Goal: Task Accomplishment & Management: Manage account settings

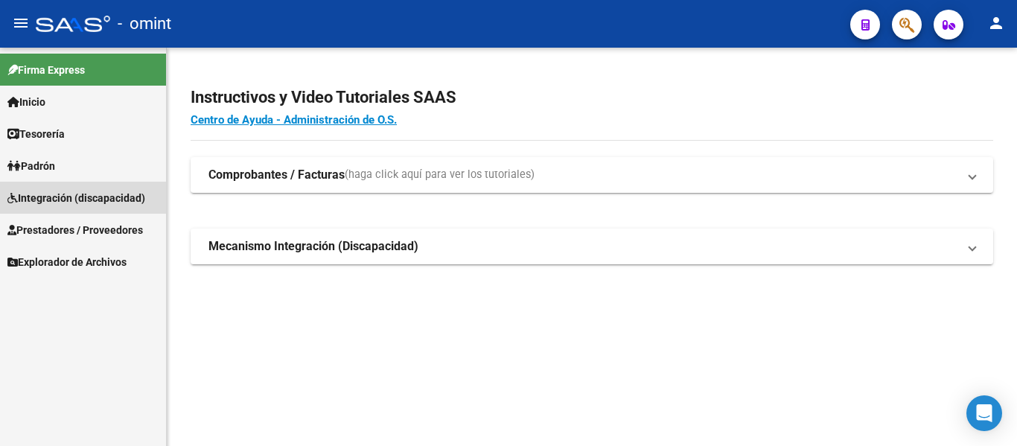
click at [67, 194] on span "Integración (discapacidad)" at bounding box center [76, 198] width 138 height 16
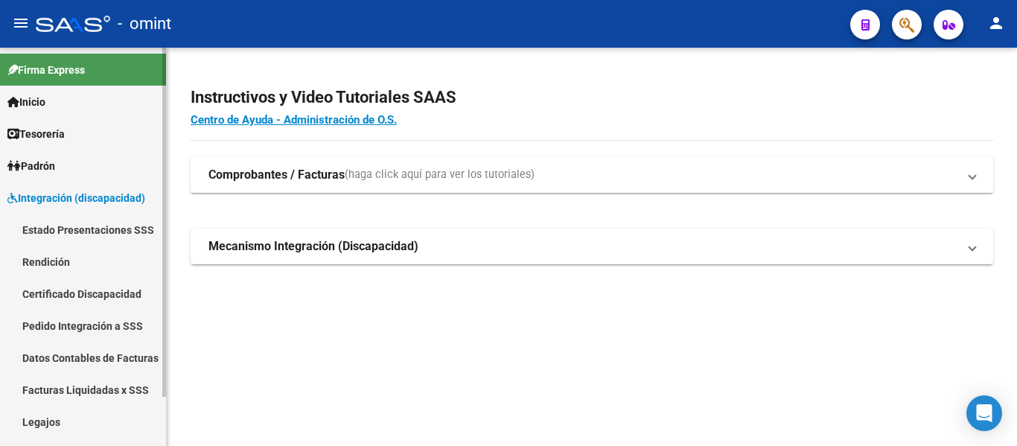
click at [60, 418] on link "Legajos" at bounding box center [83, 422] width 166 height 32
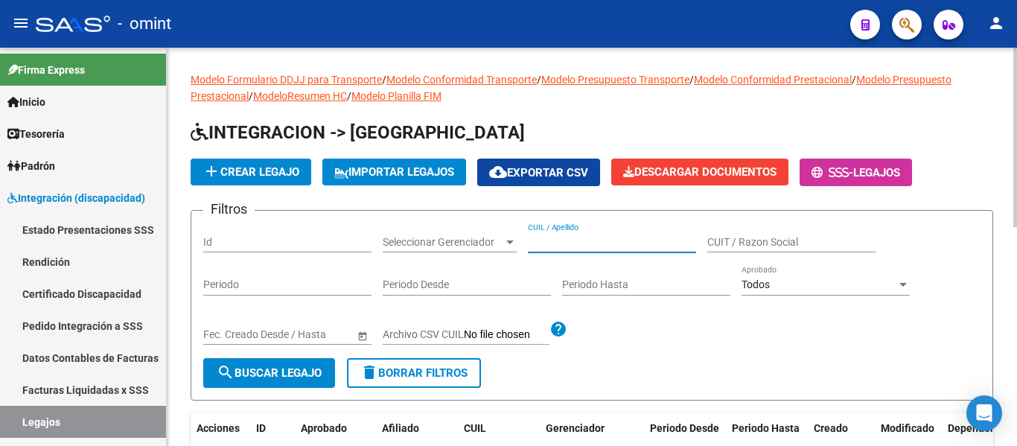
paste input "PENSA [PERSON_NAME]"
type input "PENSA [PERSON_NAME]"
click at [301, 370] on span "search Buscar Legajo" at bounding box center [269, 372] width 105 height 13
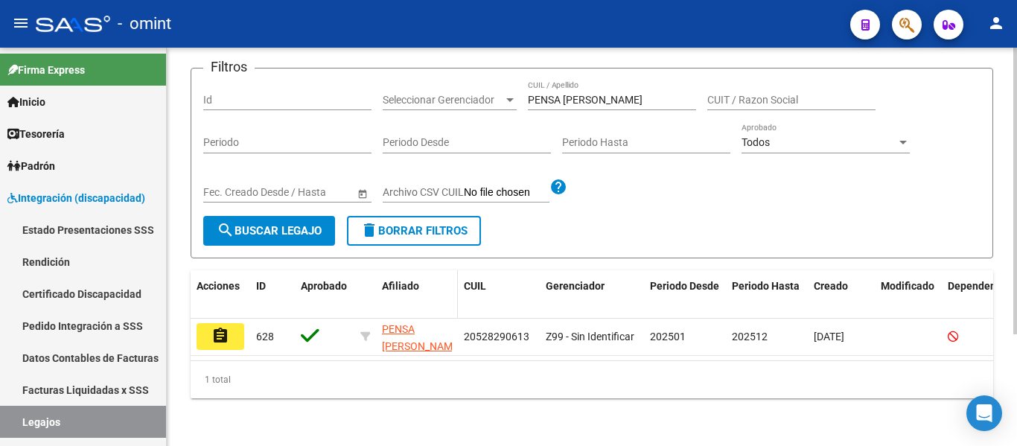
scroll to position [155, 0]
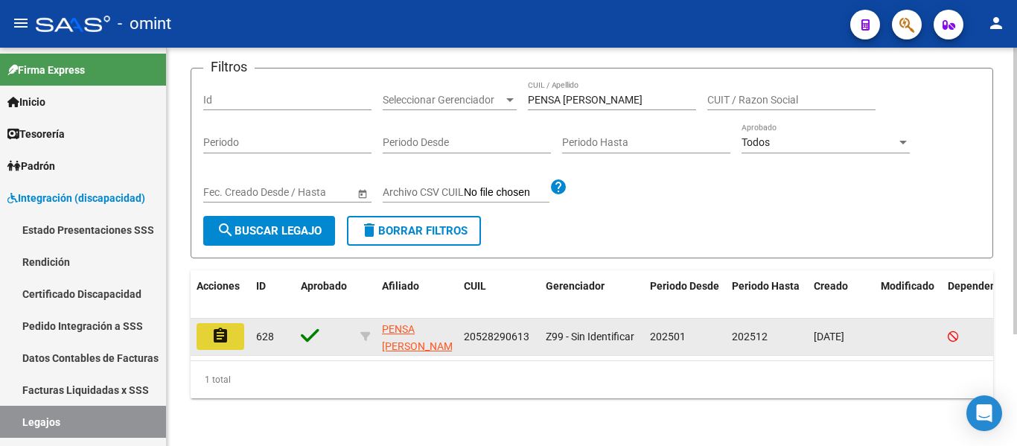
click at [225, 327] on mat-icon "assignment" at bounding box center [220, 336] width 18 height 18
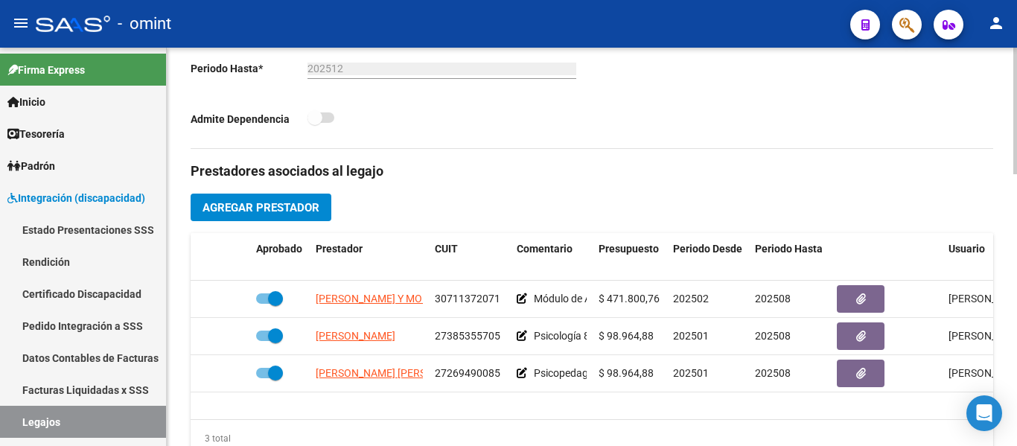
scroll to position [447, 0]
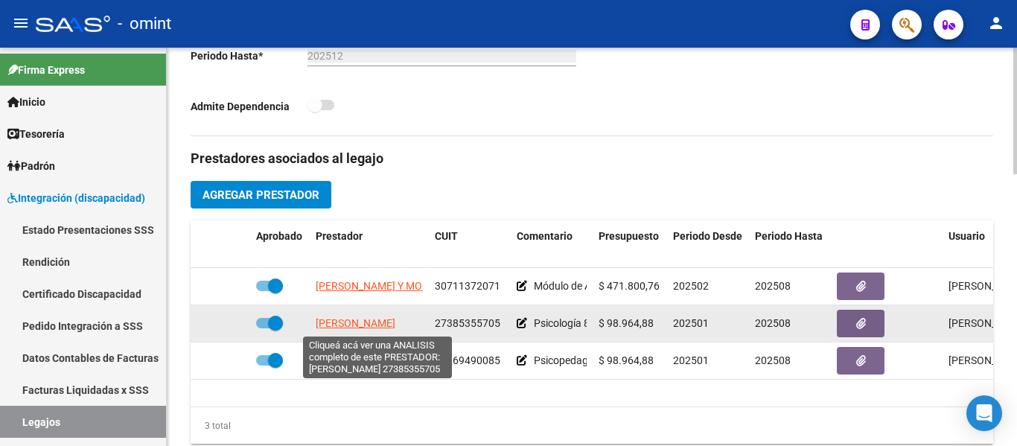
click at [383, 327] on span "[PERSON_NAME]" at bounding box center [356, 323] width 80 height 12
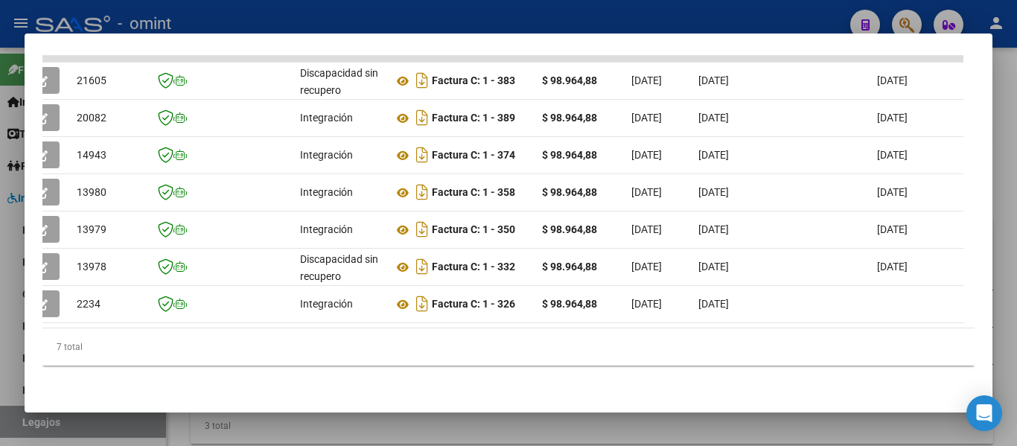
scroll to position [0, 0]
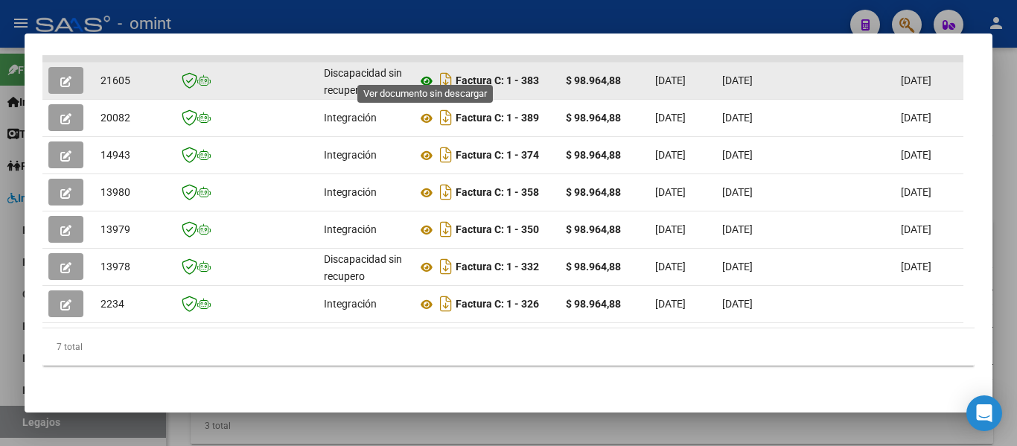
click at [426, 72] on icon at bounding box center [426, 81] width 19 height 18
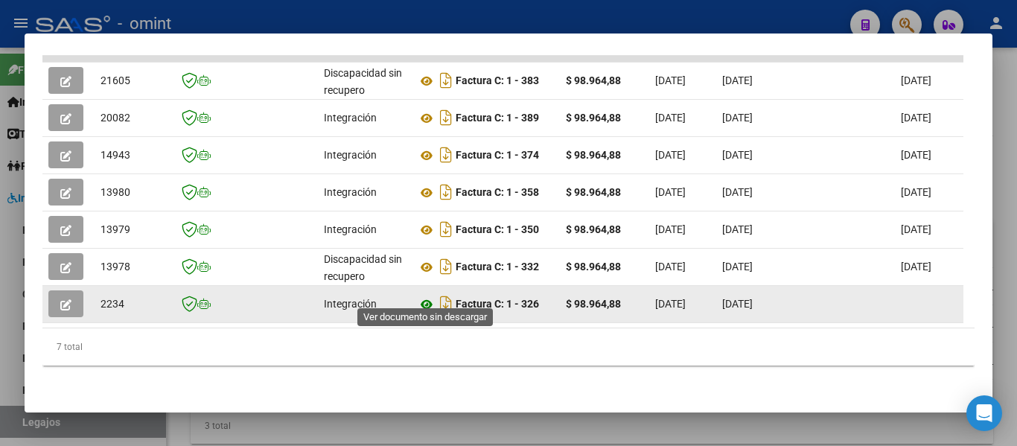
click at [426, 295] on icon at bounding box center [426, 304] width 19 height 18
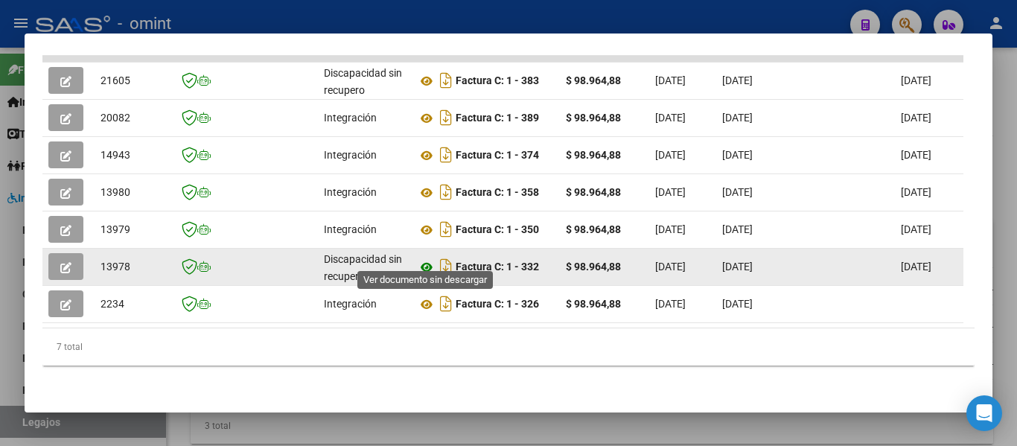
click at [428, 258] on icon at bounding box center [426, 267] width 19 height 18
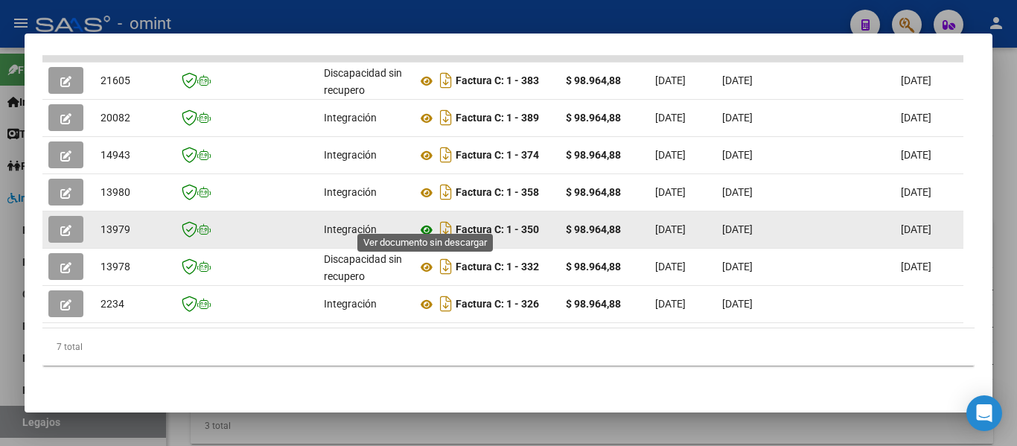
click at [424, 221] on icon at bounding box center [426, 230] width 19 height 18
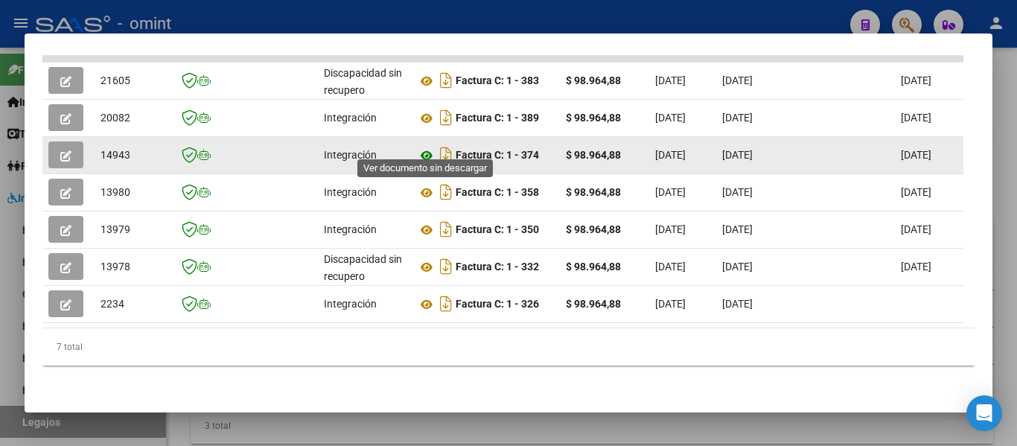
click at [429, 147] on icon at bounding box center [426, 156] width 19 height 18
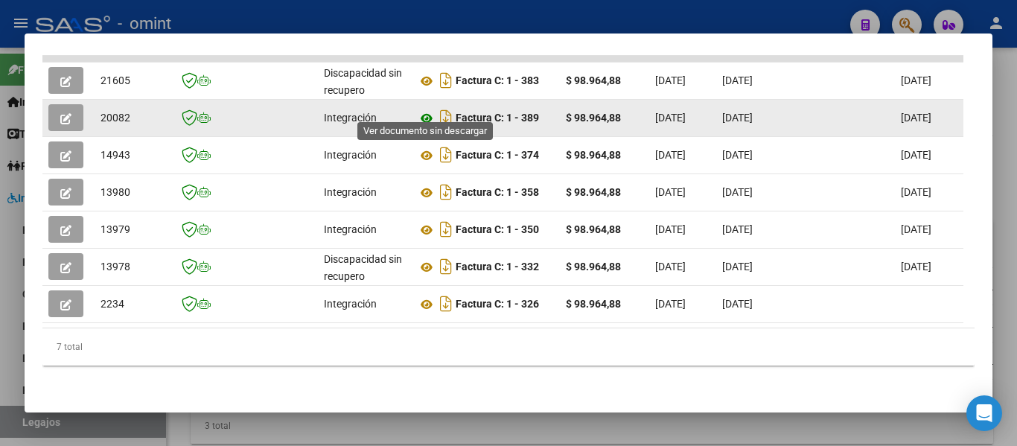
click at [424, 109] on icon at bounding box center [426, 118] width 19 height 18
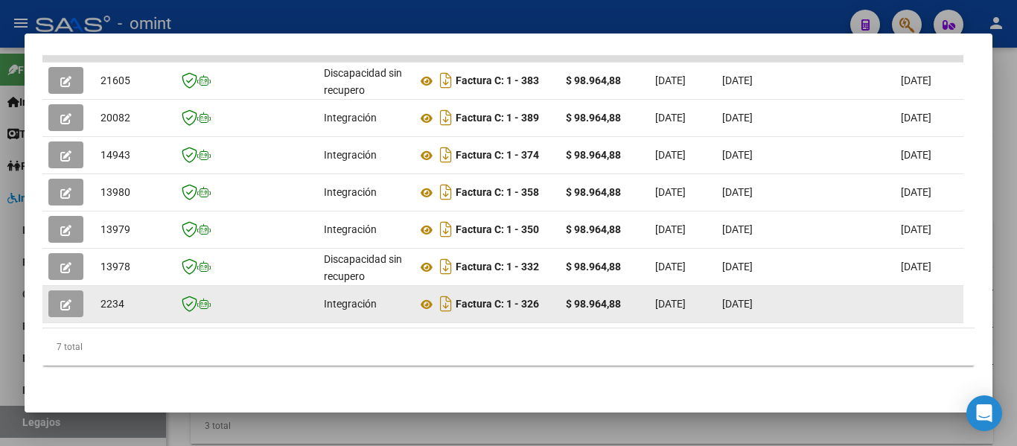
scroll to position [415, 0]
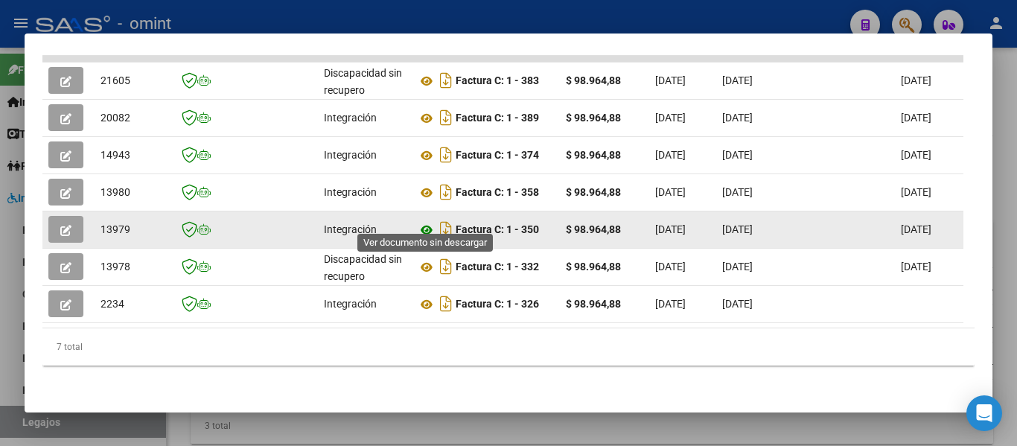
click at [426, 221] on icon at bounding box center [426, 230] width 19 height 18
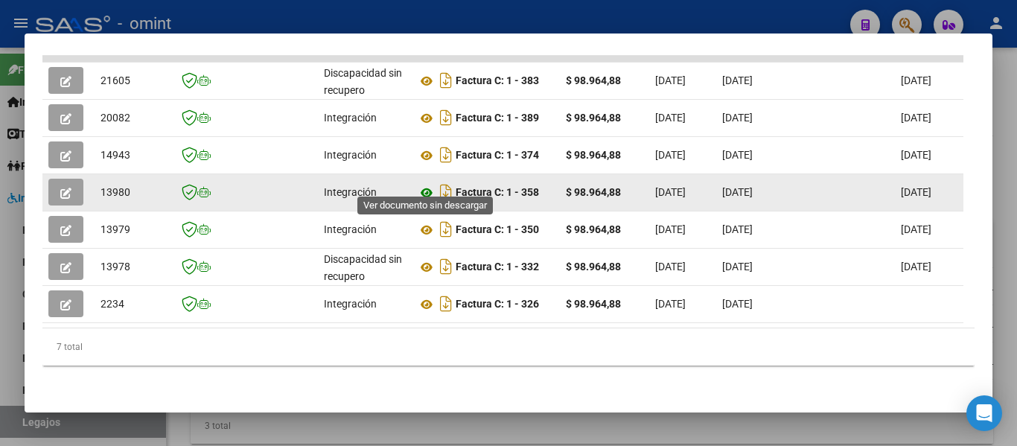
click at [424, 184] on icon at bounding box center [426, 193] width 19 height 18
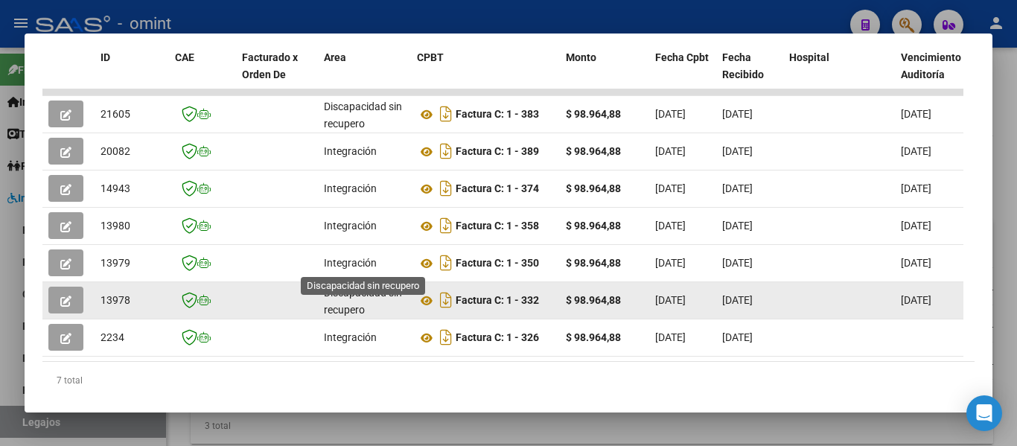
scroll to position [341, 0]
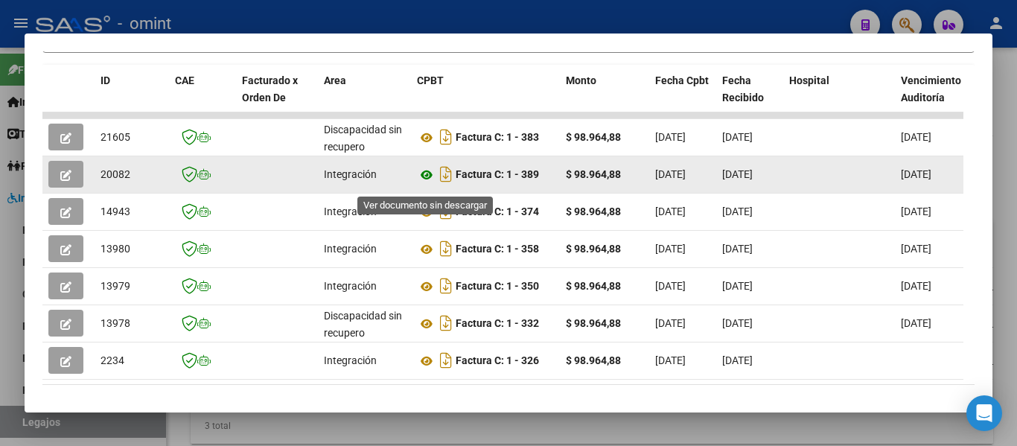
click at [425, 184] on icon at bounding box center [426, 175] width 19 height 18
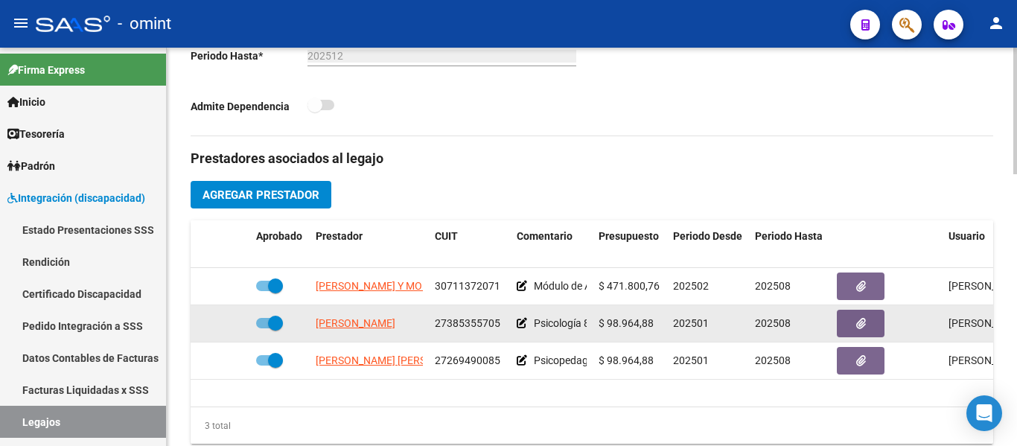
scroll to position [521, 0]
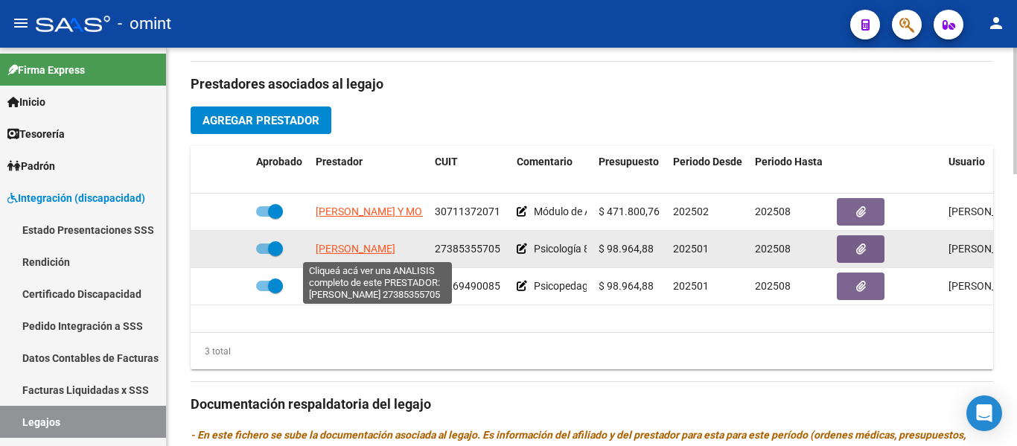
click at [354, 248] on span "[PERSON_NAME]" at bounding box center [356, 249] width 80 height 12
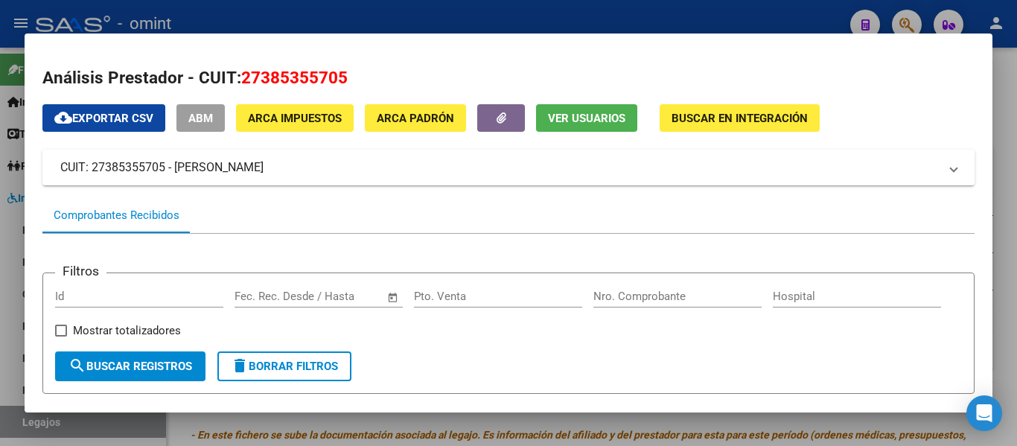
drag, startPoint x: 165, startPoint y: 167, endPoint x: 138, endPoint y: 167, distance: 26.8
click at [138, 167] on mat-panel-title "CUIT: 27385355705 - [PERSON_NAME]" at bounding box center [499, 168] width 878 height 18
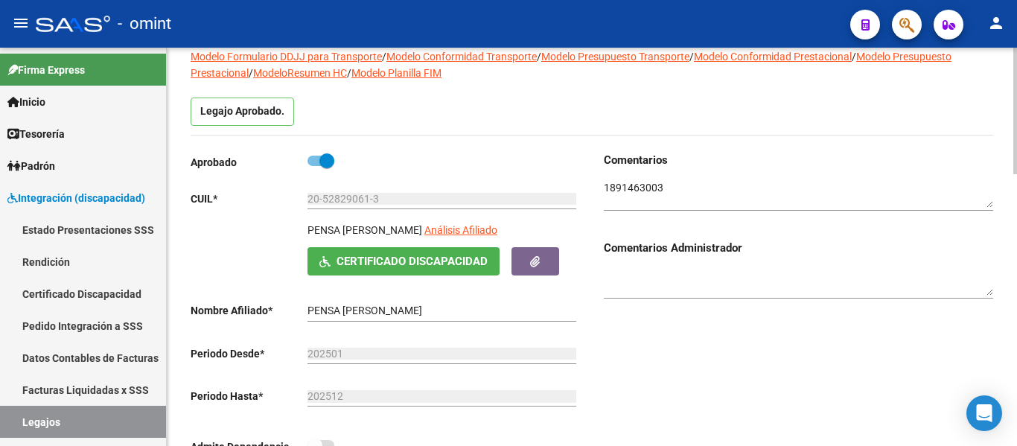
scroll to position [74, 0]
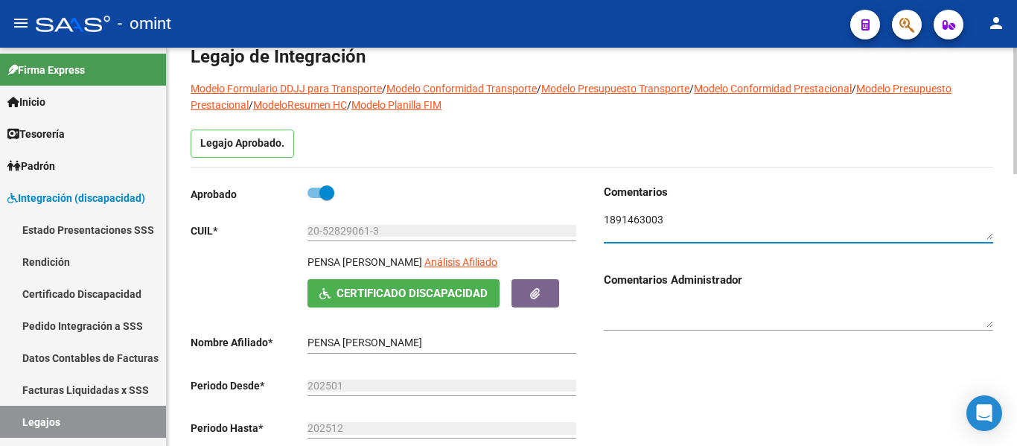
drag, startPoint x: 651, startPoint y: 223, endPoint x: 605, endPoint y: 217, distance: 46.5
click at [605, 217] on textarea at bounding box center [798, 226] width 389 height 28
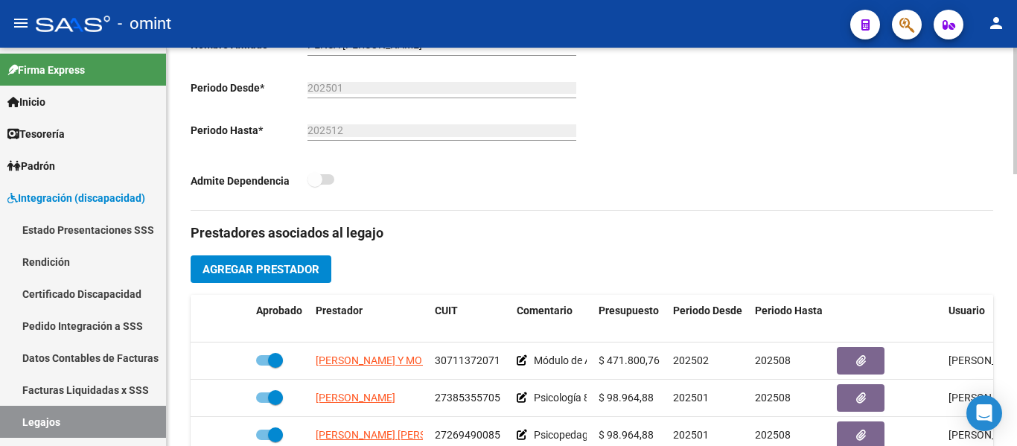
scroll to position [521, 0]
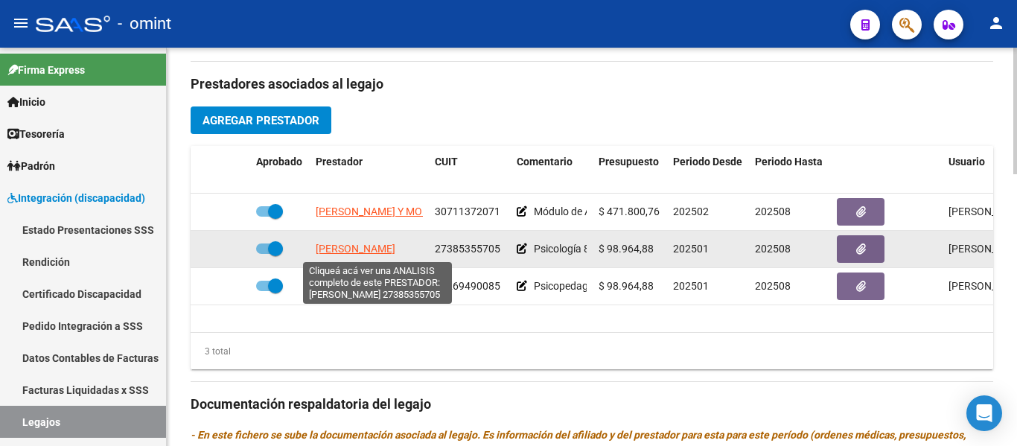
click at [383, 249] on span "[PERSON_NAME]" at bounding box center [356, 249] width 80 height 12
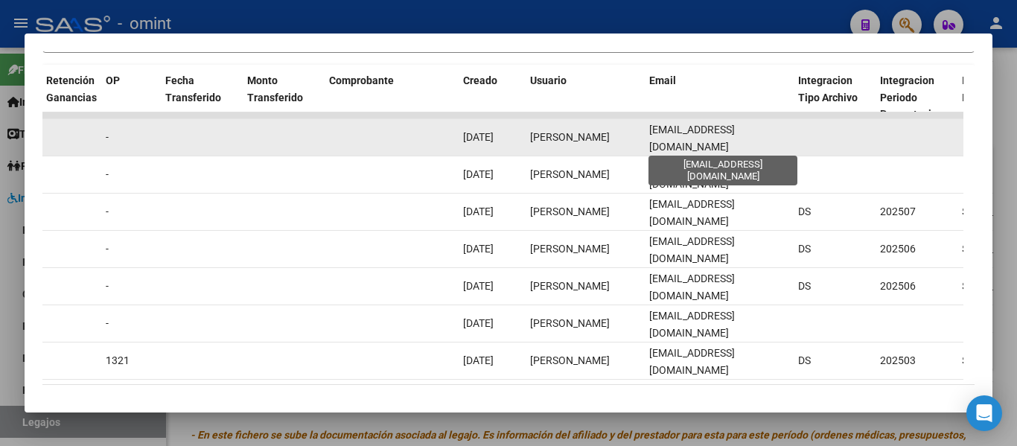
scroll to position [0, 0]
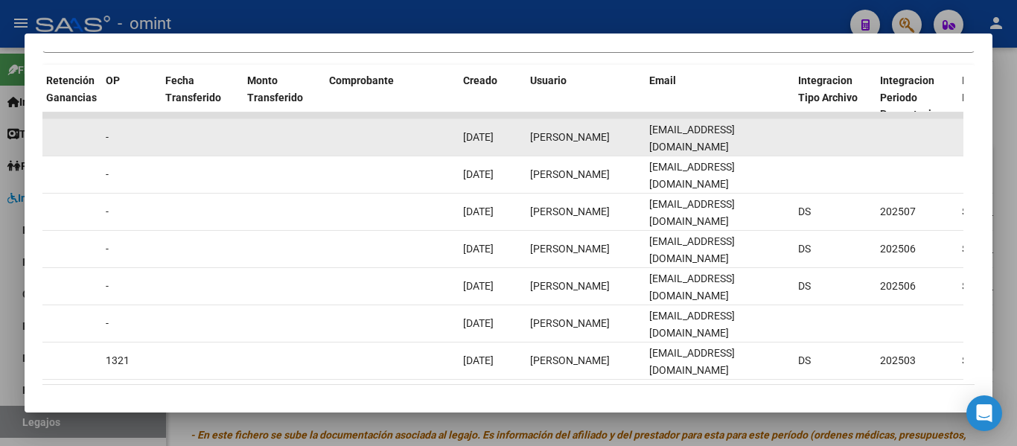
drag, startPoint x: 789, startPoint y: 141, endPoint x: 644, endPoint y: 144, distance: 145.2
click at [641, 143] on div "21605 Discapacidad sin recupero Factura C: 1 - 383 $ 98.964,88 [DATE] [DATE] [D…" at bounding box center [367, 137] width 3215 height 37
copy div "[PERSON_NAME] [EMAIL_ADDRESS][DOMAIN_NAME]"
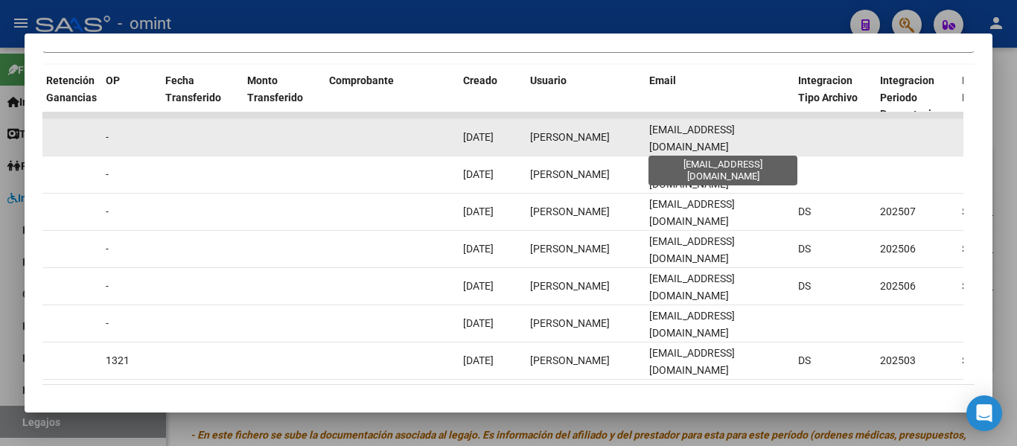
click at [726, 146] on span "[EMAIL_ADDRESS][DOMAIN_NAME]" at bounding box center [692, 138] width 86 height 29
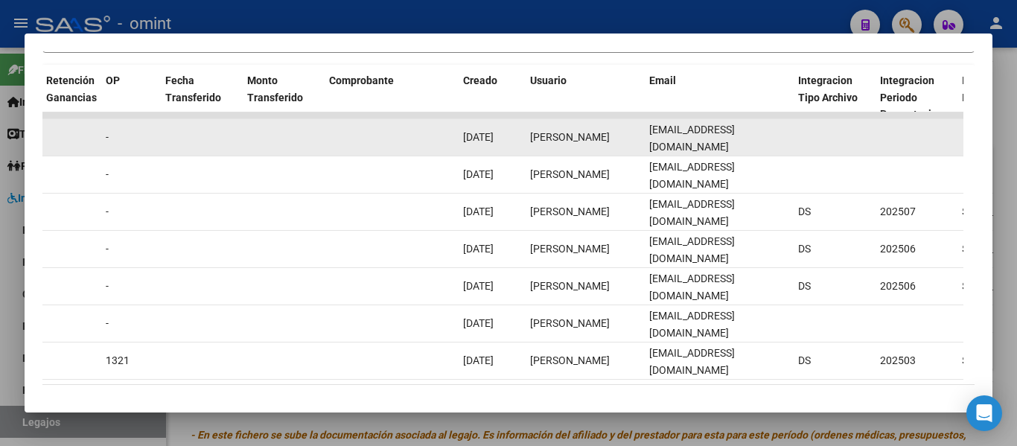
scroll to position [0, 1]
drag, startPoint x: 648, startPoint y: 146, endPoint x: 790, endPoint y: 153, distance: 142.3
click at [790, 153] on datatable-body-cell "[EMAIL_ADDRESS][DOMAIN_NAME]" at bounding box center [717, 137] width 149 height 36
copy span "[EMAIL_ADDRESS][DOMAIN_NAME]"
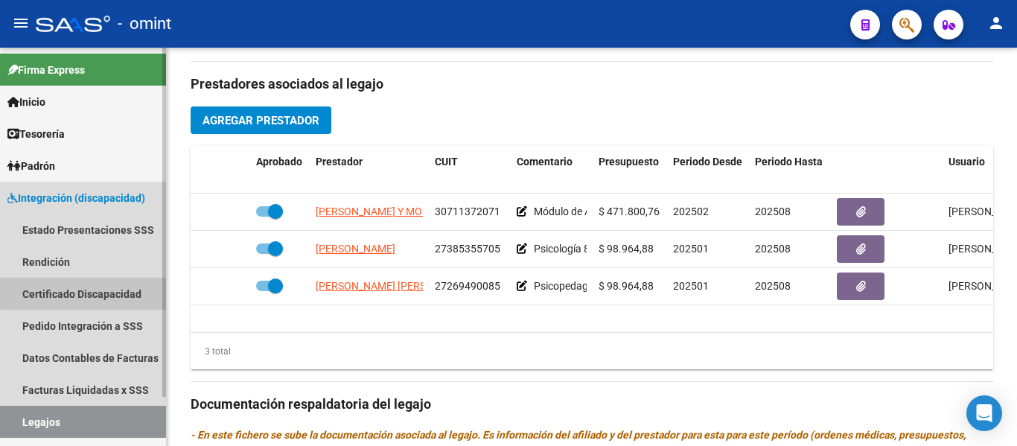
drag, startPoint x: 103, startPoint y: 290, endPoint x: 96, endPoint y: 298, distance: 10.0
click at [103, 290] on link "Certificado Discapacidad" at bounding box center [83, 294] width 166 height 32
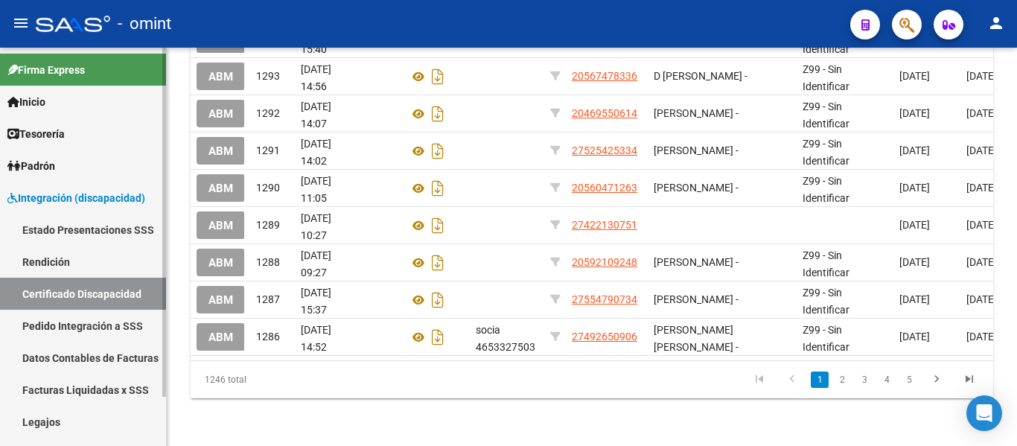
click at [63, 420] on link "Legajos" at bounding box center [83, 422] width 166 height 32
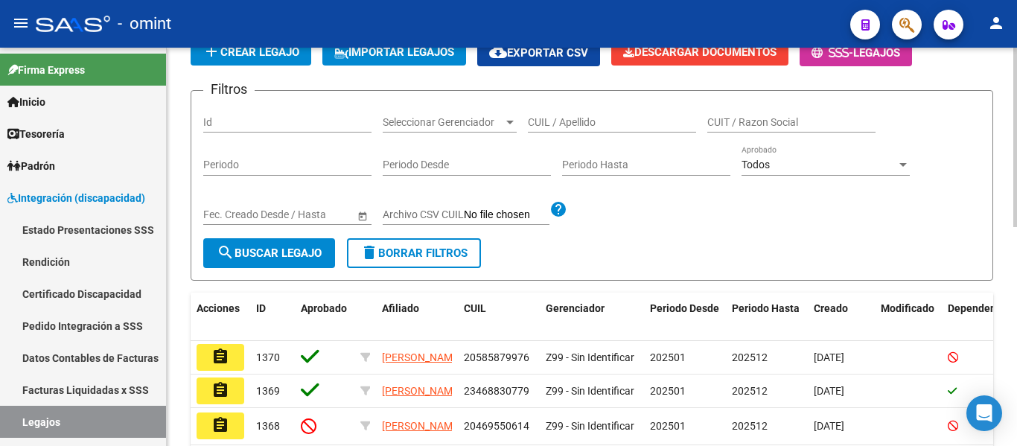
scroll to position [114, 0]
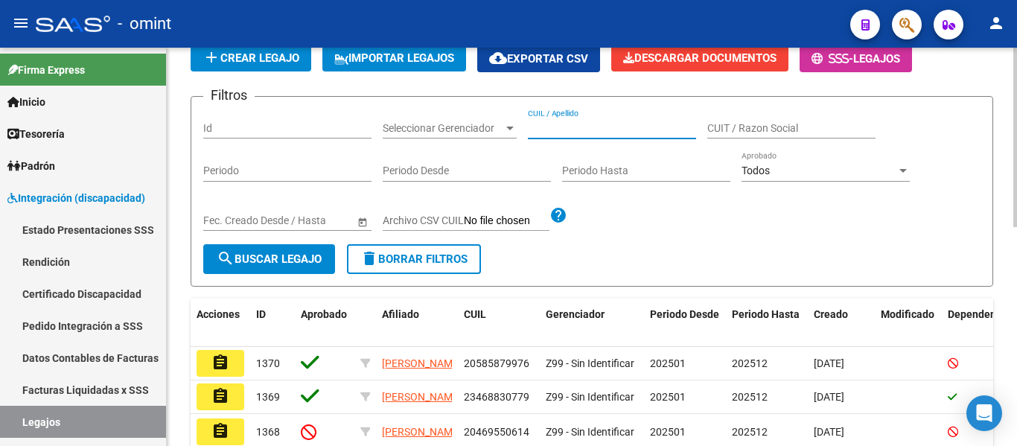
paste input "[PERSON_NAME]"
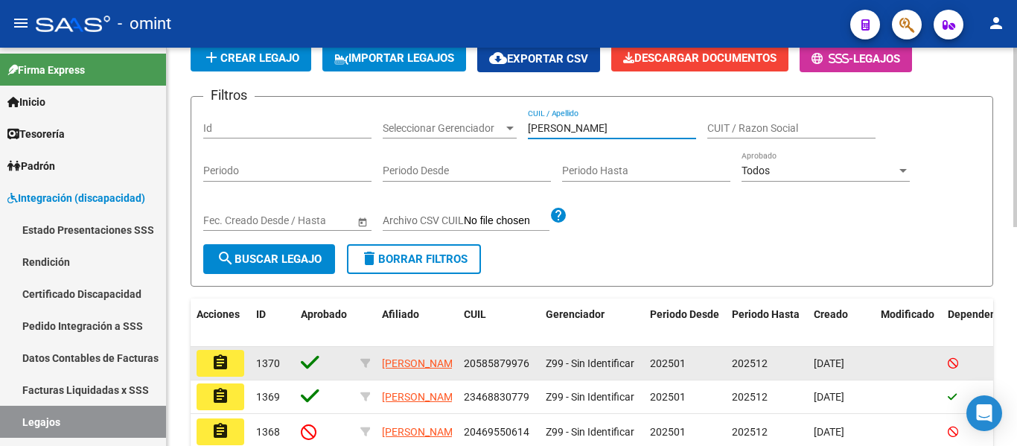
type input "[PERSON_NAME]"
click at [213, 368] on mat-icon "assignment" at bounding box center [220, 363] width 18 height 18
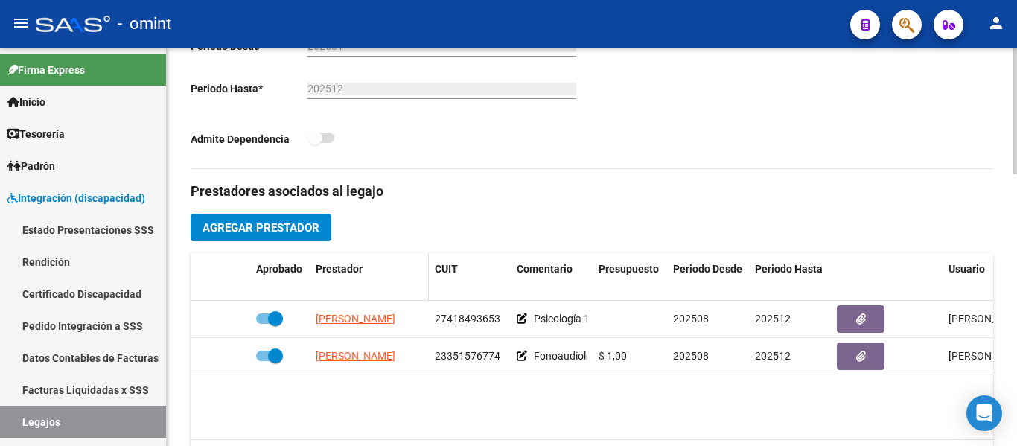
scroll to position [447, 0]
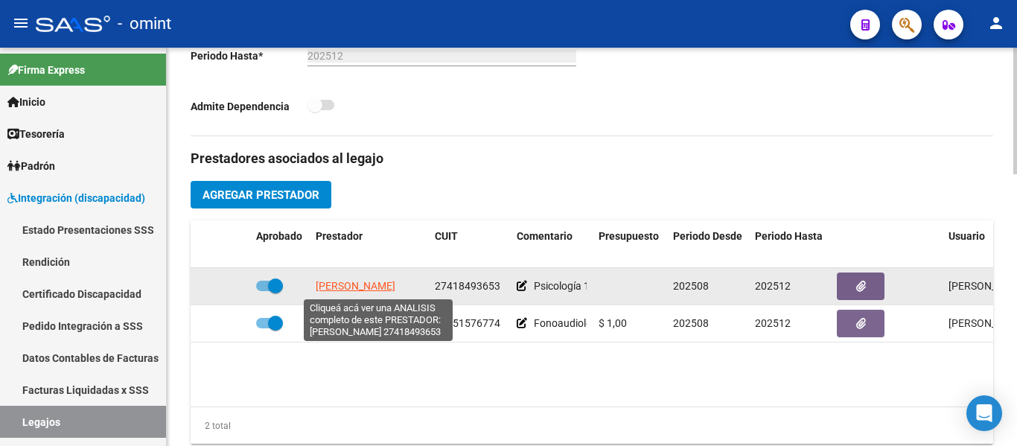
click at [343, 284] on span "[PERSON_NAME]" at bounding box center [356, 286] width 80 height 12
type textarea "27418493653"
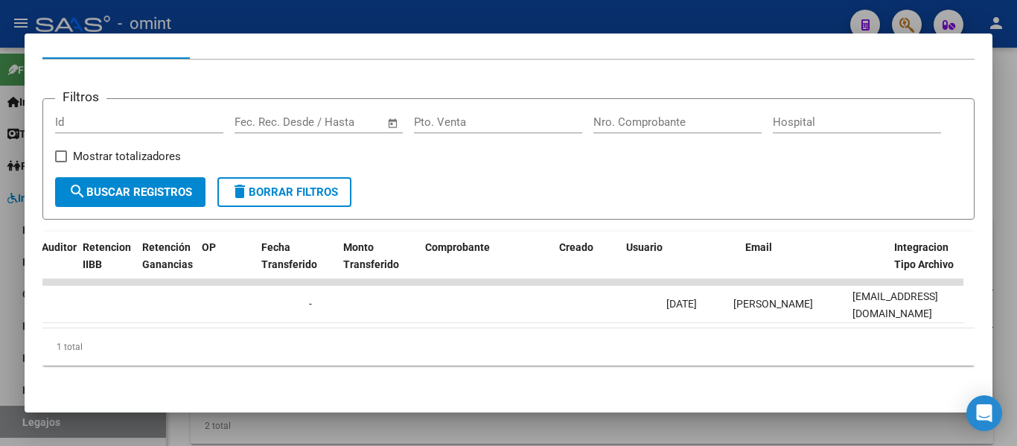
scroll to position [0, 1425]
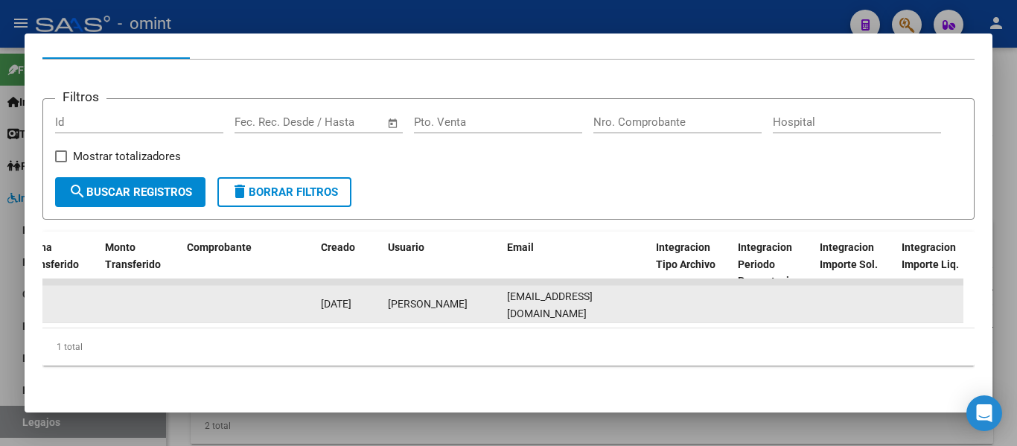
drag, startPoint x: 621, startPoint y: 293, endPoint x: 533, endPoint y: 292, distance: 88.6
click at [498, 291] on div "21555 Integración Factura C: 1 - 593 $ 148.447,32 [DATE] [DATE] - [DATE] [PERSO…" at bounding box center [225, 304] width 3215 height 37
click at [539, 291] on span "[EMAIL_ADDRESS][DOMAIN_NAME]" at bounding box center [550, 304] width 86 height 29
drag, startPoint x: 621, startPoint y: 293, endPoint x: 505, endPoint y: 295, distance: 116.1
click at [505, 295] on datatable-body-cell "[EMAIL_ADDRESS][DOMAIN_NAME]" at bounding box center [575, 304] width 149 height 36
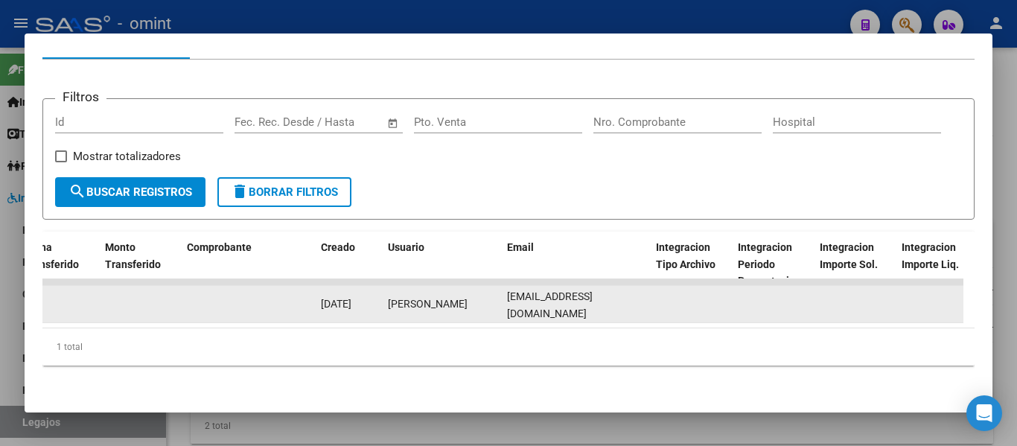
copy span "[EMAIL_ADDRESS][DOMAIN_NAME]"
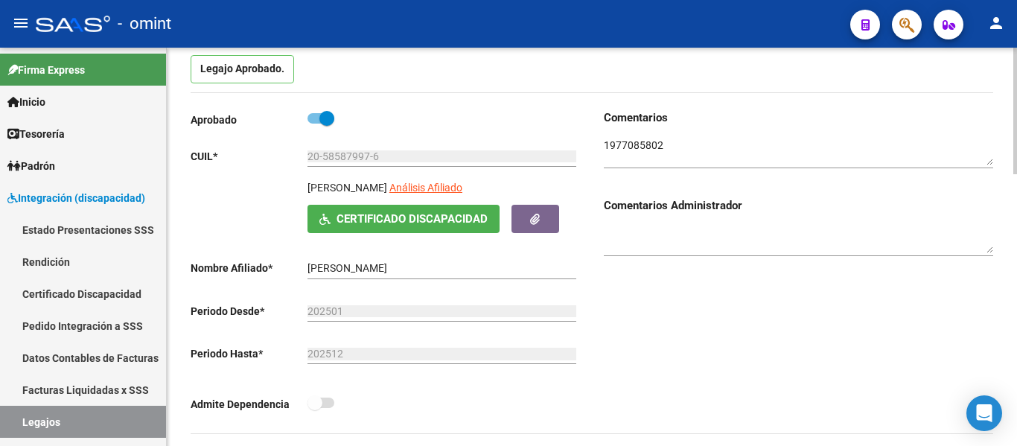
scroll to position [223, 0]
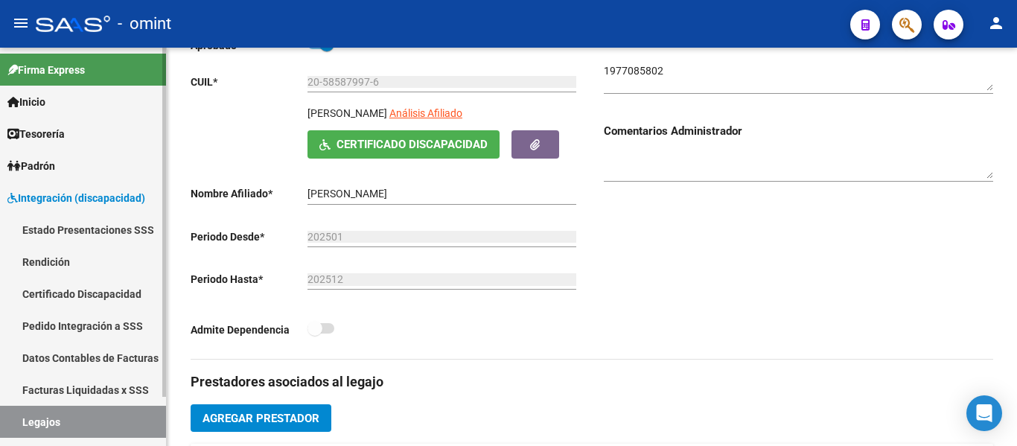
click at [109, 295] on link "Certificado Discapacidad" at bounding box center [83, 294] width 166 height 32
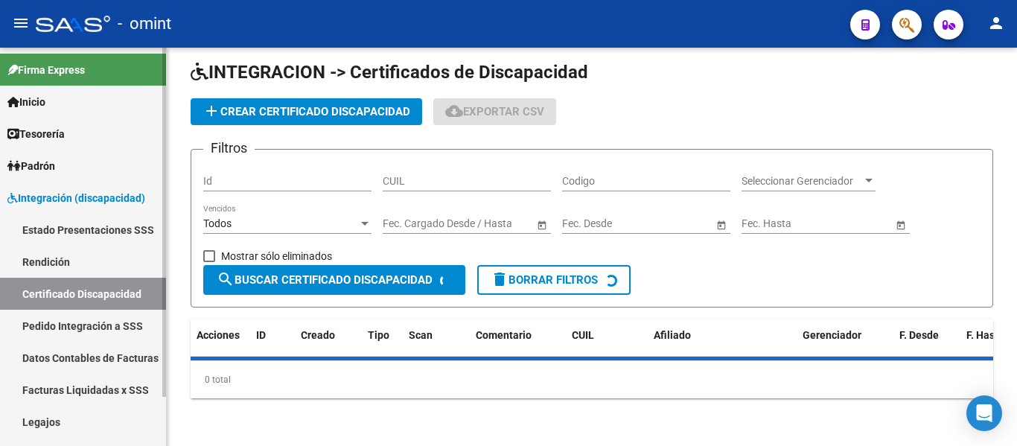
click at [69, 413] on link "Legajos" at bounding box center [83, 422] width 166 height 32
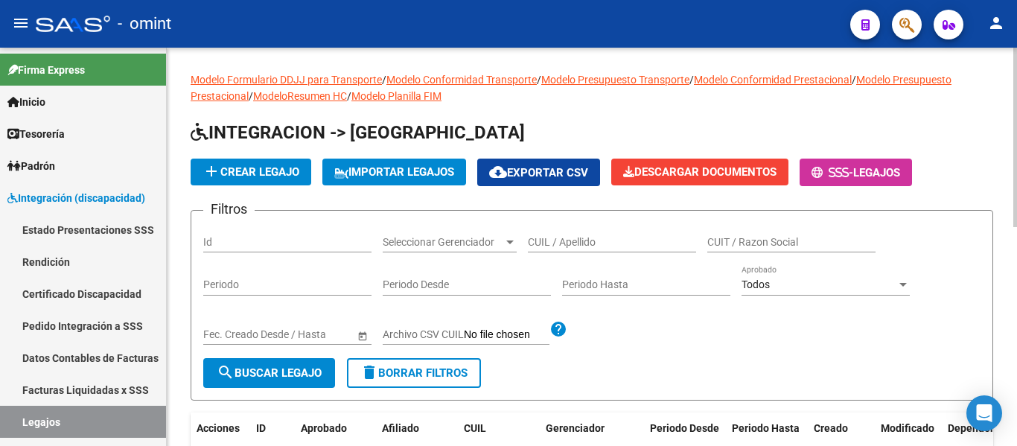
scroll to position [74, 0]
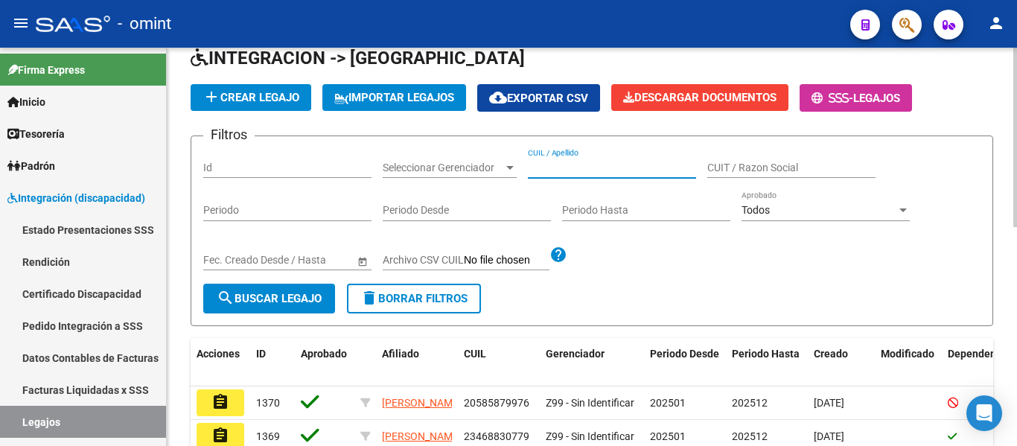
paste input "[PERSON_NAME]"
type input "[PERSON_NAME]"
click at [262, 303] on span "search Buscar Legajo" at bounding box center [269, 298] width 105 height 13
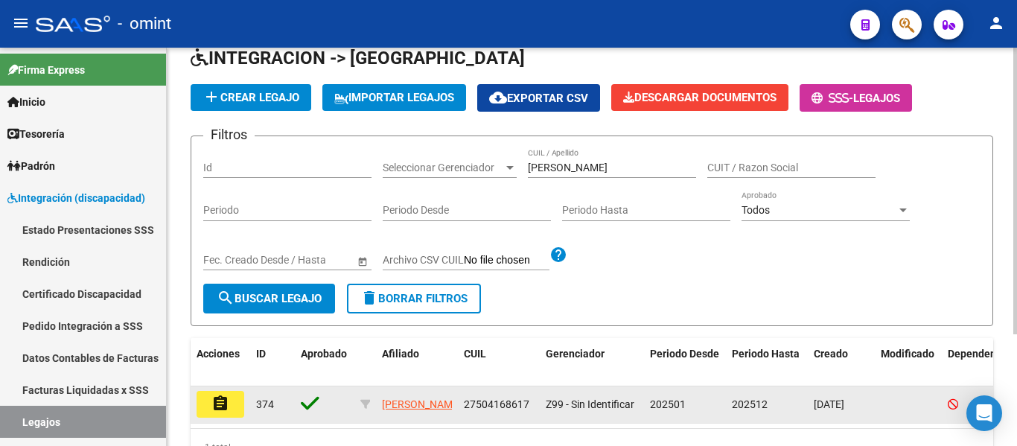
click at [226, 412] on mat-icon "assignment" at bounding box center [220, 403] width 18 height 18
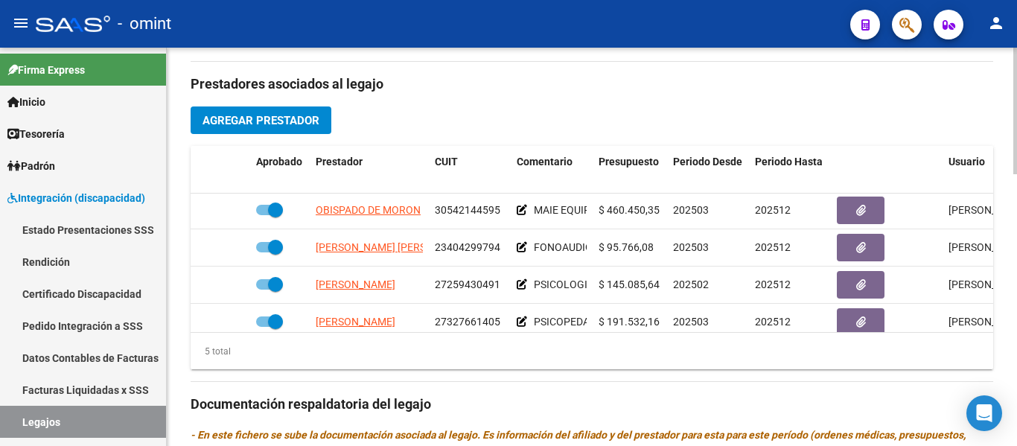
scroll to position [45, 0]
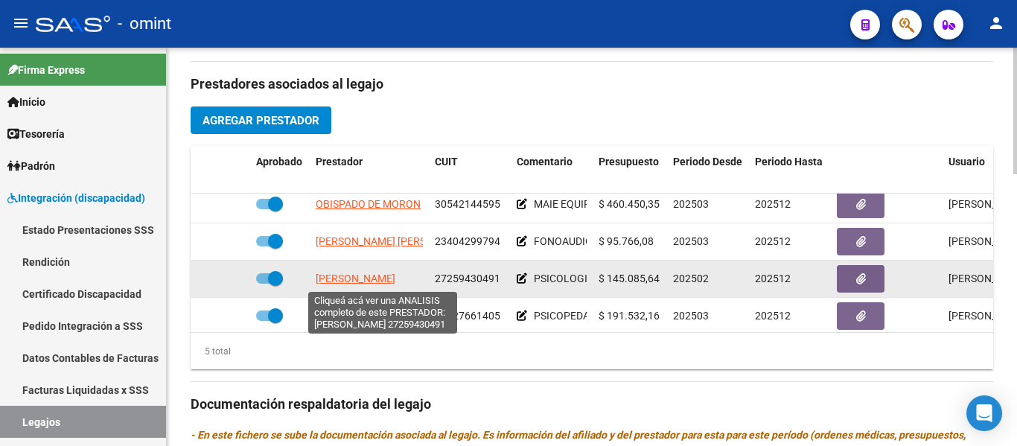
click at [395, 279] on span "[PERSON_NAME]" at bounding box center [356, 278] width 80 height 12
type textarea "27259430491"
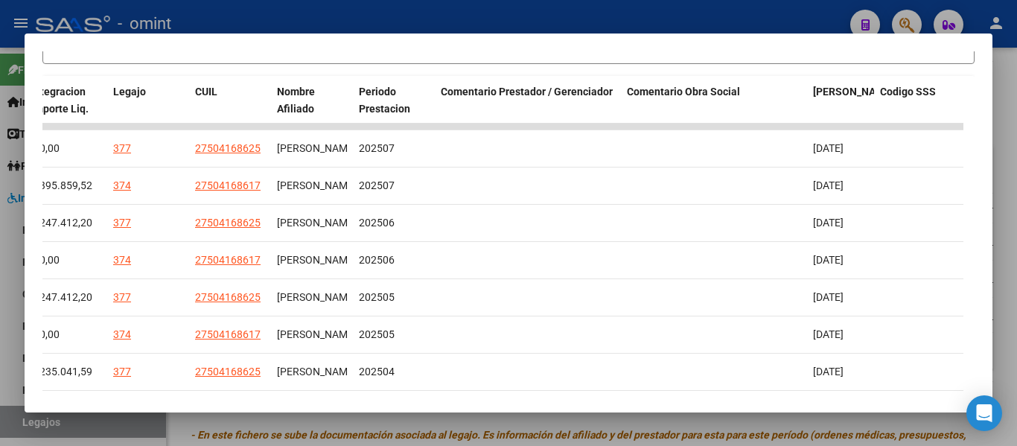
scroll to position [304, 0]
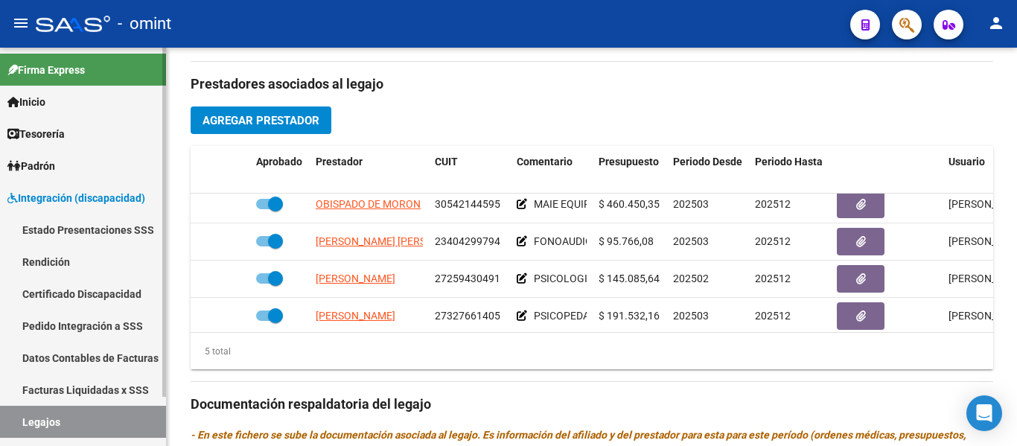
click at [90, 288] on link "Certificado Discapacidad" at bounding box center [83, 294] width 166 height 32
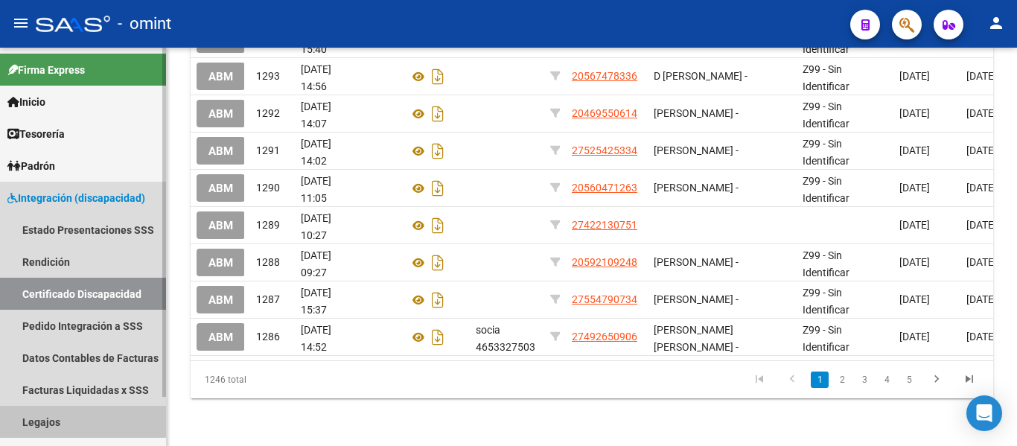
drag, startPoint x: 65, startPoint y: 419, endPoint x: 102, endPoint y: 404, distance: 39.4
click at [65, 420] on link "Legajos" at bounding box center [83, 422] width 166 height 32
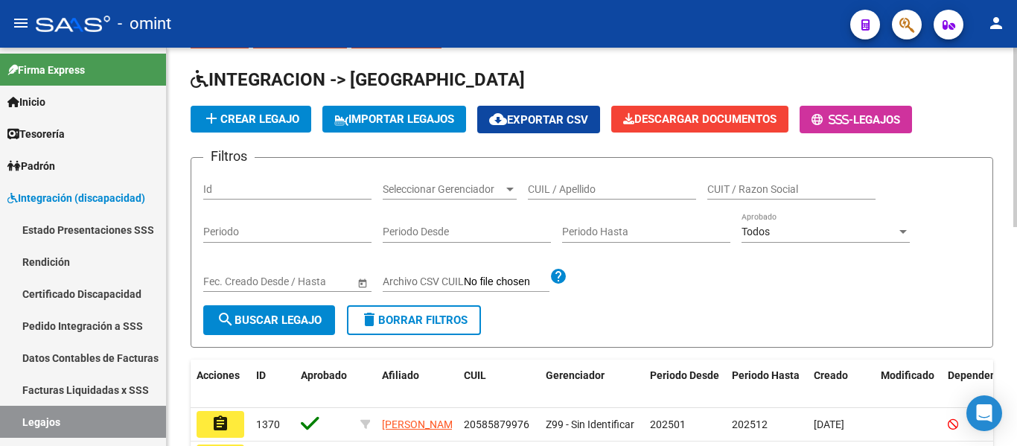
scroll to position [39, 0]
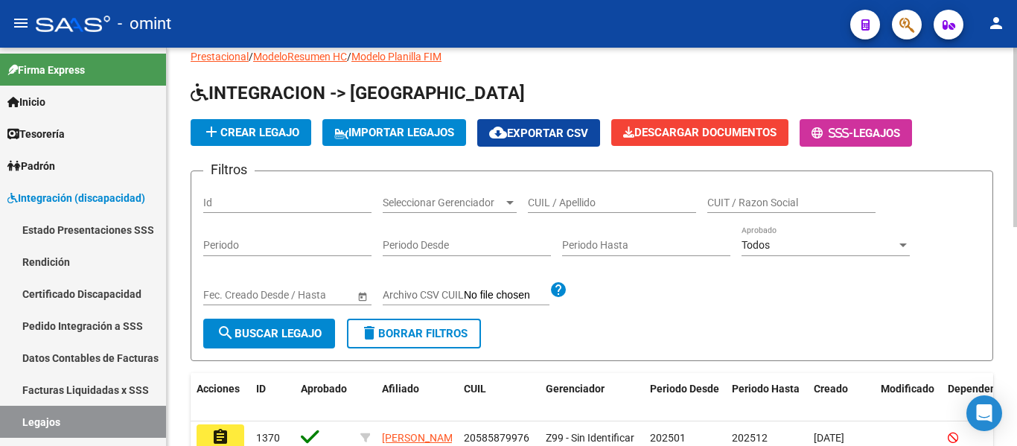
drag, startPoint x: 586, startPoint y: 196, endPoint x: 549, endPoint y: 204, distance: 38.1
paste input "[PERSON_NAME]"
type input "[PERSON_NAME]"
click at [308, 327] on span "search Buscar Legajo" at bounding box center [269, 333] width 105 height 13
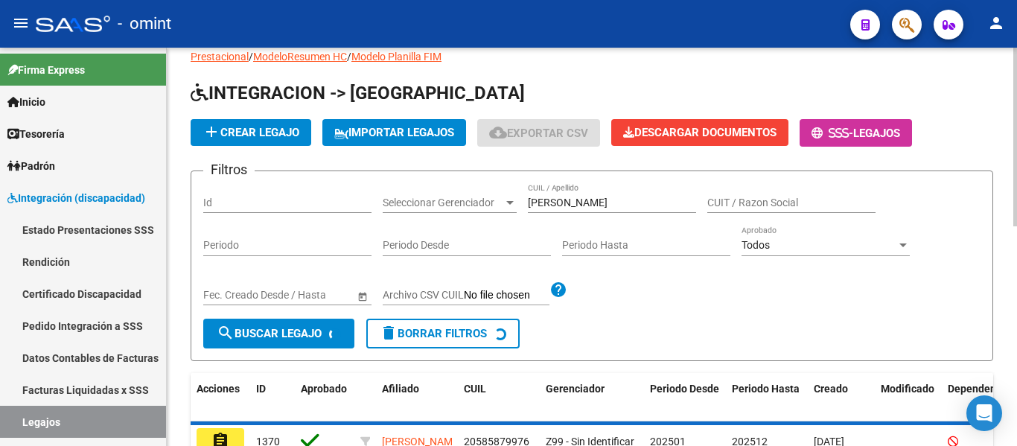
scroll to position [155, 0]
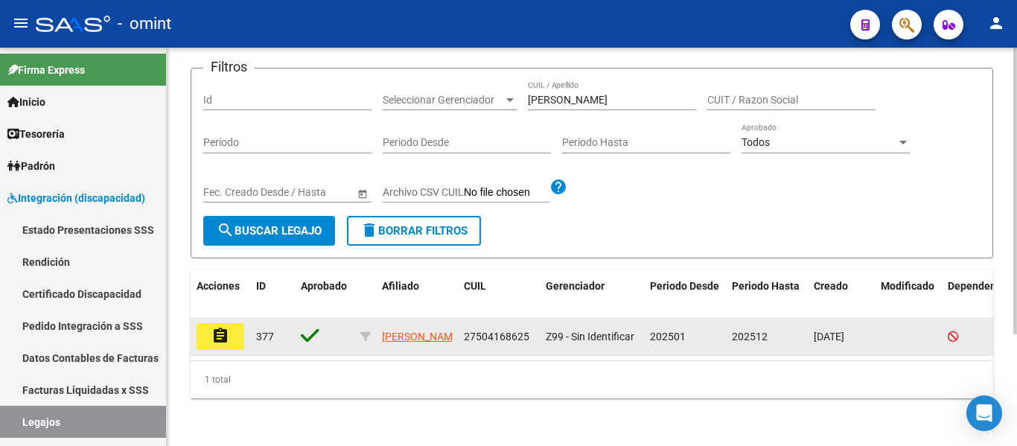
click at [217, 327] on mat-icon "assignment" at bounding box center [220, 336] width 18 height 18
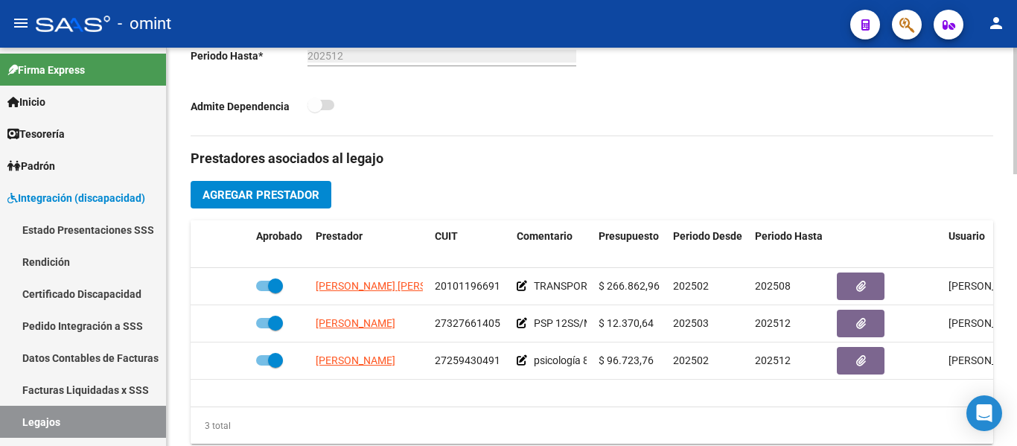
scroll to position [521, 0]
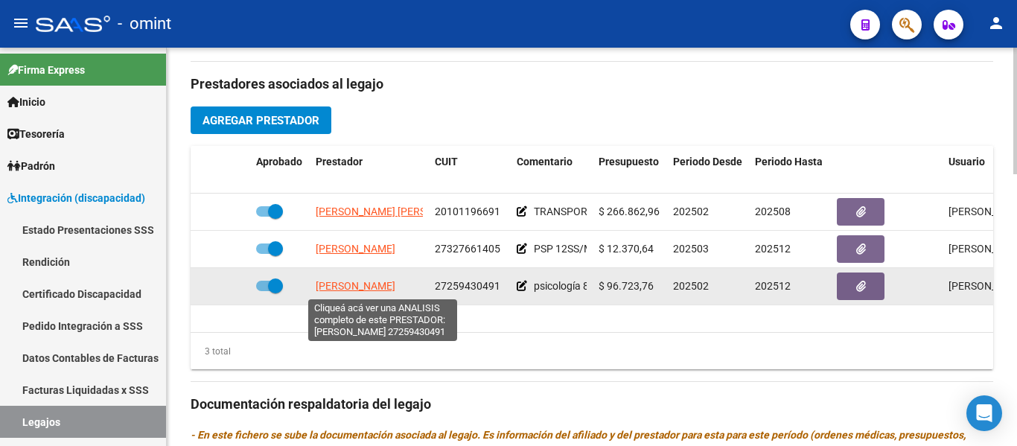
click at [395, 286] on span "[PERSON_NAME]" at bounding box center [356, 286] width 80 height 12
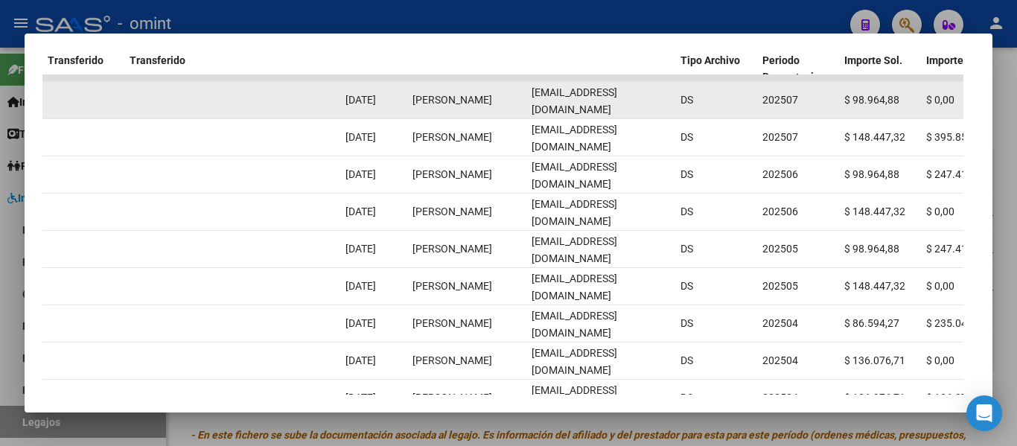
scroll to position [0, 36]
drag, startPoint x: 530, startPoint y: 108, endPoint x: 660, endPoint y: 118, distance: 130.6
click at [677, 118] on div "17629 Integración Factura A: 6 - 657 $ 98.964,88 [DATE] [DATE] [DATE] - [DATE] …" at bounding box center [249, 100] width 3215 height 37
copy span "[EMAIL_ADDRESS][DOMAIN_NAME]"
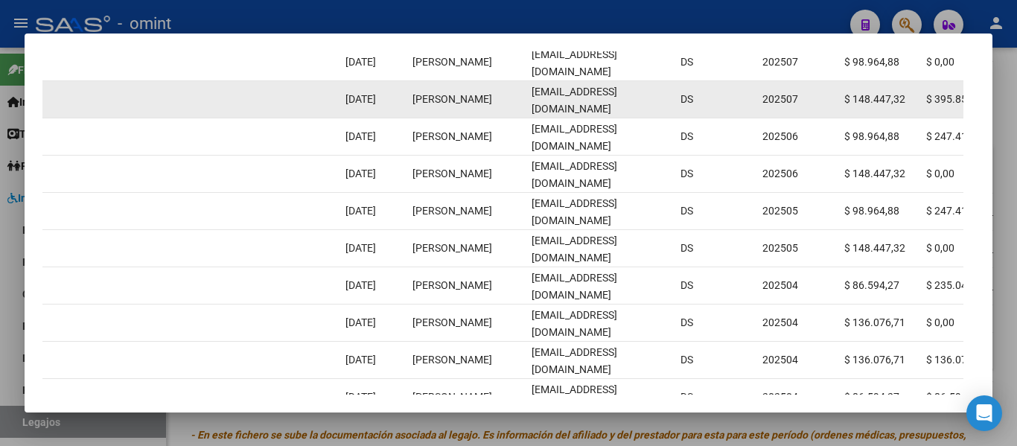
scroll to position [453, 0]
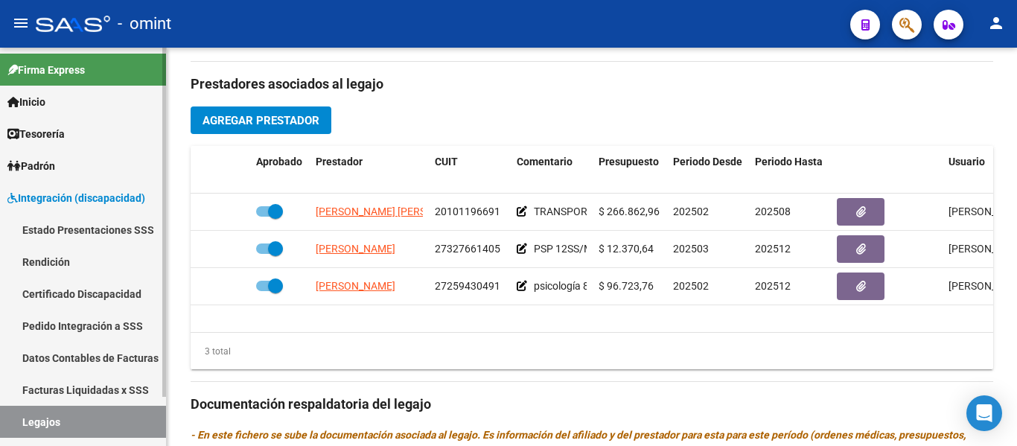
click at [88, 292] on link "Certificado Discapacidad" at bounding box center [83, 294] width 166 height 32
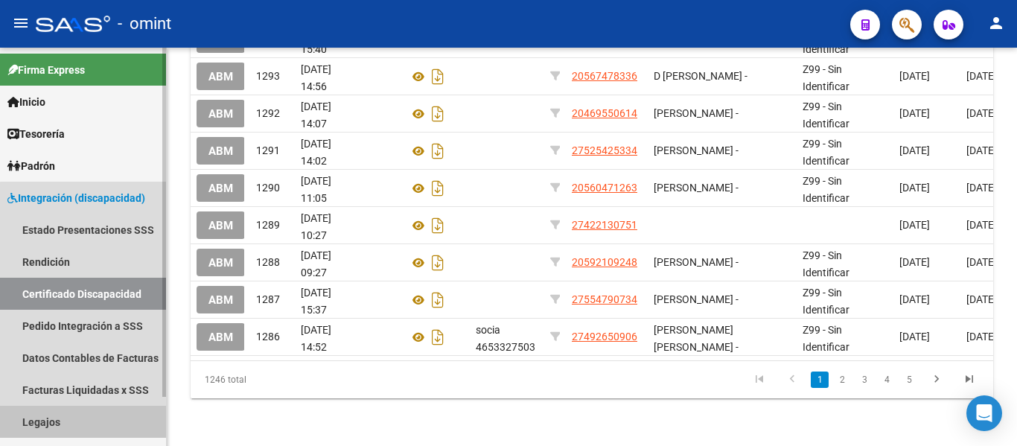
click at [90, 419] on link "Legajos" at bounding box center [83, 422] width 166 height 32
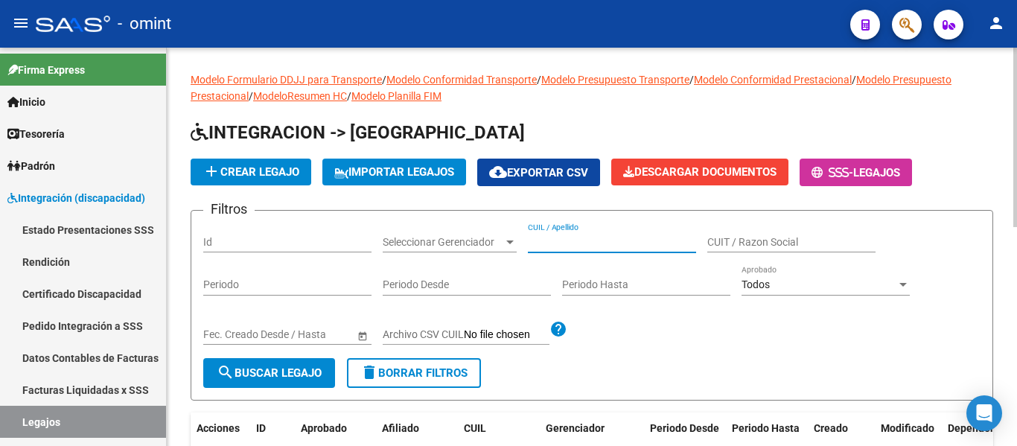
paste input "[PERSON_NAME]"
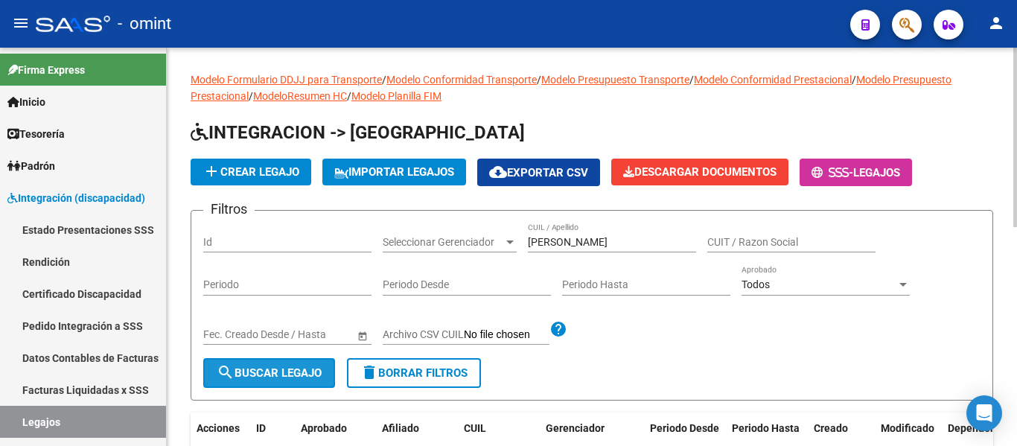
click at [283, 364] on button "search Buscar Legajo" at bounding box center [269, 373] width 132 height 30
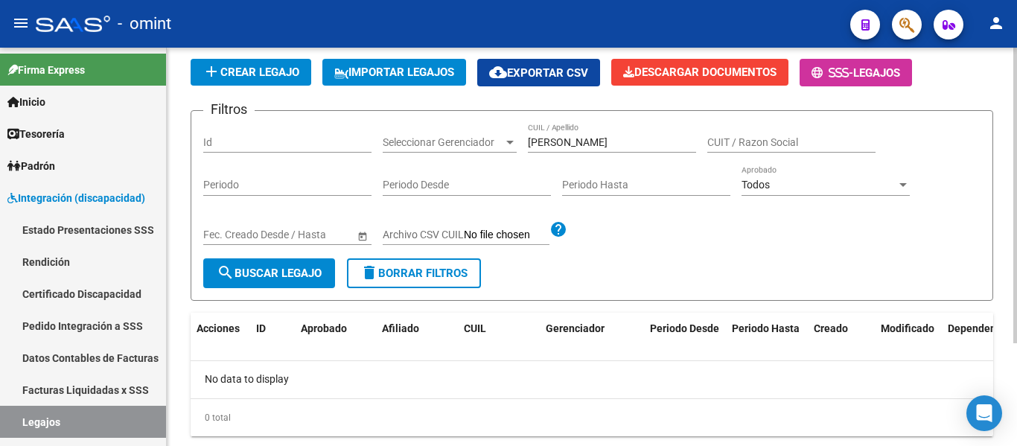
scroll to position [64, 0]
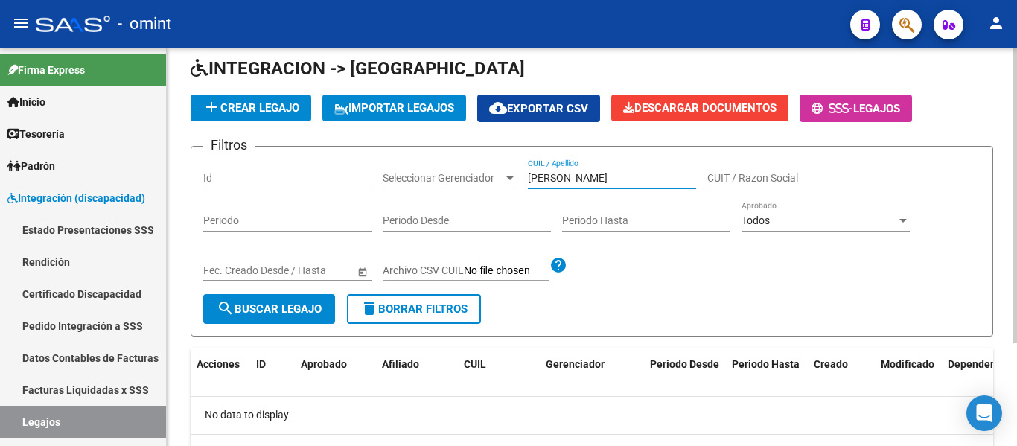
drag, startPoint x: 554, startPoint y: 180, endPoint x: 643, endPoint y: 181, distance: 89.3
click at [643, 181] on input "[PERSON_NAME]" at bounding box center [612, 178] width 168 height 13
type input "PAULi"
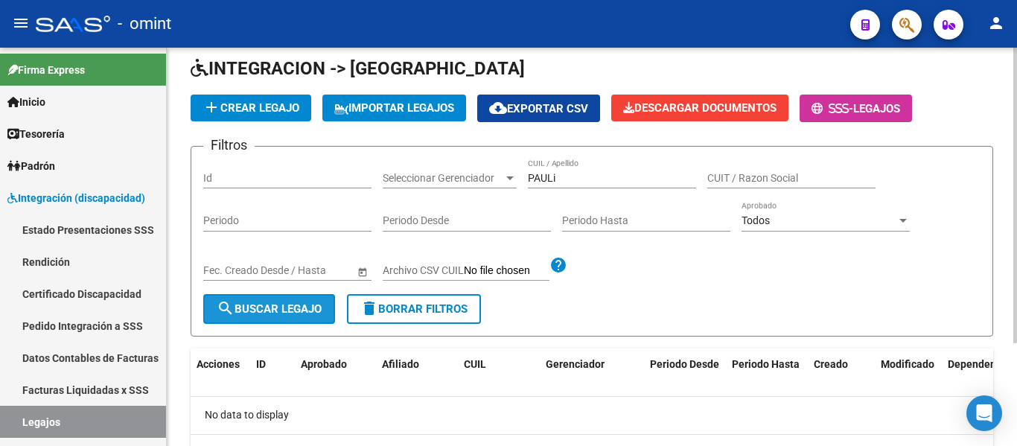
click at [309, 313] on span "search Buscar Legajo" at bounding box center [269, 308] width 105 height 13
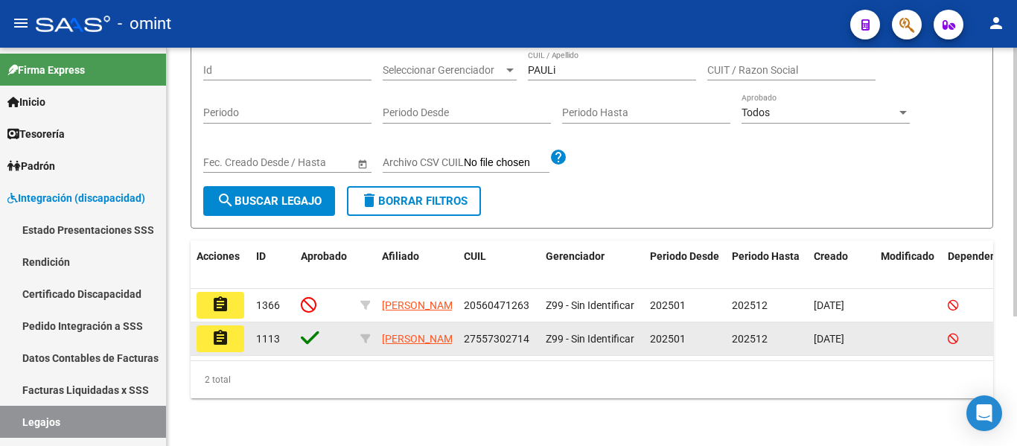
scroll to position [192, 0]
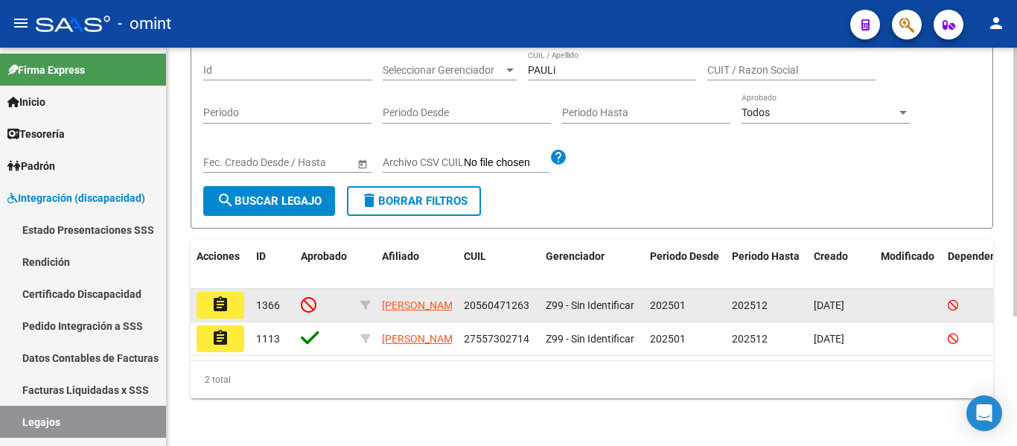
click at [228, 295] on mat-icon "assignment" at bounding box center [220, 304] width 18 height 18
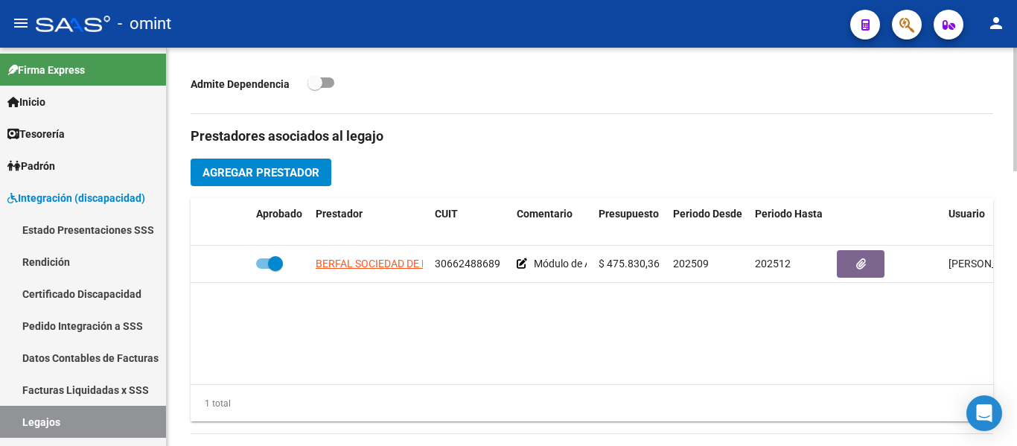
scroll to position [521, 0]
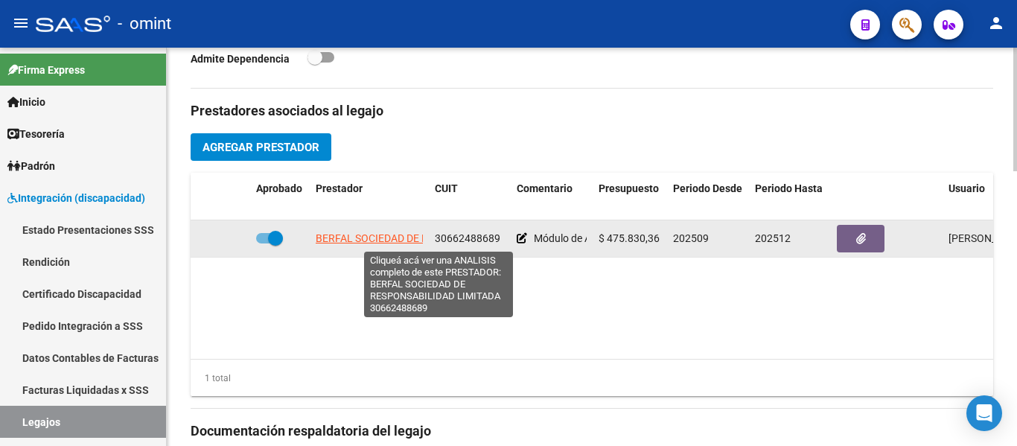
click at [336, 237] on span "BERFAL SOCIEDAD DE RESPONSABILIDAD LIMITADA" at bounding box center [439, 238] width 246 height 12
type textarea "30662488689"
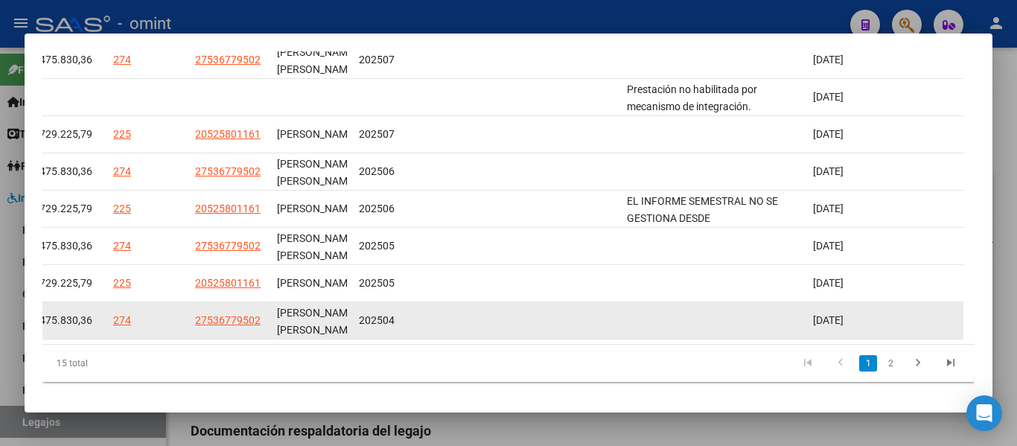
scroll to position [527, 0]
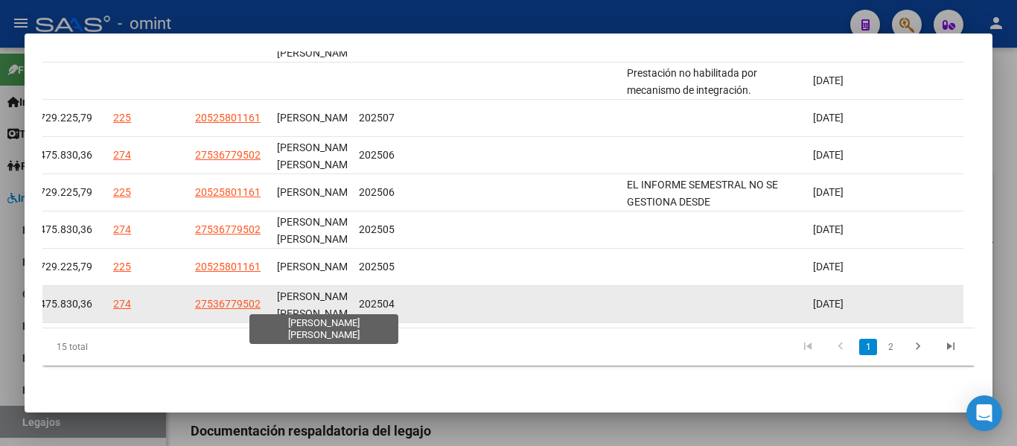
drag, startPoint x: 738, startPoint y: 318, endPoint x: 308, endPoint y: 304, distance: 430.4
click at [287, 299] on div "ID CAE Facturado x Orden De Area CPBT Monto Fecha Cpbt Fecha Recibido Hospital …" at bounding box center [508, 132] width 932 height 470
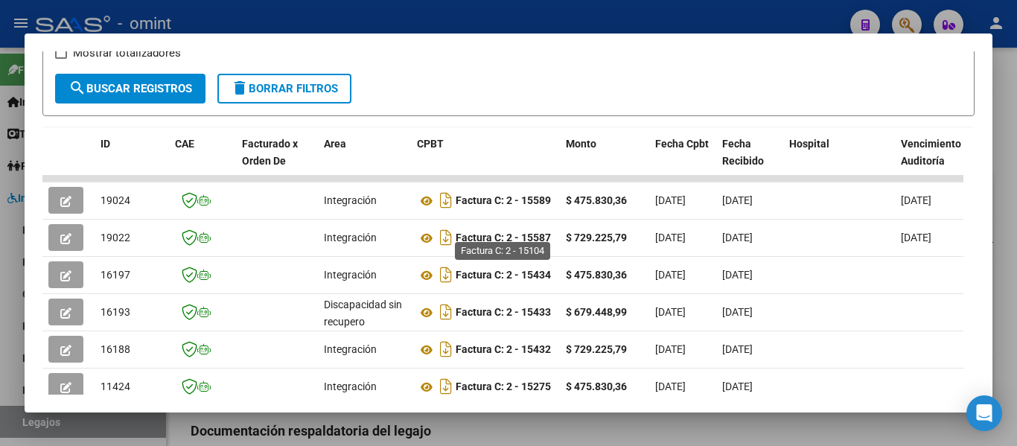
scroll to position [229, 0]
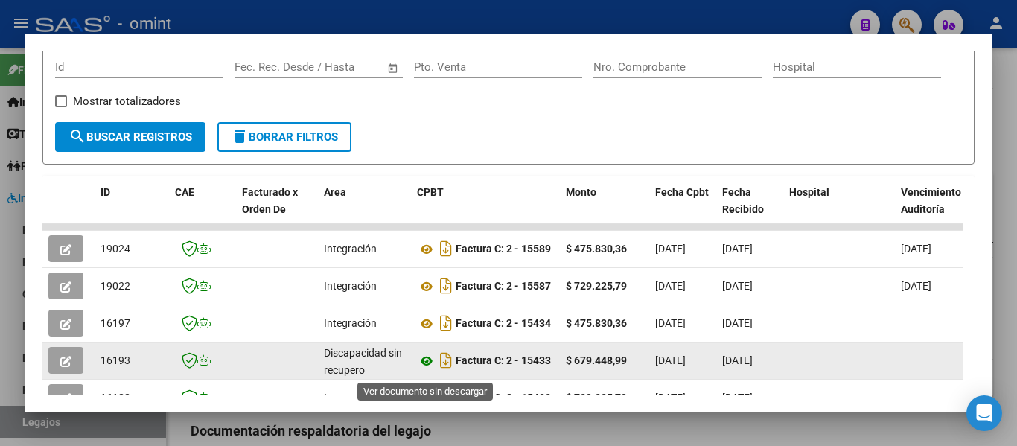
click at [425, 370] on icon at bounding box center [426, 361] width 19 height 18
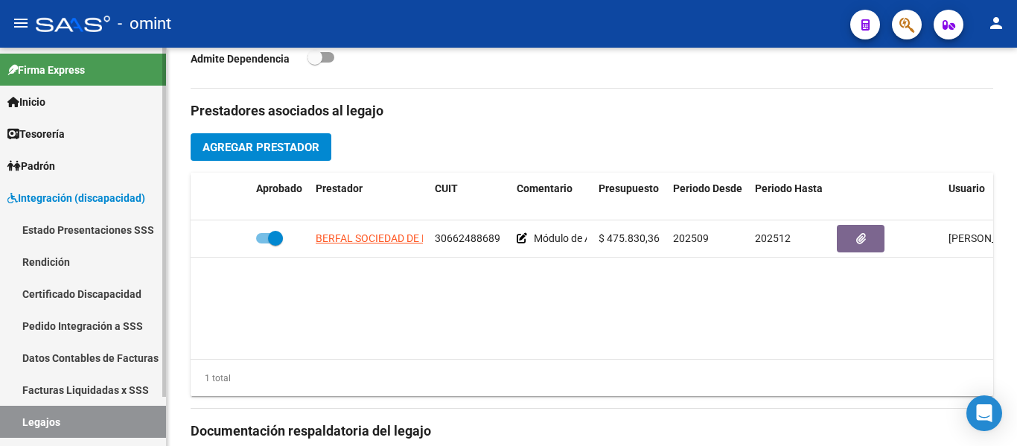
click at [88, 292] on link "Certificado Discapacidad" at bounding box center [83, 294] width 166 height 32
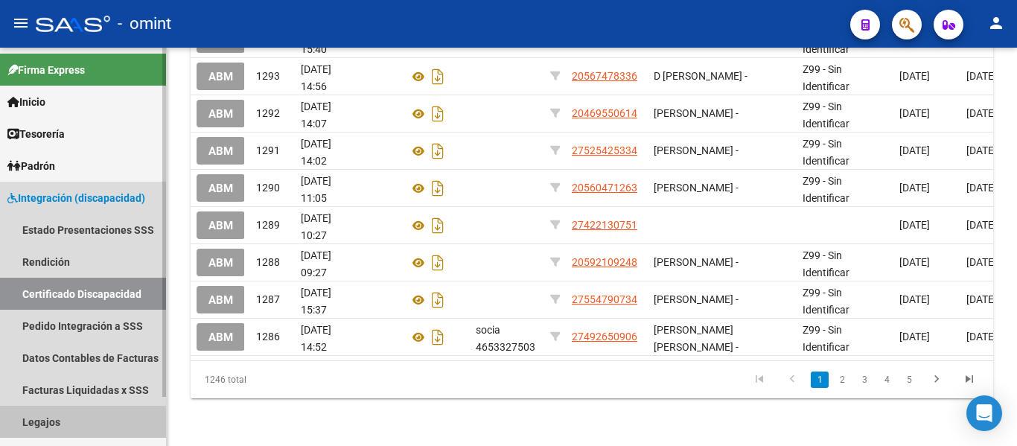
drag, startPoint x: 80, startPoint y: 419, endPoint x: 89, endPoint y: 411, distance: 11.6
click at [80, 419] on link "Legajos" at bounding box center [83, 422] width 166 height 32
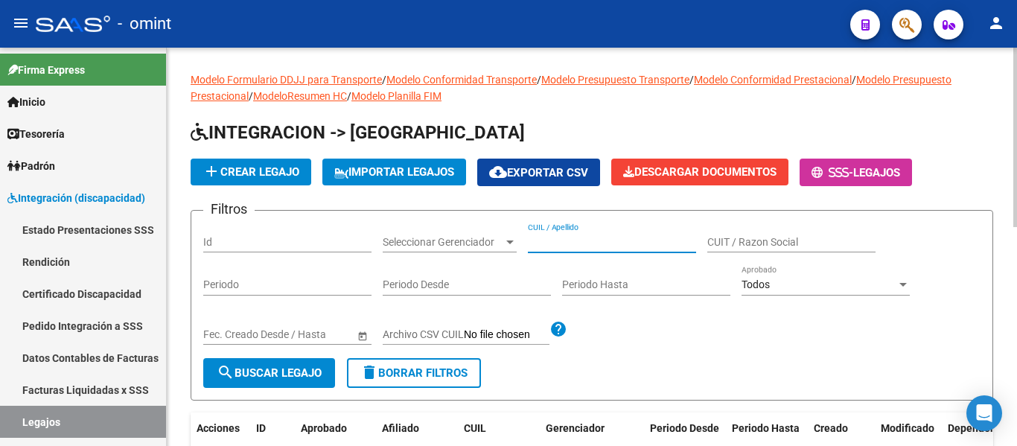
paste input "[PERSON_NAME] [PERSON_NAME]"
type input "[PERSON_NAME] [PERSON_NAME]"
click at [295, 366] on span "search Buscar Legajo" at bounding box center [269, 372] width 105 height 13
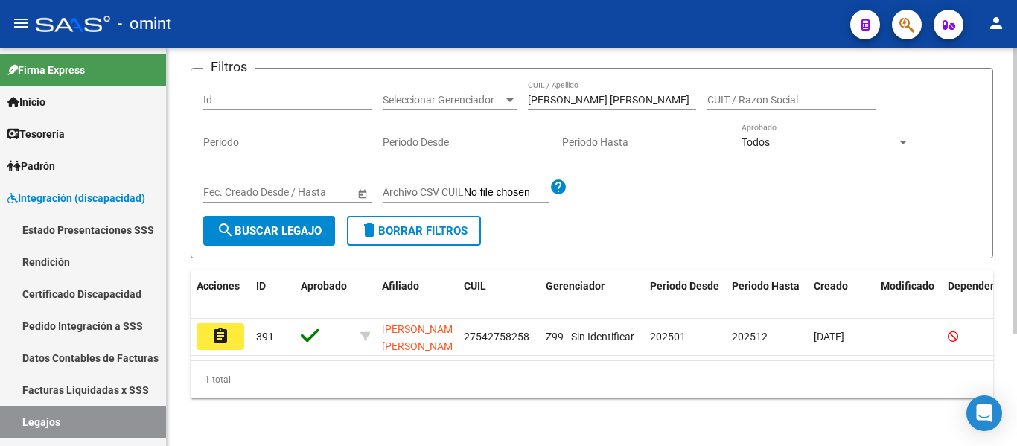
scroll to position [149, 0]
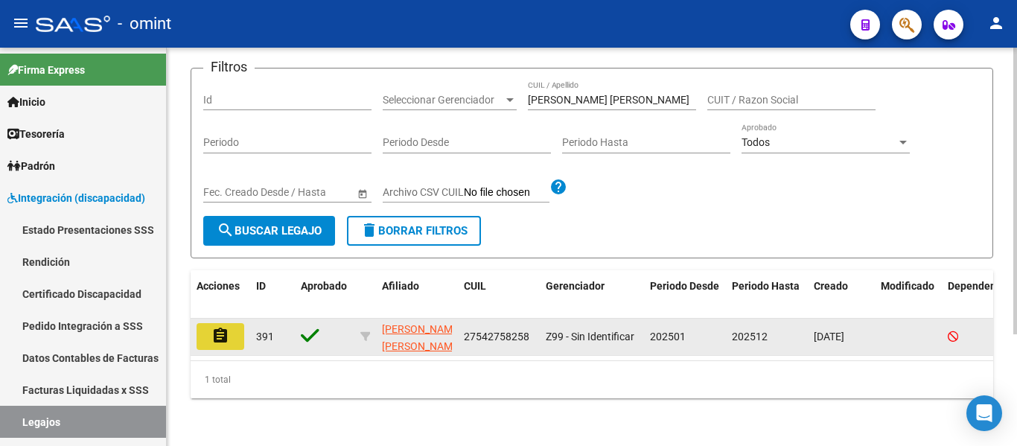
click at [208, 325] on button "assignment" at bounding box center [220, 336] width 48 height 27
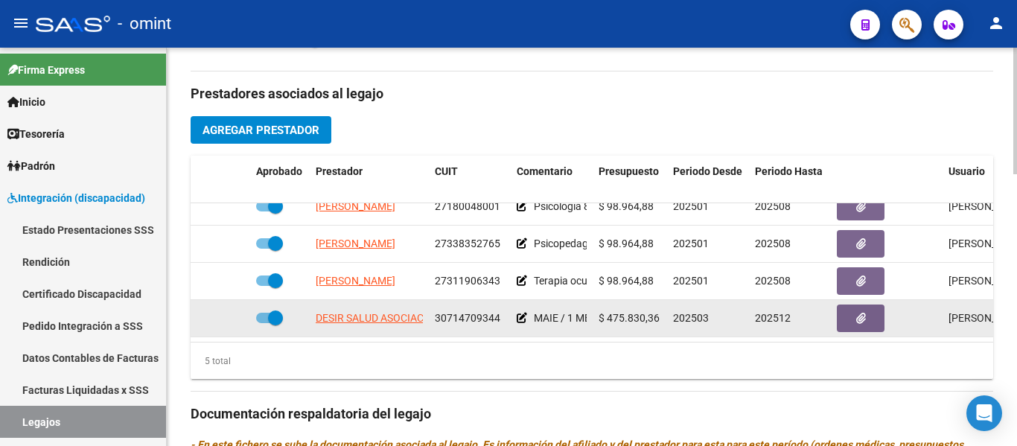
scroll to position [595, 0]
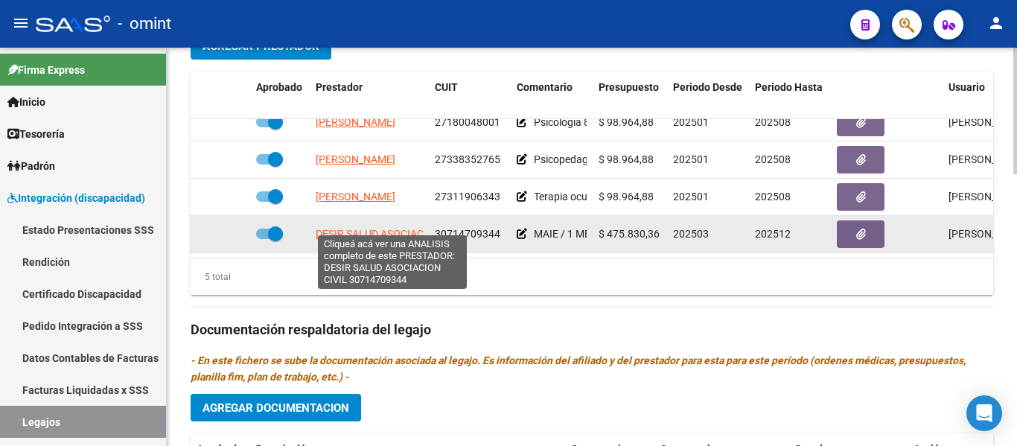
click at [377, 228] on span "DESIR SALUD ASOCIACION CIVIL" at bounding box center [392, 234] width 153 height 12
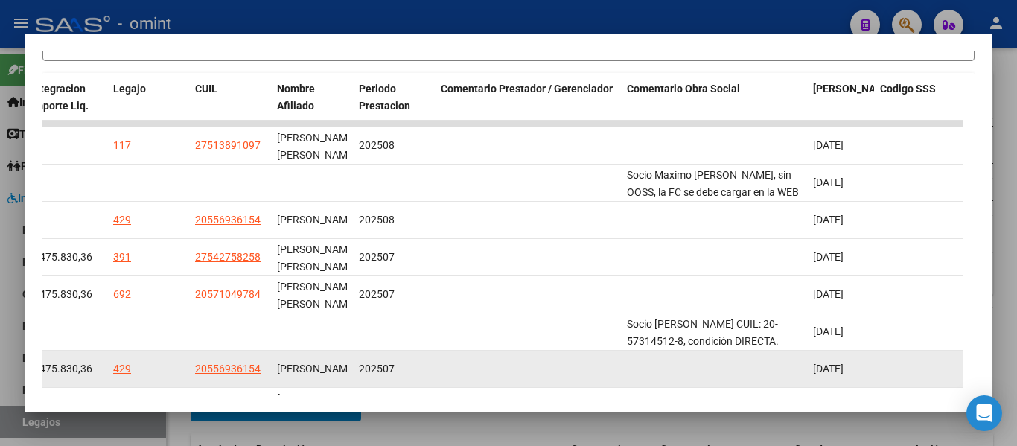
scroll to position [298, 0]
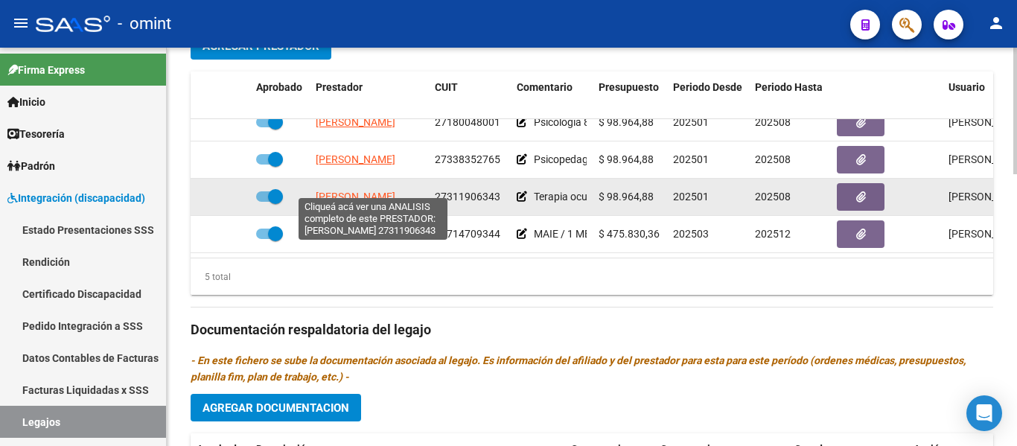
click at [374, 191] on span "[PERSON_NAME]" at bounding box center [356, 197] width 80 height 12
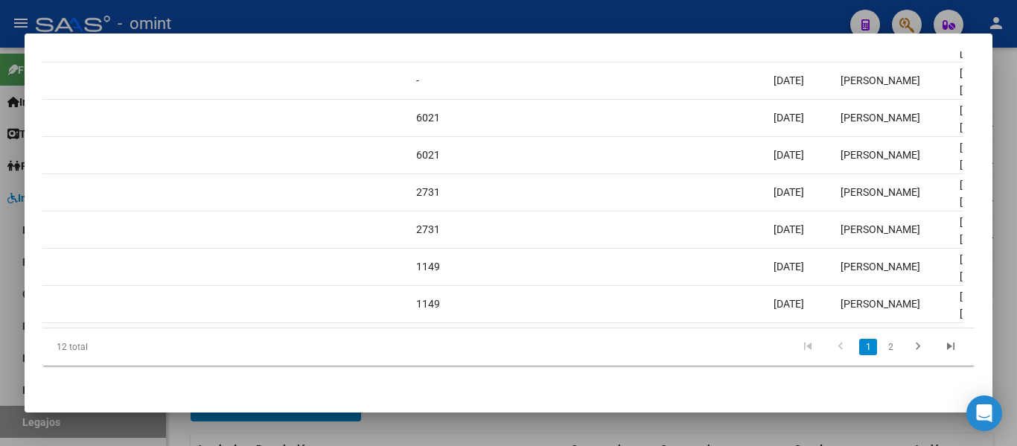
scroll to position [0, 402]
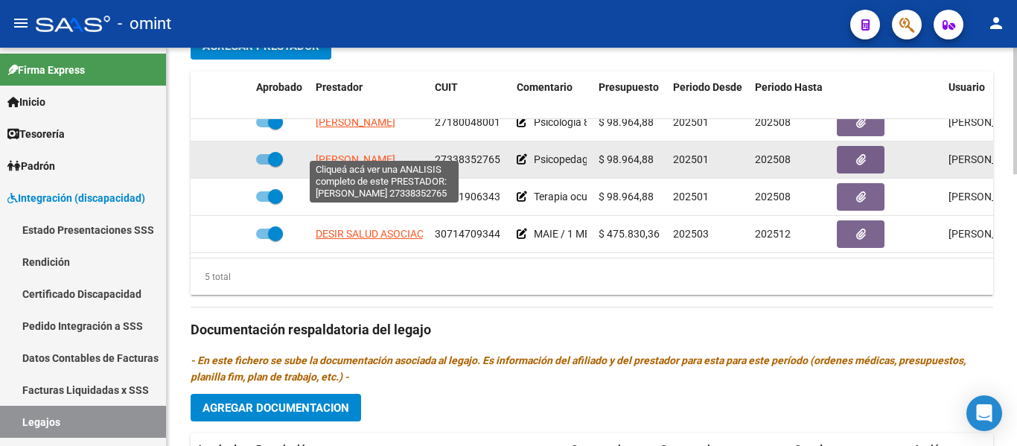
click at [361, 153] on span "[PERSON_NAME]" at bounding box center [356, 159] width 80 height 12
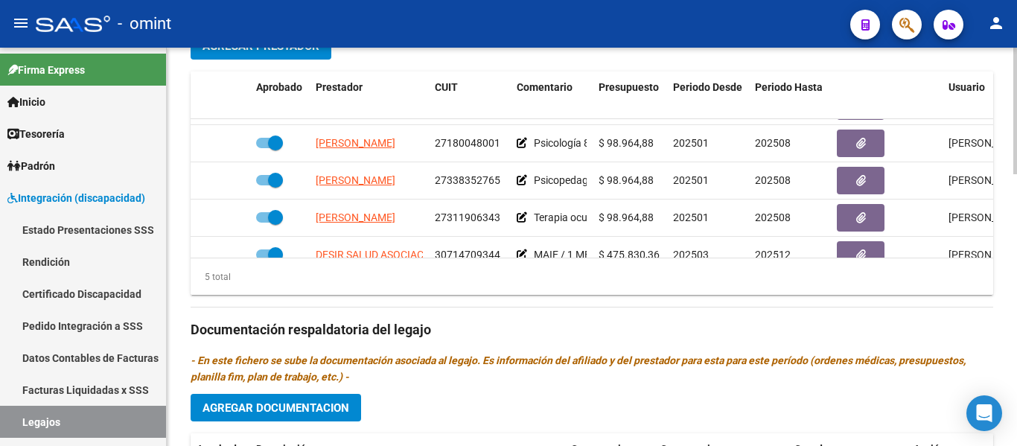
scroll to position [18, 0]
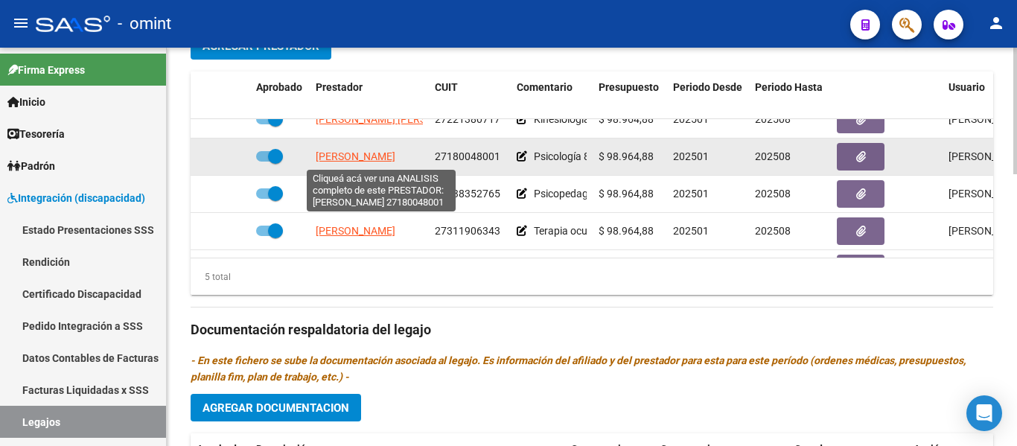
click at [361, 153] on span "[PERSON_NAME]" at bounding box center [356, 156] width 80 height 12
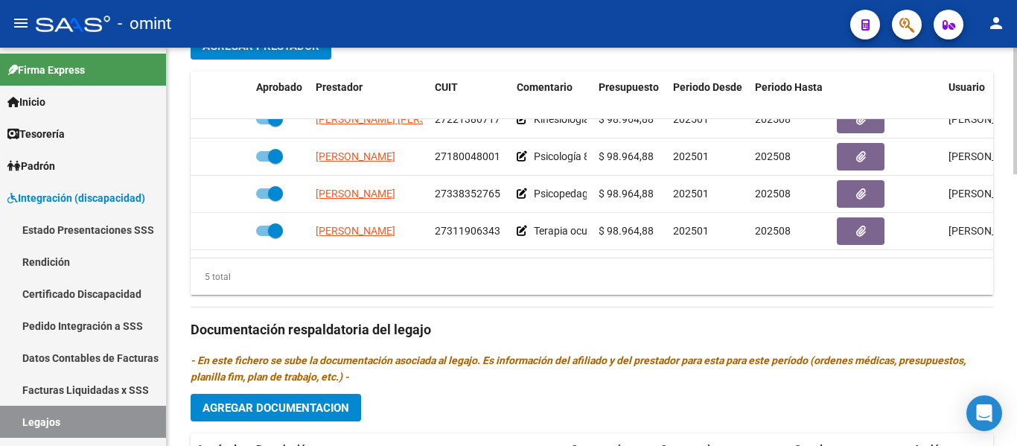
scroll to position [0, 0]
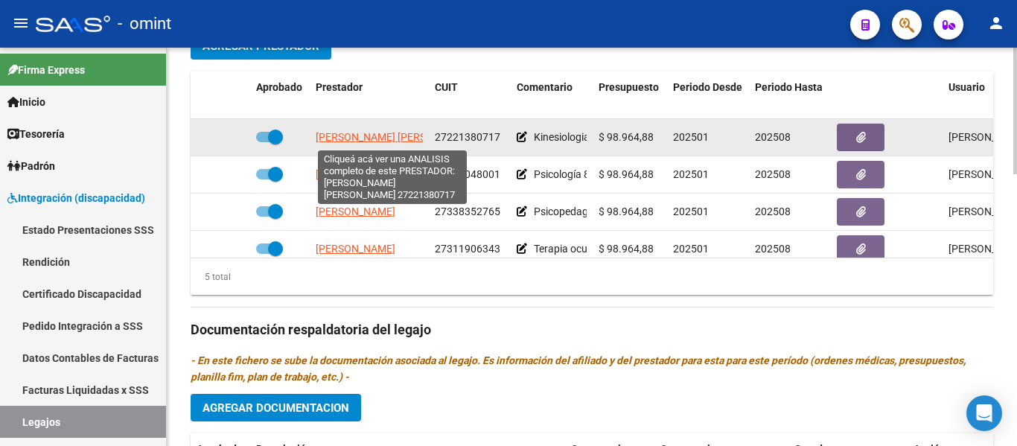
click at [406, 133] on span "[PERSON_NAME] [PERSON_NAME]" at bounding box center [397, 137] width 162 height 12
type textarea "27221380717"
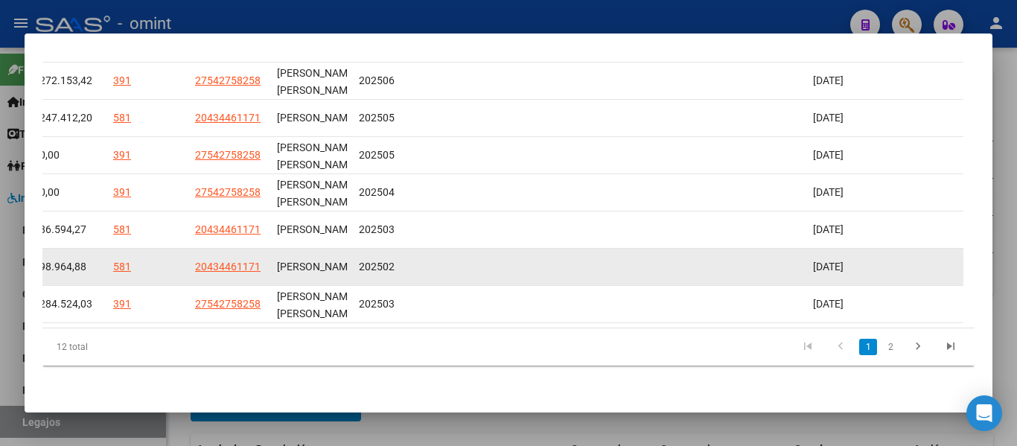
scroll to position [304, 0]
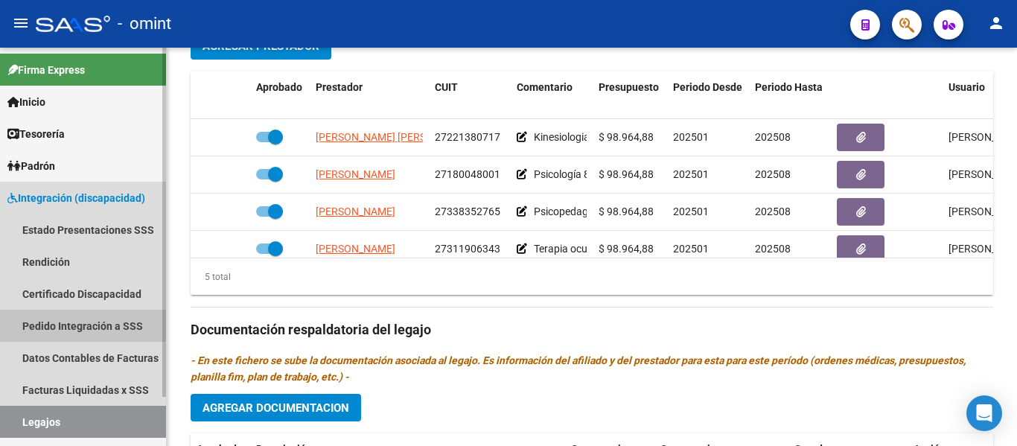
click at [69, 323] on link "Pedido Integración a SSS" at bounding box center [83, 326] width 166 height 32
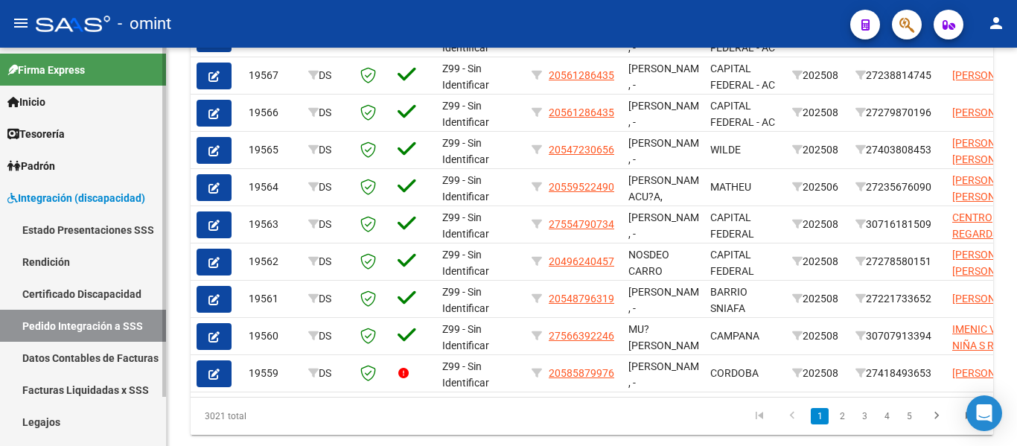
click at [42, 414] on link "Legajos" at bounding box center [83, 422] width 166 height 32
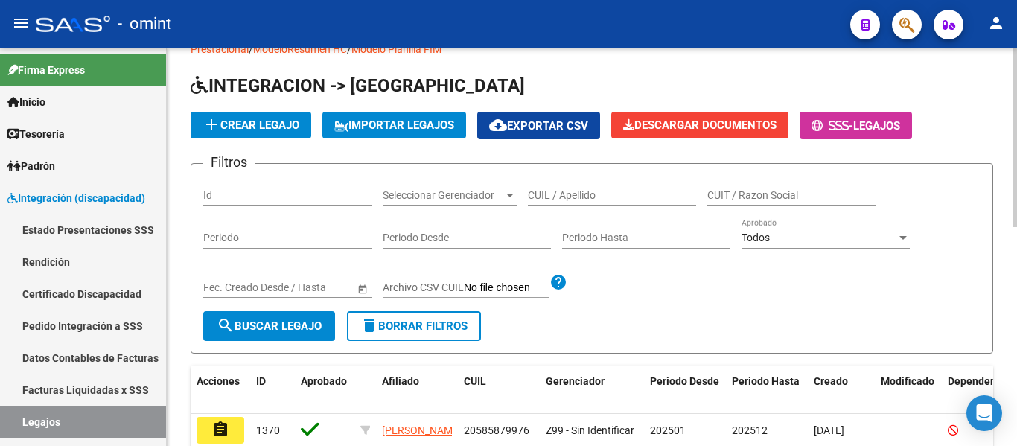
scroll to position [39, 0]
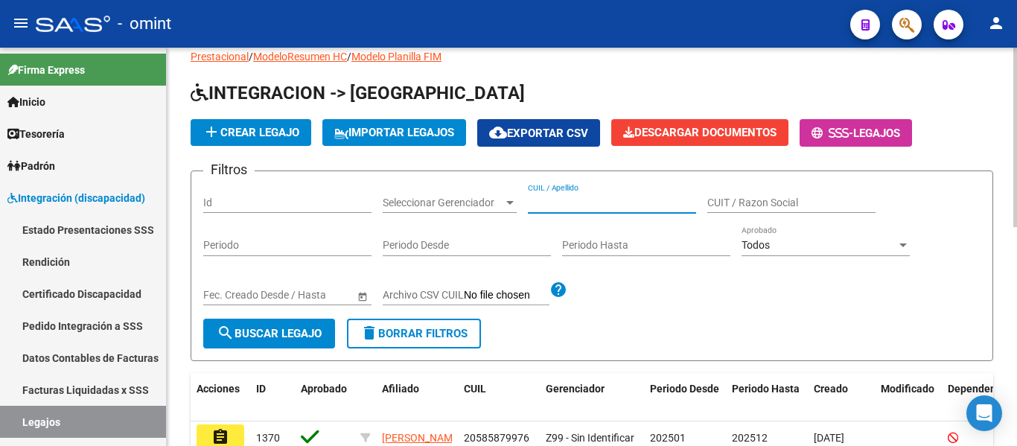
paste input "[PERSON_NAME], [PERSON_NAME]"
type input "[PERSON_NAME], [PERSON_NAME]"
click at [299, 329] on span "search Buscar Legajo" at bounding box center [269, 333] width 105 height 13
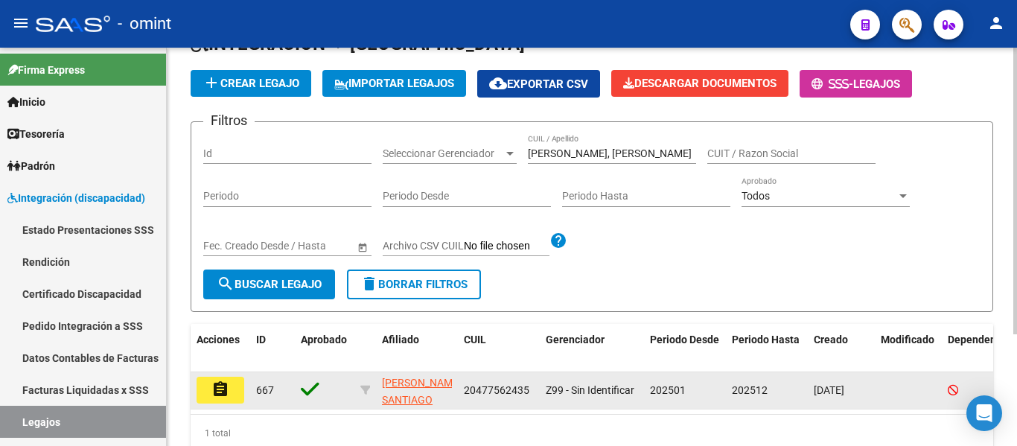
scroll to position [114, 0]
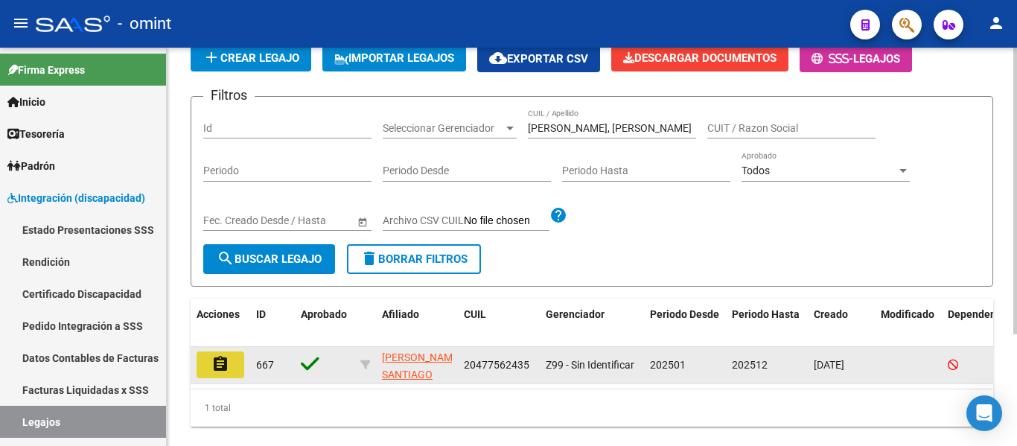
click at [225, 359] on mat-icon "assignment" at bounding box center [220, 364] width 18 height 18
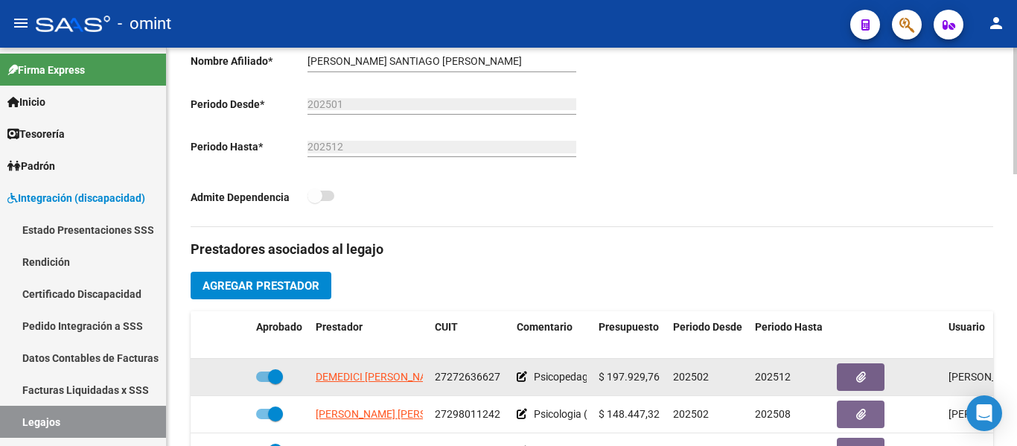
scroll to position [447, 0]
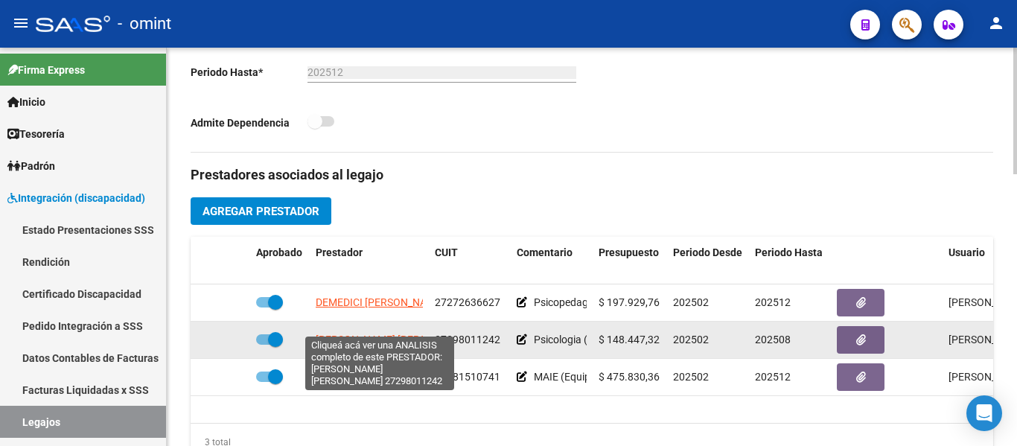
click at [357, 333] on span "[PERSON_NAME] [PERSON_NAME]" at bounding box center [397, 339] width 162 height 12
type textarea "27298011242"
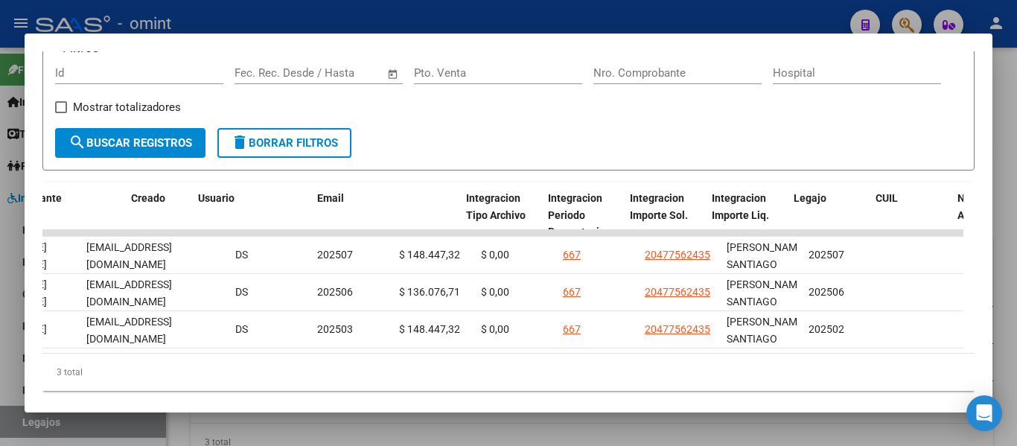
scroll to position [0, 2295]
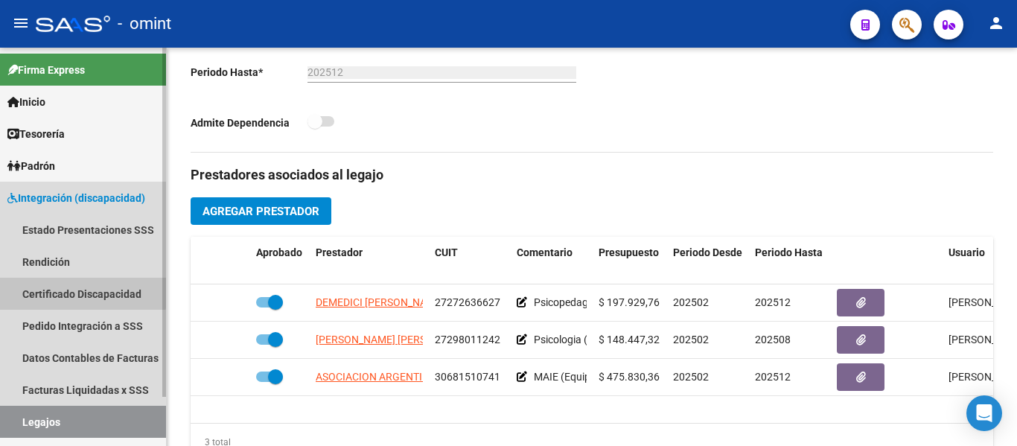
click at [73, 282] on link "Certificado Discapacidad" at bounding box center [83, 294] width 166 height 32
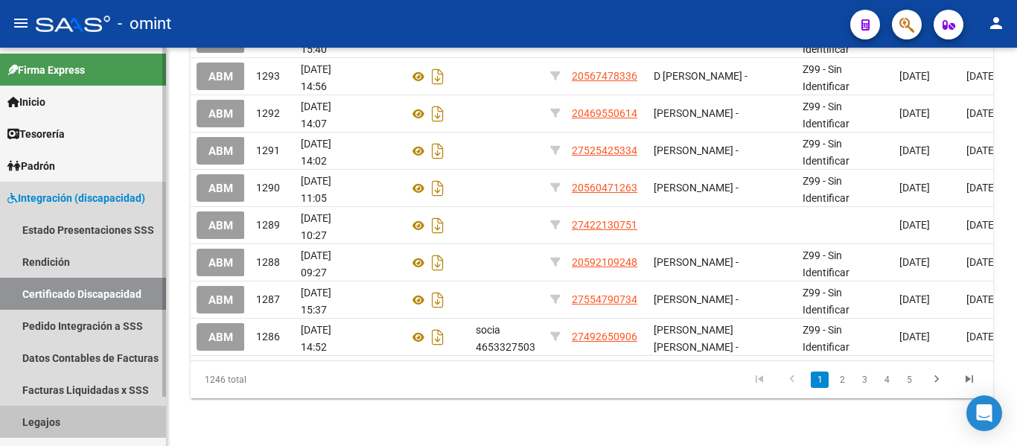
drag, startPoint x: 51, startPoint y: 420, endPoint x: 188, endPoint y: 382, distance: 142.1
click at [51, 419] on link "Legajos" at bounding box center [83, 422] width 166 height 32
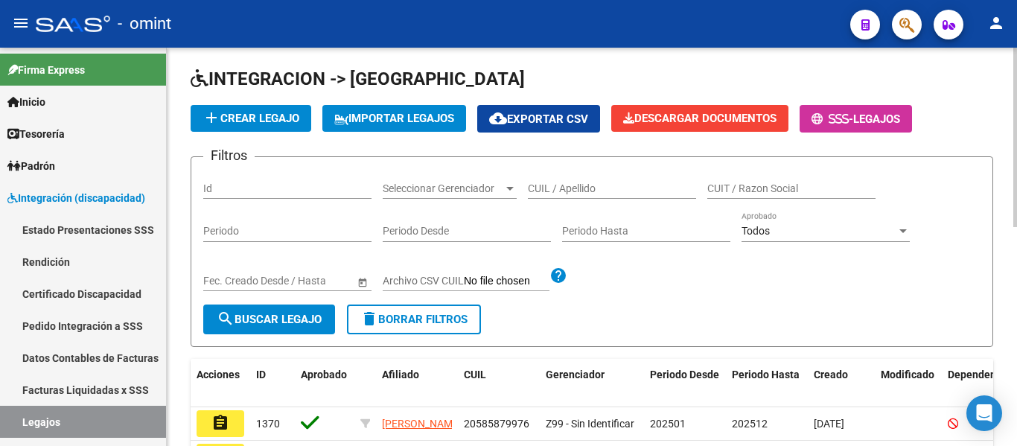
scroll to position [44, 0]
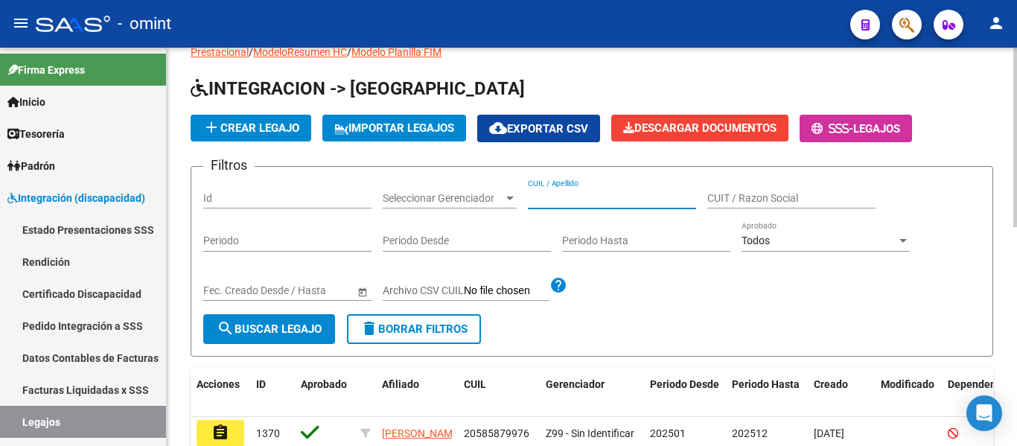
paste input "POLIMENI DONATO"
type input "POLIMENI DONATO"
click at [307, 323] on span "search Buscar Legajo" at bounding box center [269, 328] width 105 height 13
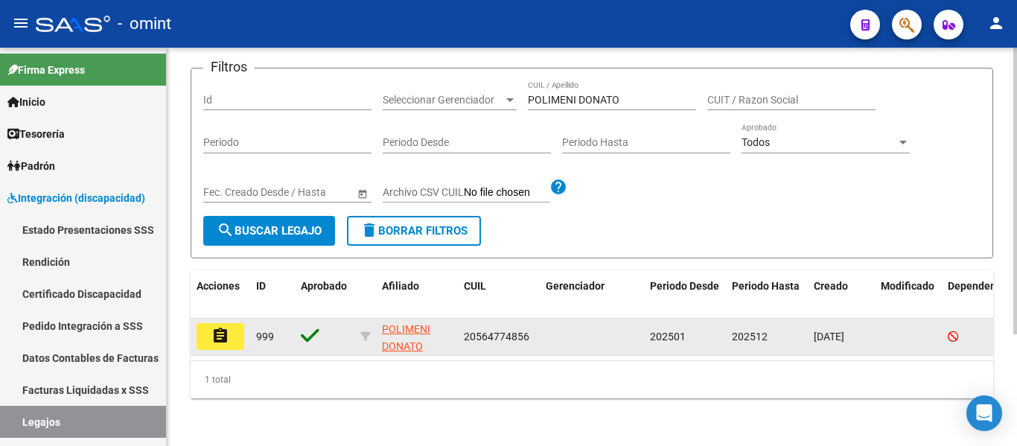
scroll to position [155, 0]
click at [228, 327] on mat-icon "assignment" at bounding box center [220, 336] width 18 height 18
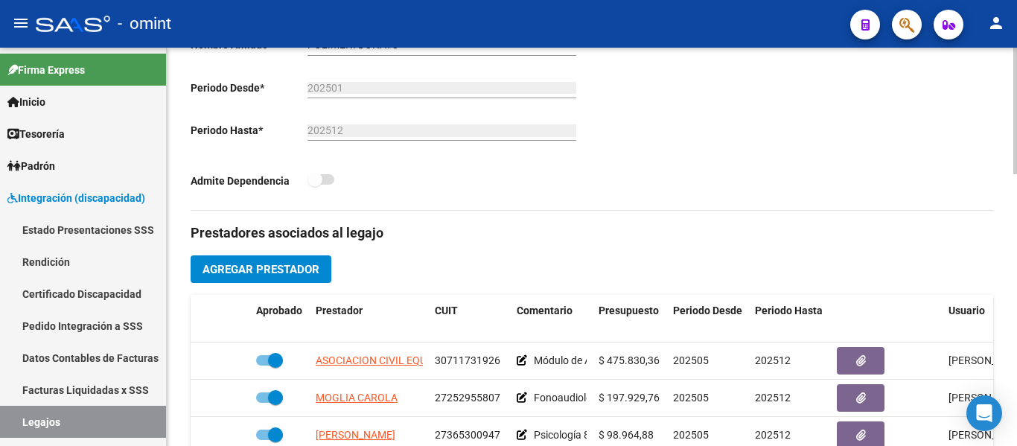
scroll to position [447, 0]
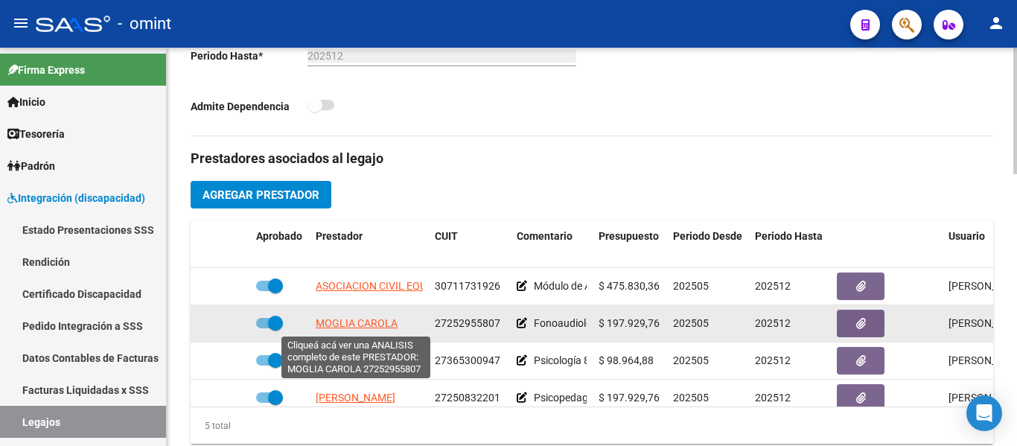
click at [375, 326] on span "MOGLIA CAROLA" at bounding box center [357, 323] width 82 height 12
type textarea "27252955807"
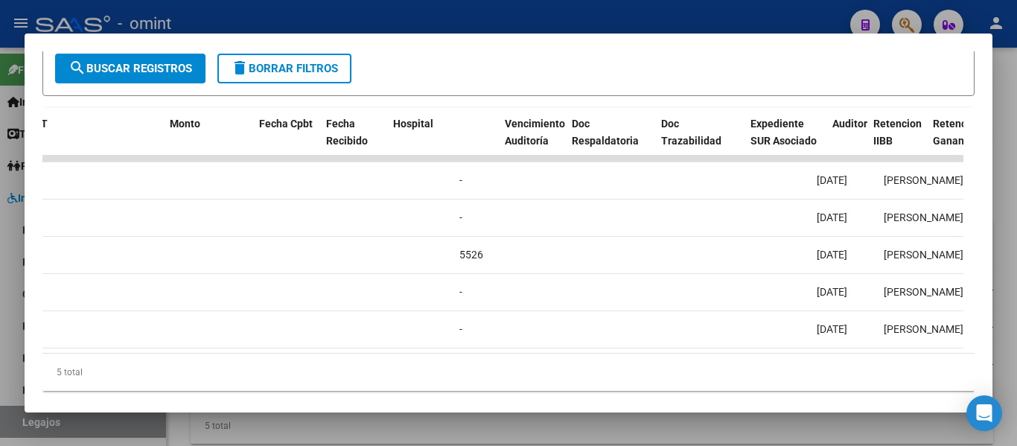
scroll to position [0, 0]
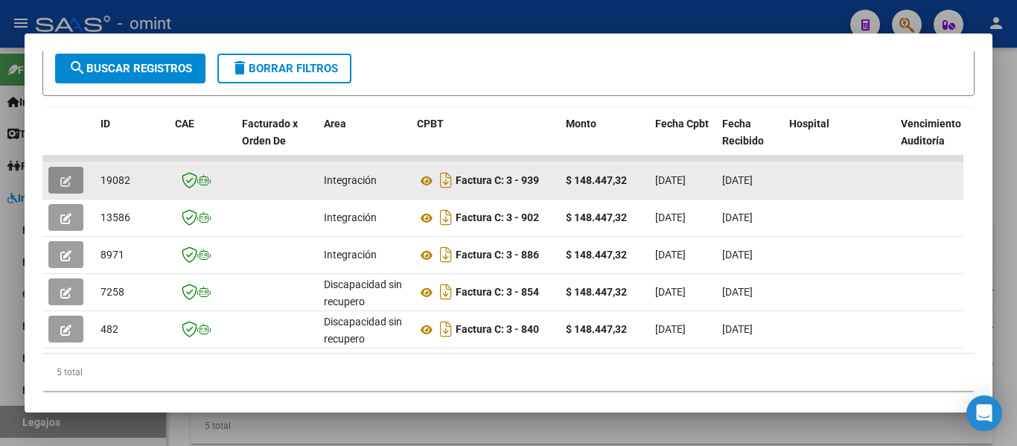
click at [65, 186] on icon "button" at bounding box center [65, 181] width 11 height 11
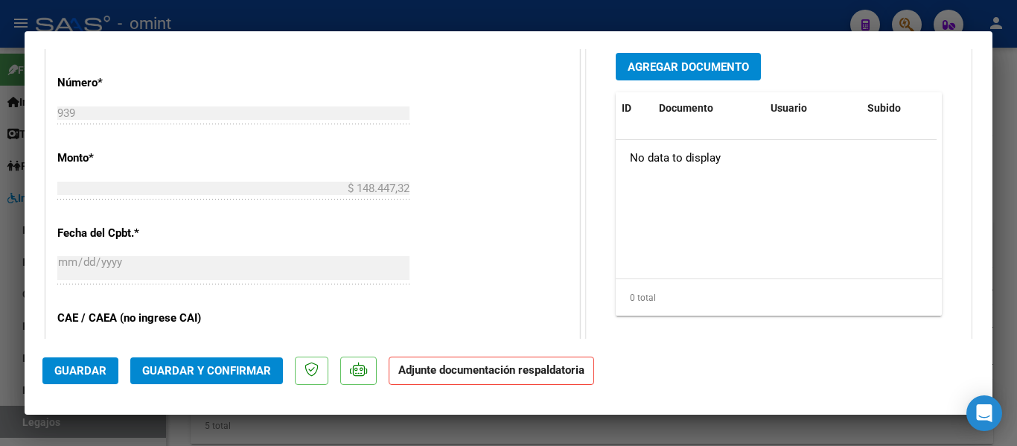
scroll to position [521, 0]
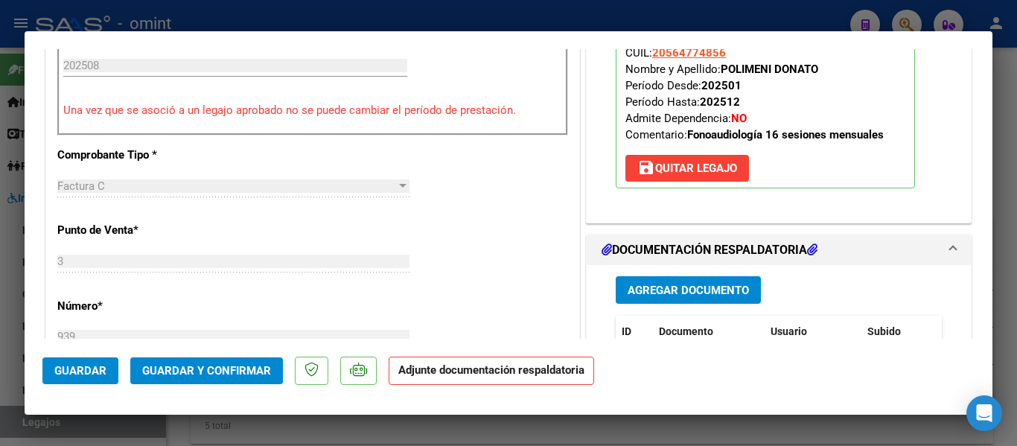
type input "$ 0,00"
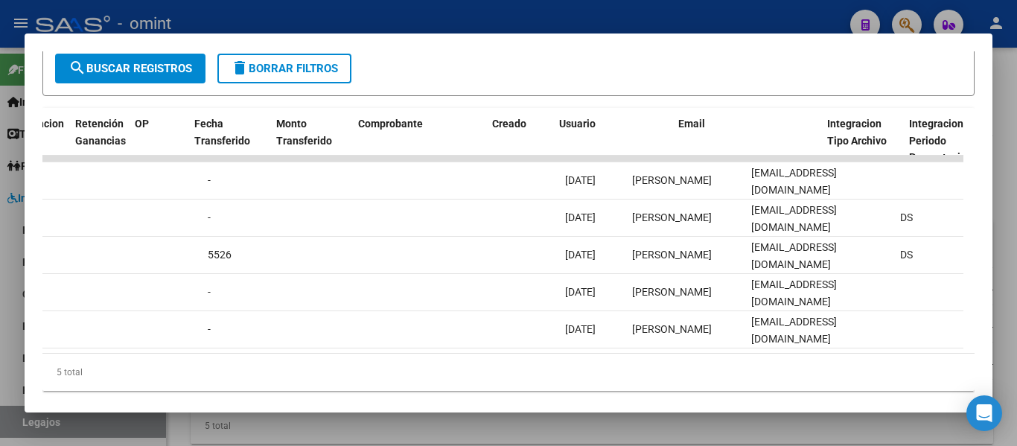
scroll to position [0, 1352]
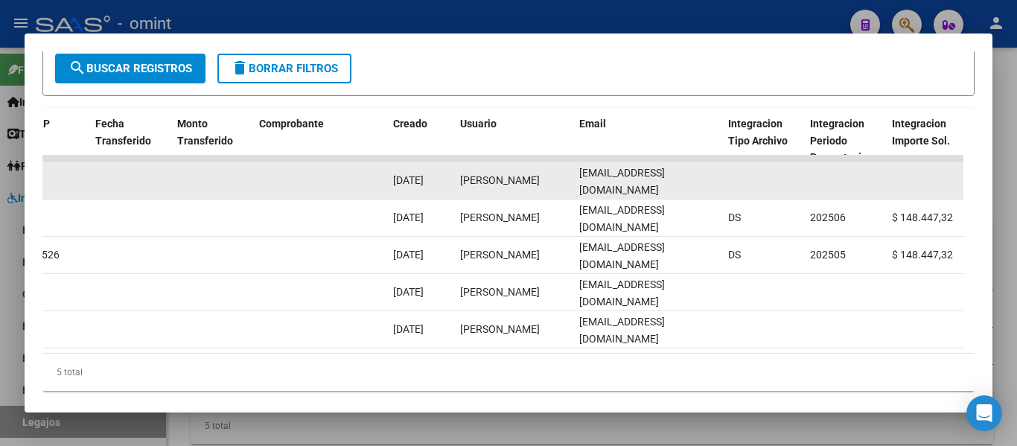
drag, startPoint x: 575, startPoint y: 186, endPoint x: 712, endPoint y: 185, distance: 137.7
click at [712, 185] on datatable-body-cell "[EMAIL_ADDRESS][DOMAIN_NAME]" at bounding box center [647, 180] width 149 height 36
copy span "[EMAIL_ADDRESS][DOMAIN_NAME]"
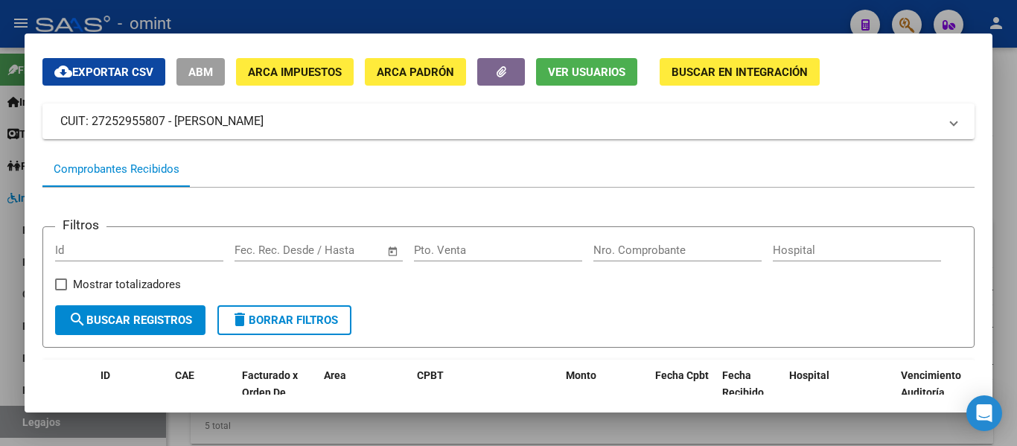
scroll to position [0, 0]
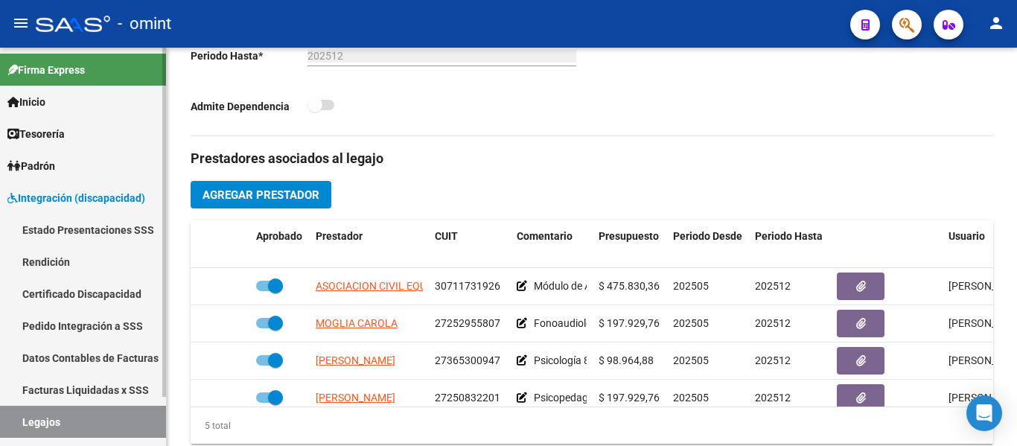
click at [99, 293] on link "Certificado Discapacidad" at bounding box center [83, 294] width 166 height 32
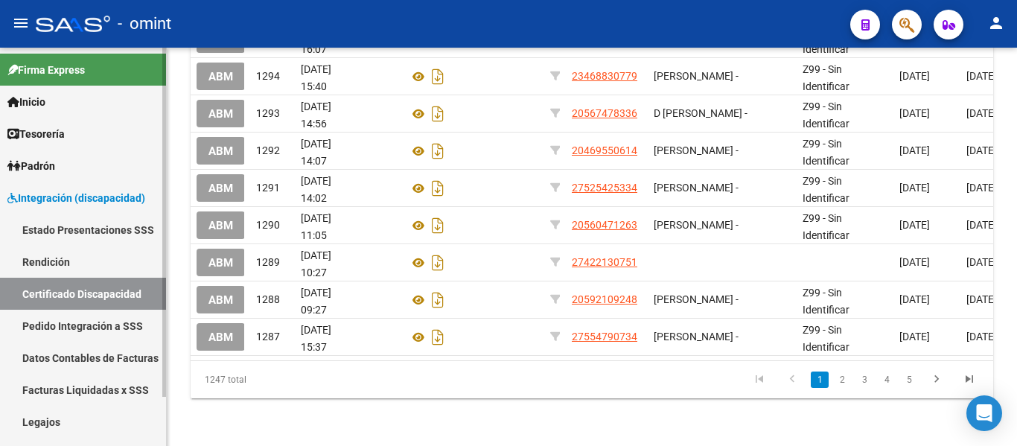
click at [68, 415] on link "Legajos" at bounding box center [83, 422] width 166 height 32
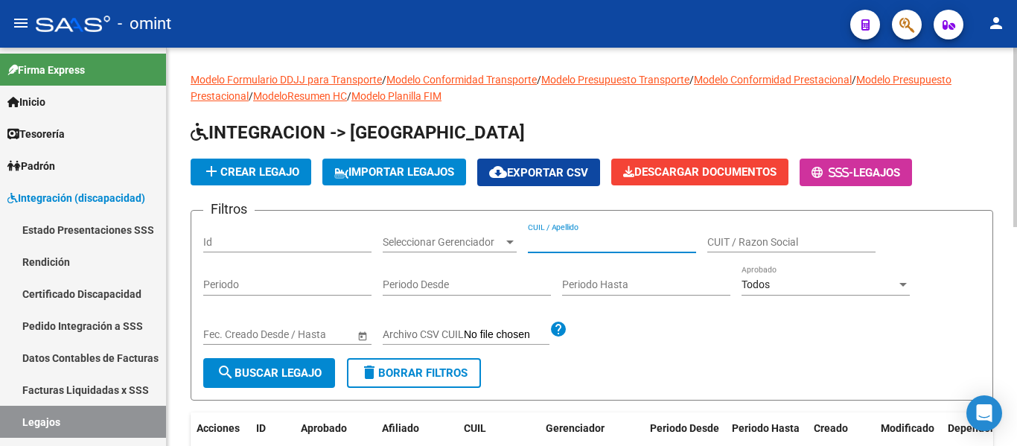
paste input "[PERSON_NAME]"
type input "[PERSON_NAME]"
click at [273, 368] on span "search Buscar Legajo" at bounding box center [269, 372] width 105 height 13
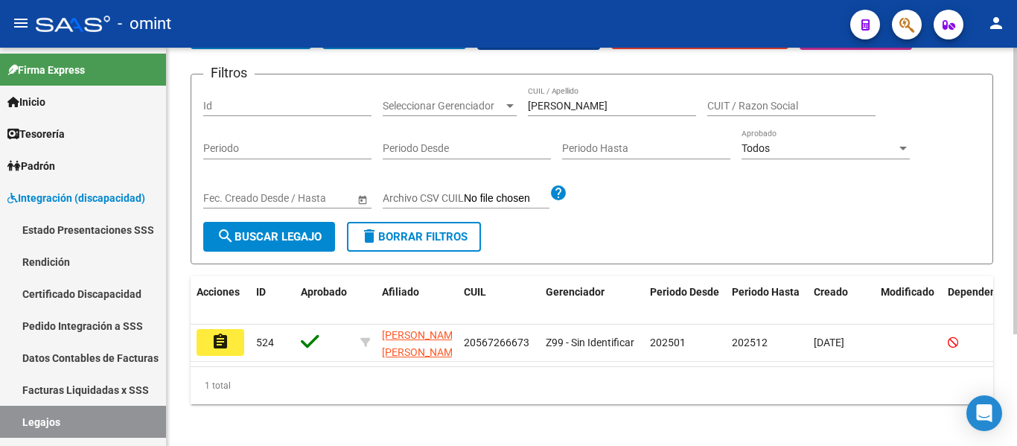
scroll to position [155, 0]
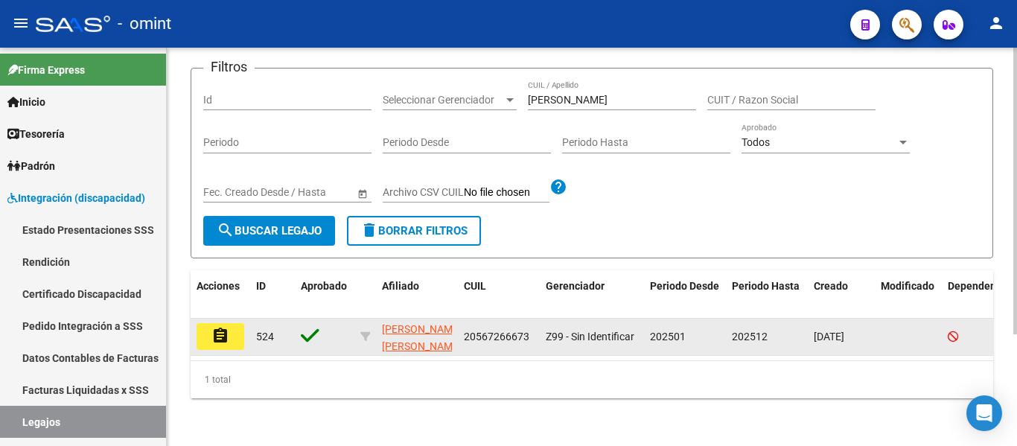
click at [222, 327] on mat-icon "assignment" at bounding box center [220, 336] width 18 height 18
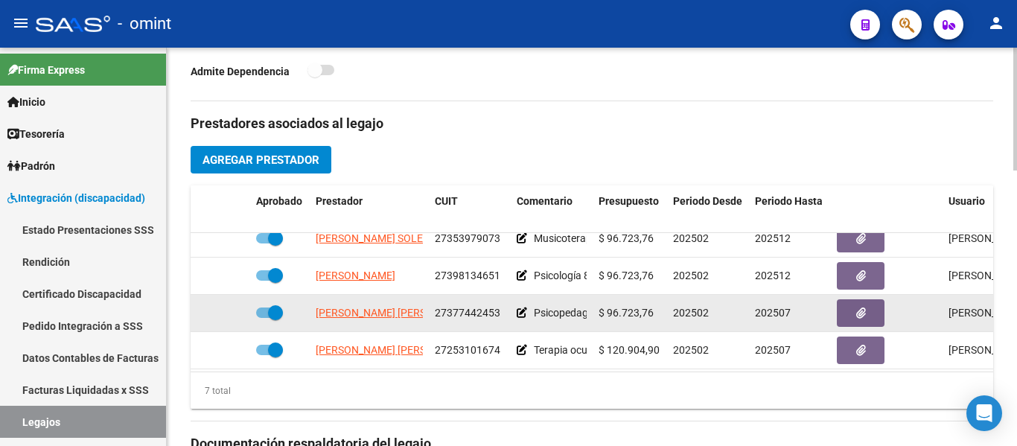
scroll to position [51, 0]
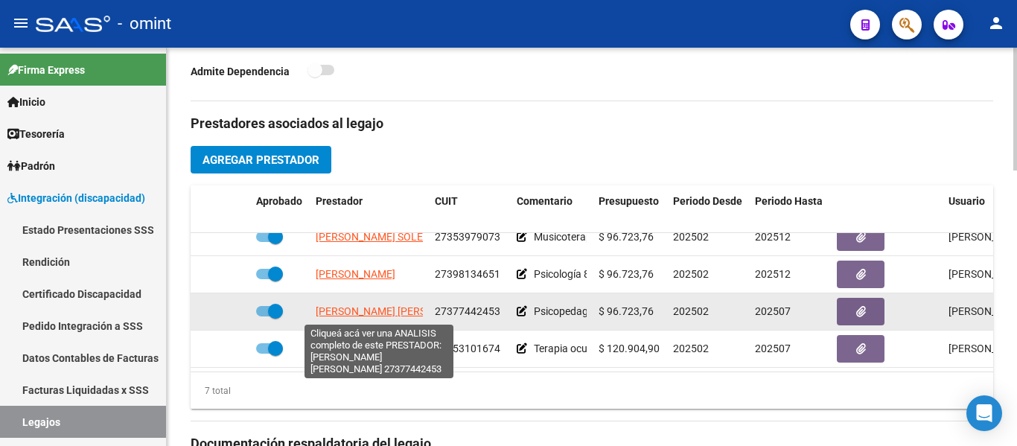
click at [380, 312] on span "[PERSON_NAME] [PERSON_NAME]" at bounding box center [397, 311] width 162 height 12
type textarea "27377442453"
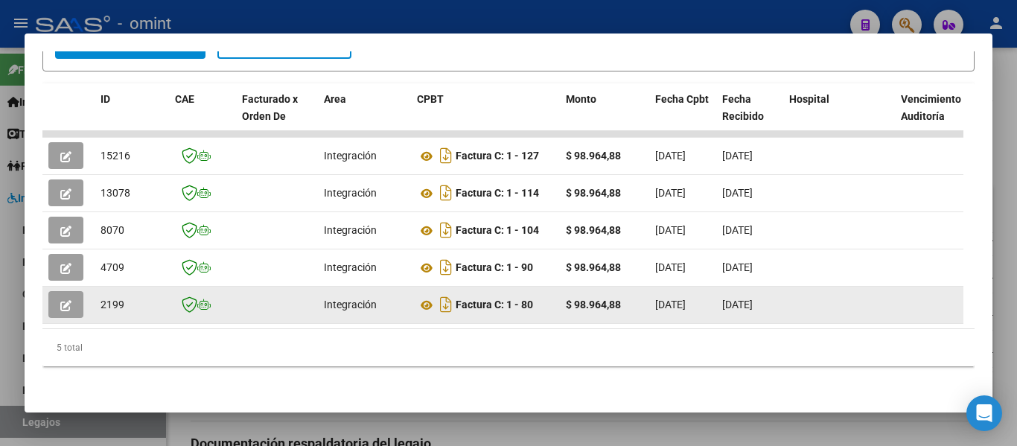
scroll to position [341, 0]
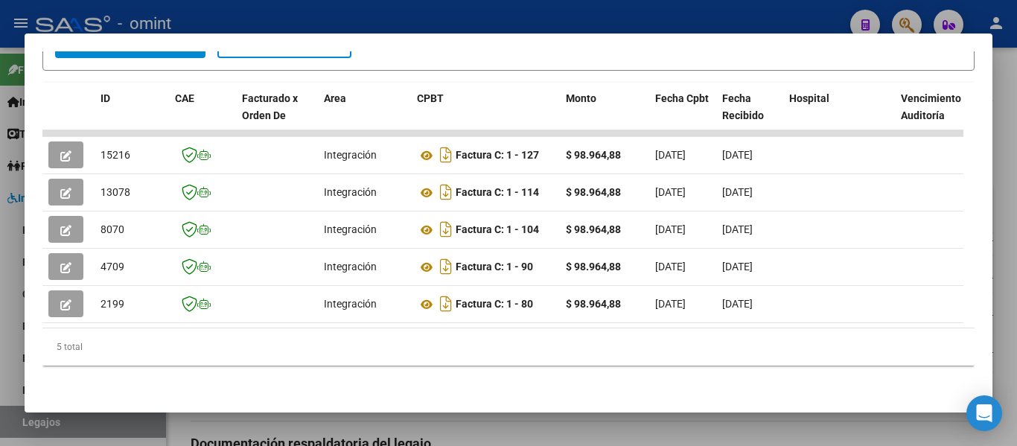
drag, startPoint x: 260, startPoint y: 329, endPoint x: 604, endPoint y: 330, distance: 343.9
click at [604, 330] on div "5 total" at bounding box center [508, 346] width 932 height 37
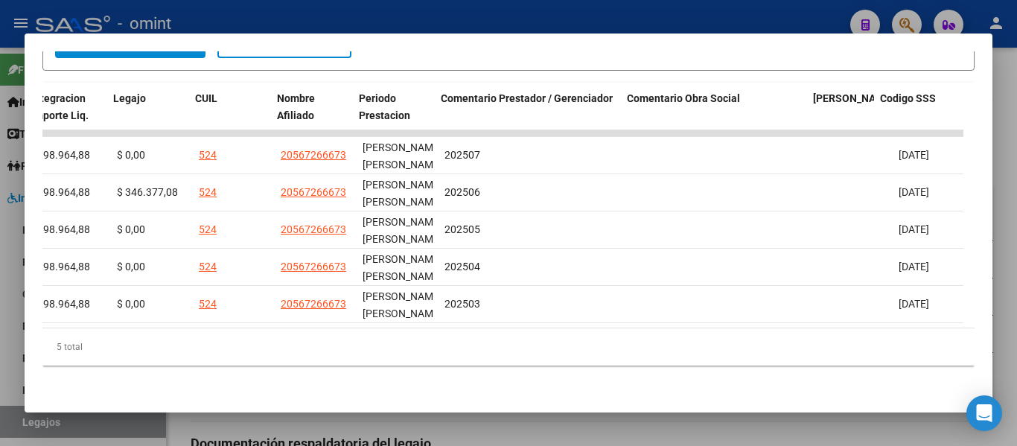
scroll to position [0, 2295]
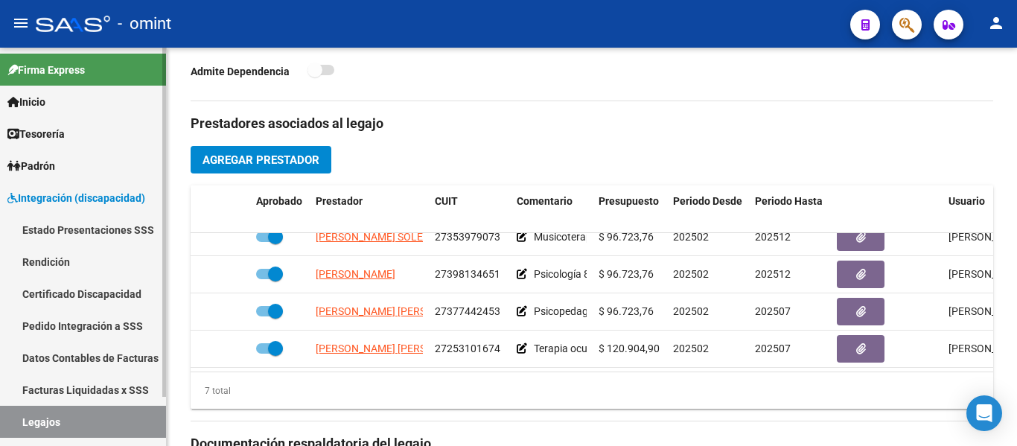
click at [82, 293] on link "Certificado Discapacidad" at bounding box center [83, 294] width 166 height 32
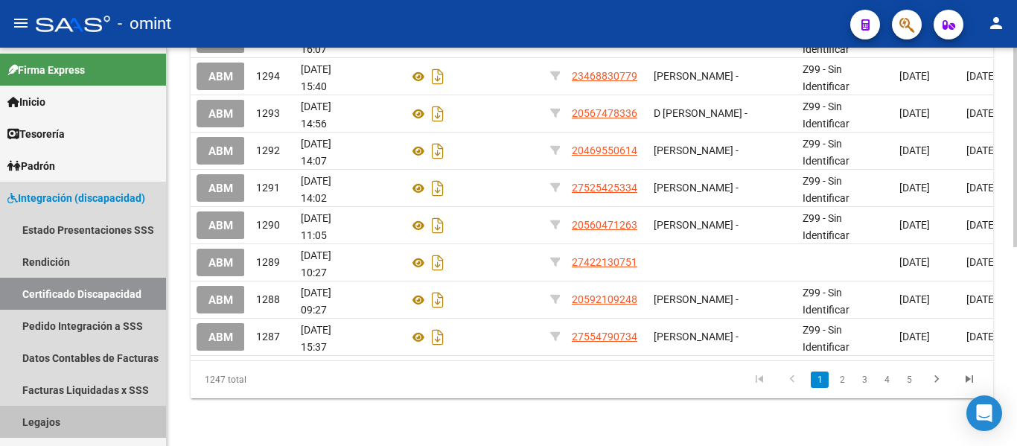
drag, startPoint x: 81, startPoint y: 422, endPoint x: 176, endPoint y: 415, distance: 94.8
click at [80, 422] on link "Legajos" at bounding box center [83, 422] width 166 height 32
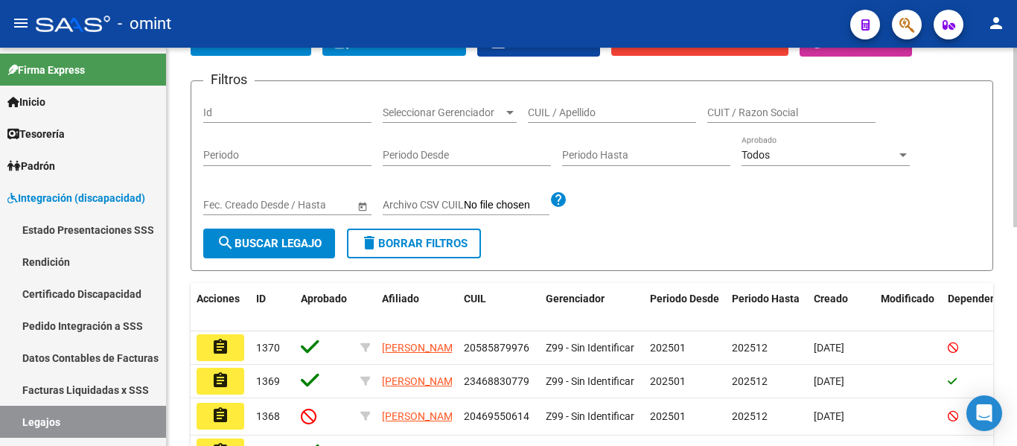
scroll to position [114, 0]
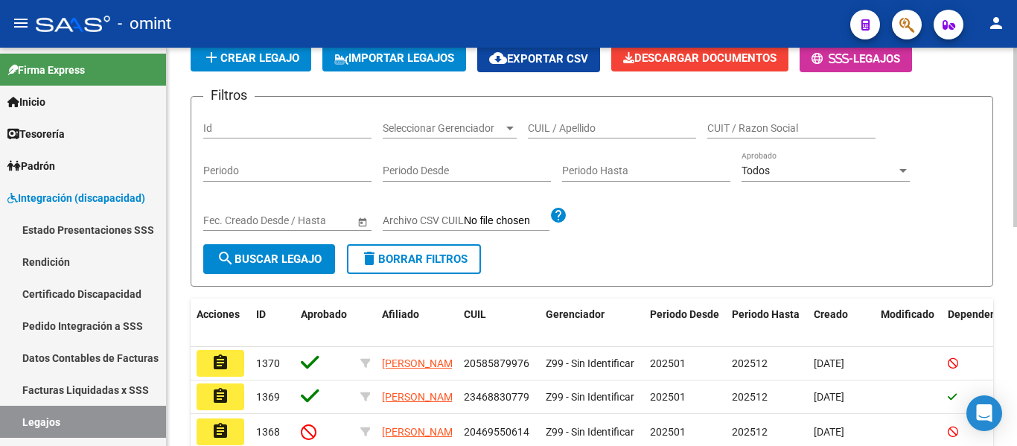
drag, startPoint x: 558, startPoint y: 133, endPoint x: 540, endPoint y: 121, distance: 22.5
drag, startPoint x: 540, startPoint y: 121, endPoint x: 531, endPoint y: 131, distance: 13.3
paste input "[PERSON_NAME]"
type input "[PERSON_NAME]"
click at [264, 255] on span "search Buscar Legajo" at bounding box center [269, 258] width 105 height 13
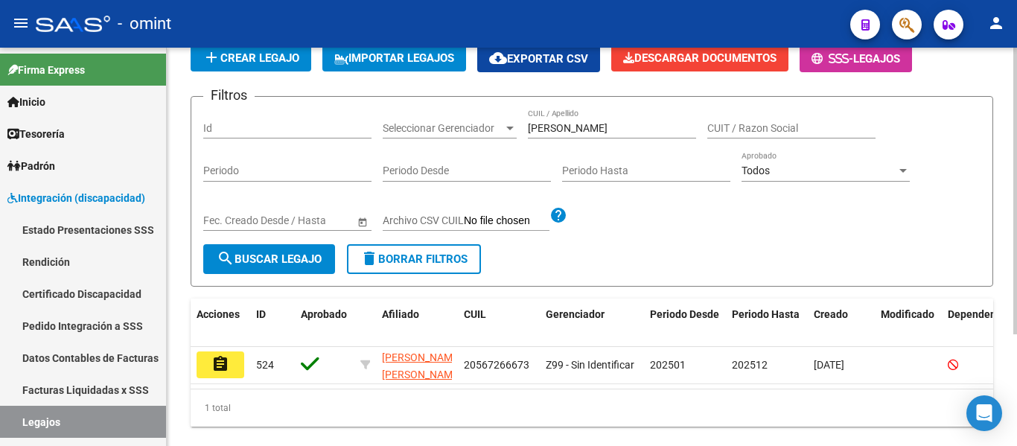
scroll to position [155, 0]
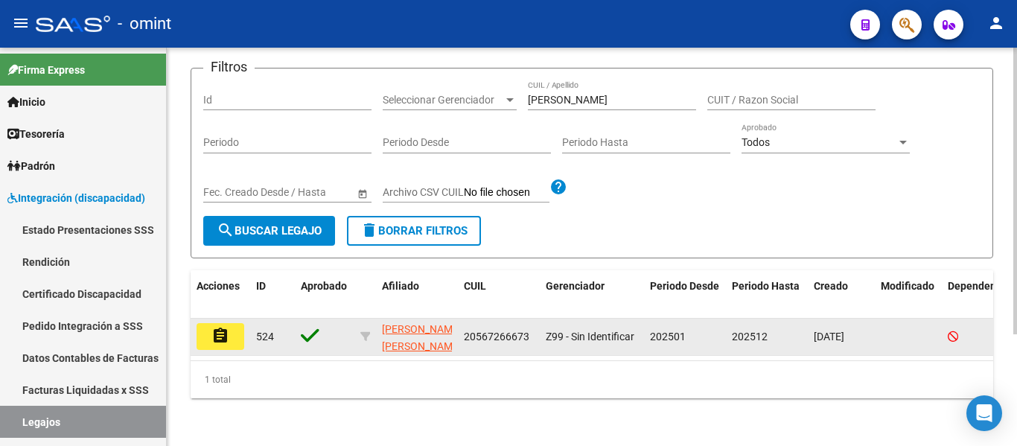
click at [220, 327] on mat-icon "assignment" at bounding box center [220, 336] width 18 height 18
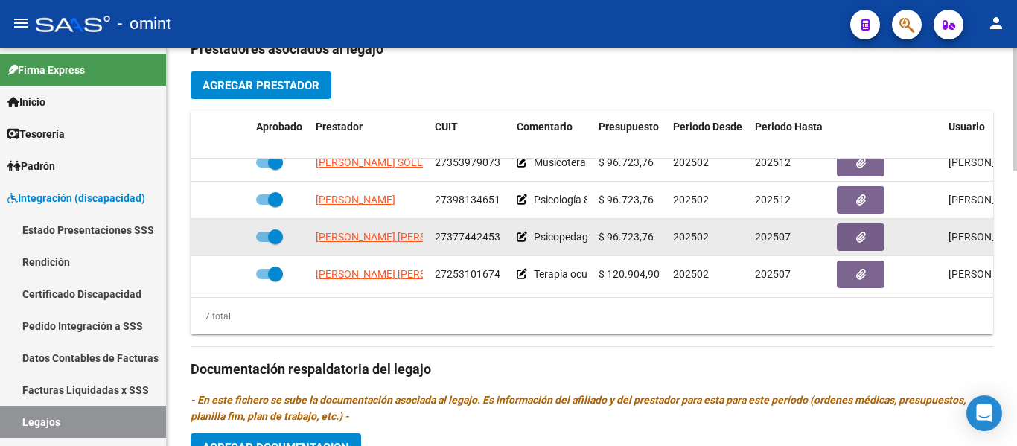
scroll to position [55, 0]
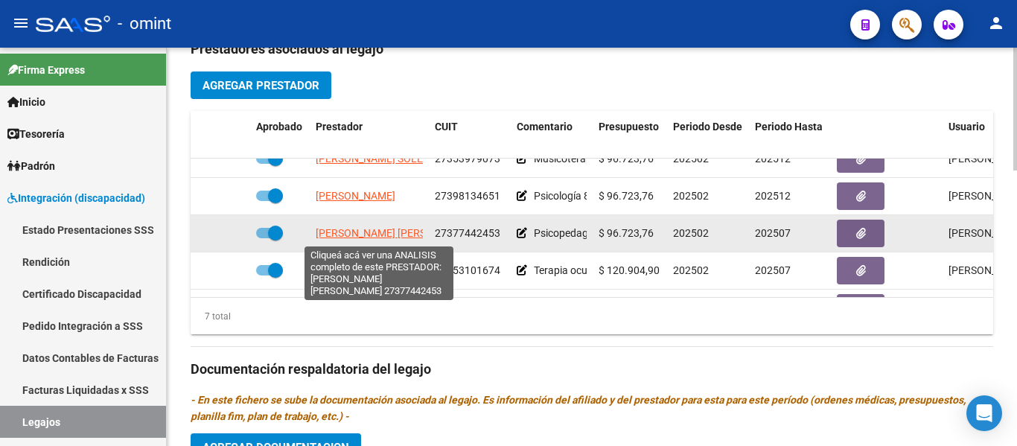
click at [389, 237] on span "[PERSON_NAME] [PERSON_NAME]" at bounding box center [397, 233] width 162 height 12
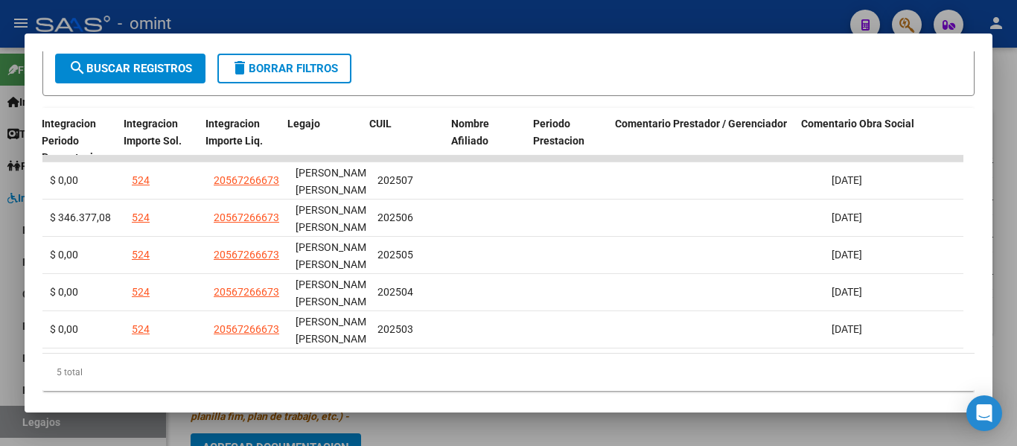
scroll to position [0, 2295]
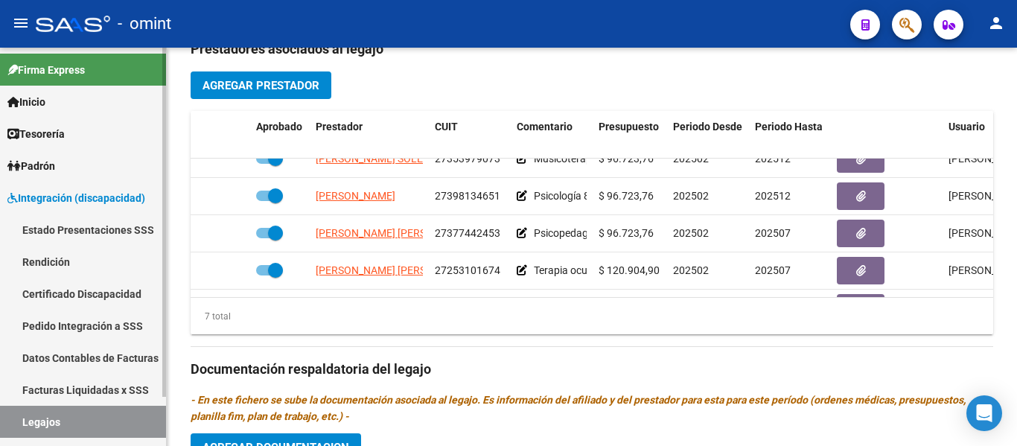
click at [86, 290] on link "Certificado Discapacidad" at bounding box center [83, 294] width 166 height 32
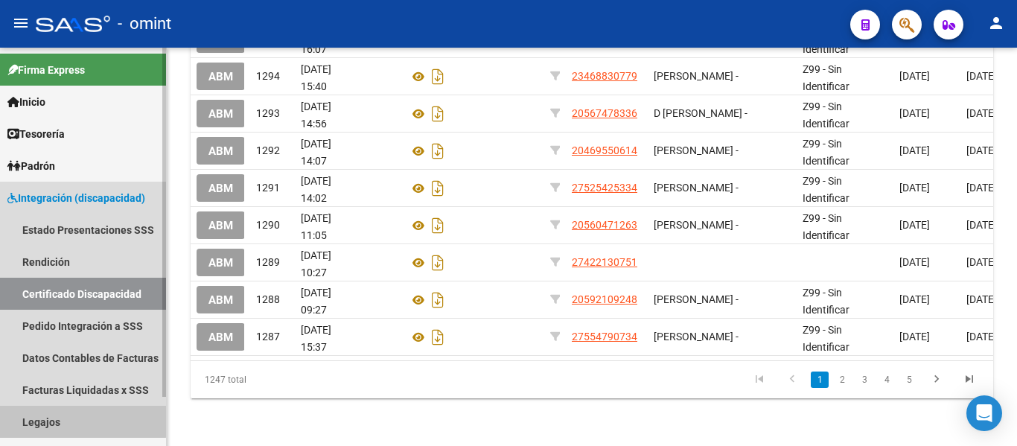
drag, startPoint x: 67, startPoint y: 416, endPoint x: 98, endPoint y: 413, distance: 30.7
click at [66, 416] on link "Legajos" at bounding box center [83, 422] width 166 height 32
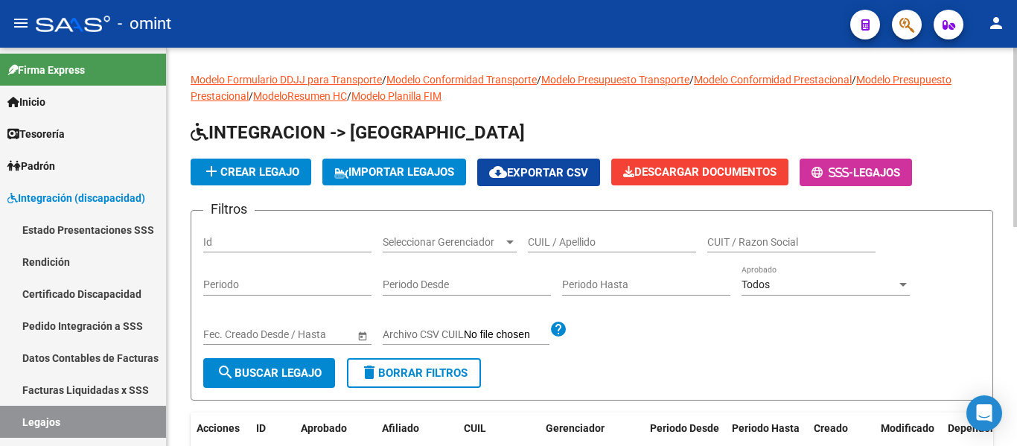
drag, startPoint x: 564, startPoint y: 234, endPoint x: 543, endPoint y: 243, distance: 23.4
paste input "PRUYAS LEONEL"
type input "PRUYAS LEONEL"
click at [295, 374] on span "search Buscar Legajo" at bounding box center [269, 372] width 105 height 13
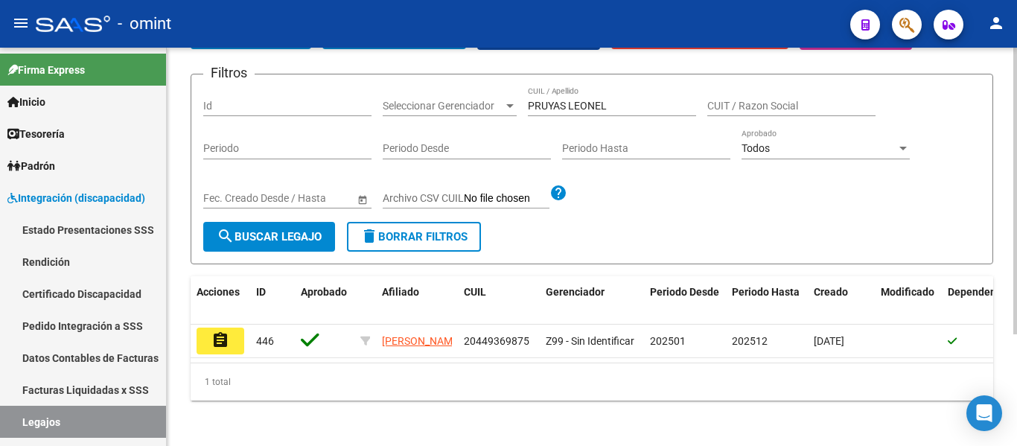
scroll to position [155, 0]
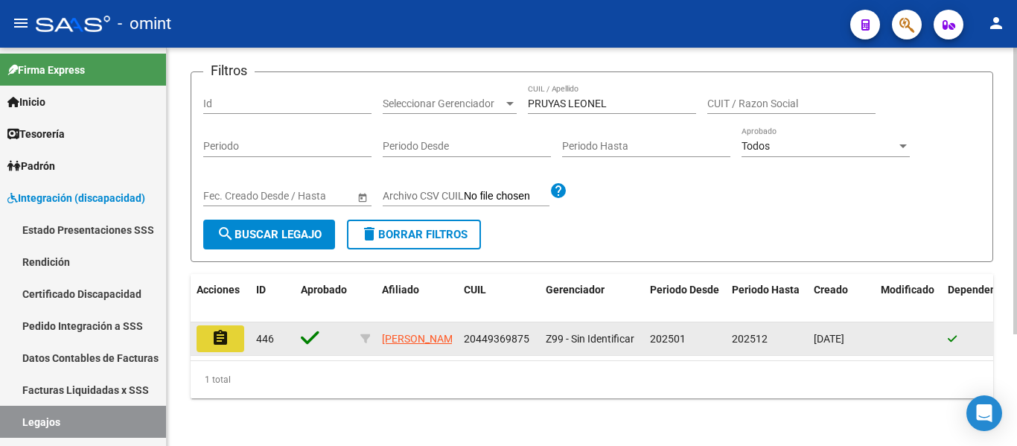
click at [217, 329] on mat-icon "assignment" at bounding box center [220, 338] width 18 height 18
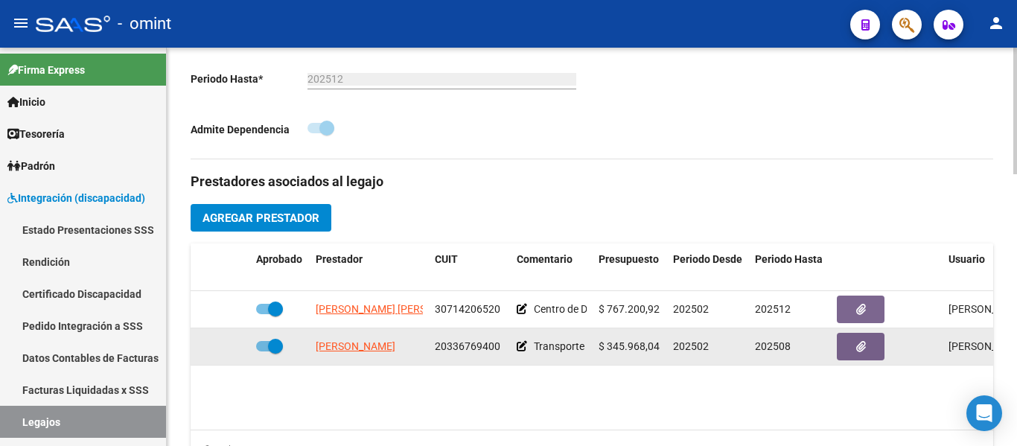
scroll to position [447, 0]
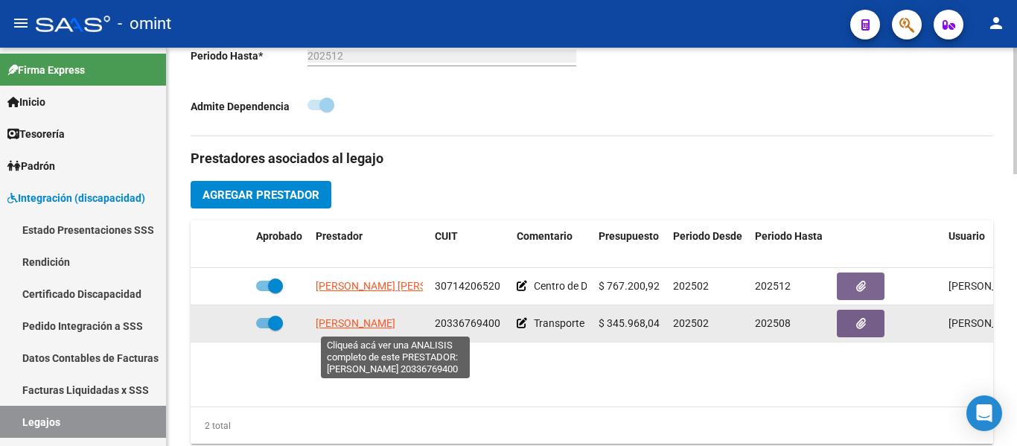
click at [395, 322] on span "[PERSON_NAME]" at bounding box center [356, 323] width 80 height 12
type textarea "20336769400"
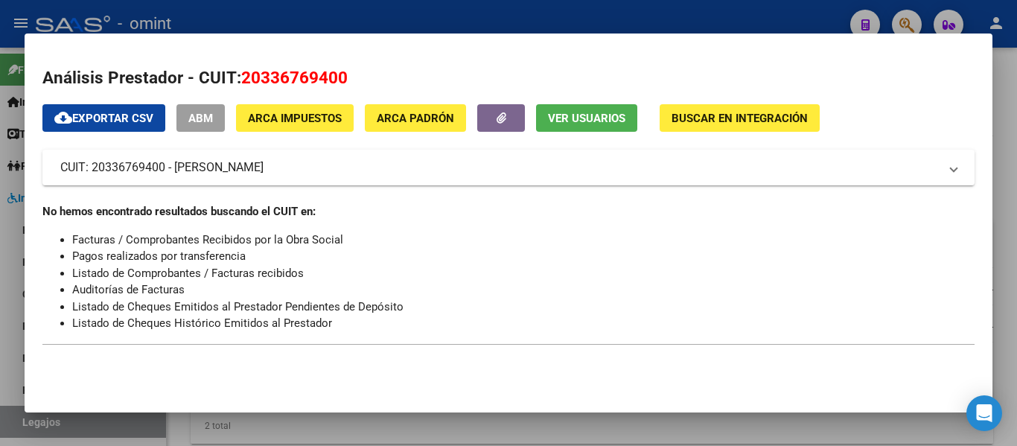
click at [563, 124] on span "Ver Usuarios" at bounding box center [586, 118] width 77 height 13
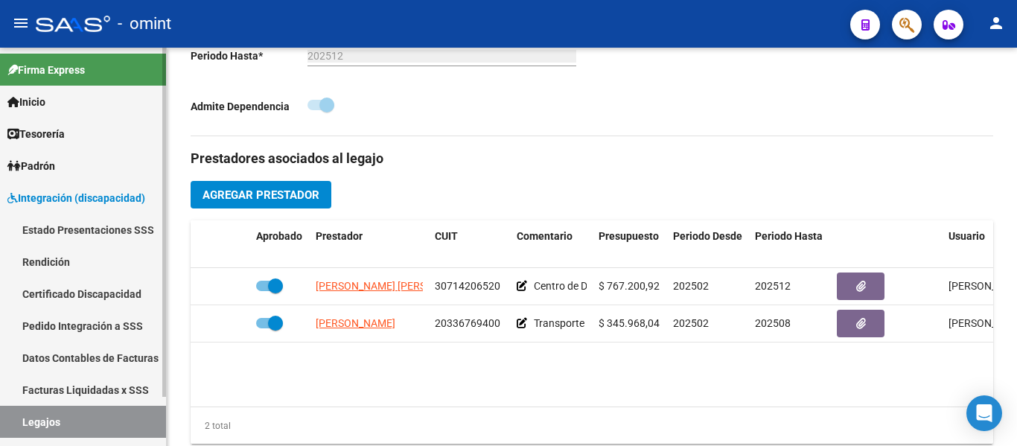
click at [115, 291] on link "Certificado Discapacidad" at bounding box center [83, 294] width 166 height 32
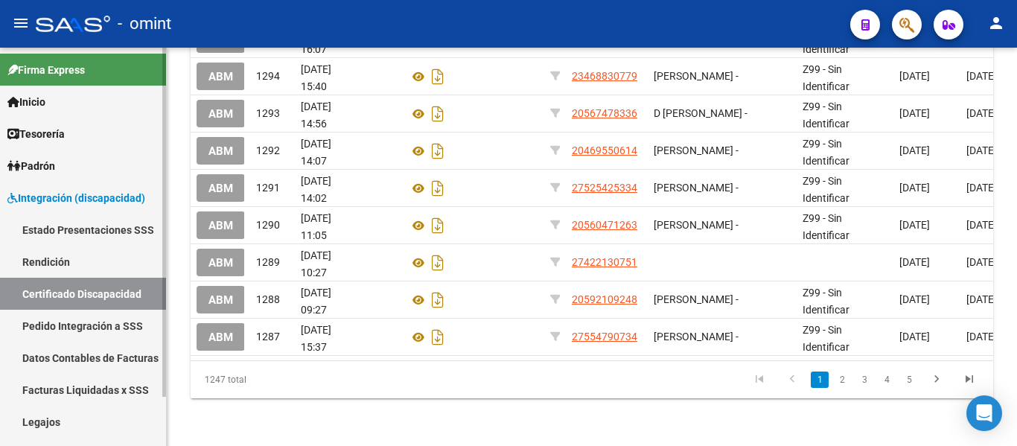
click at [77, 409] on link "Legajos" at bounding box center [83, 422] width 166 height 32
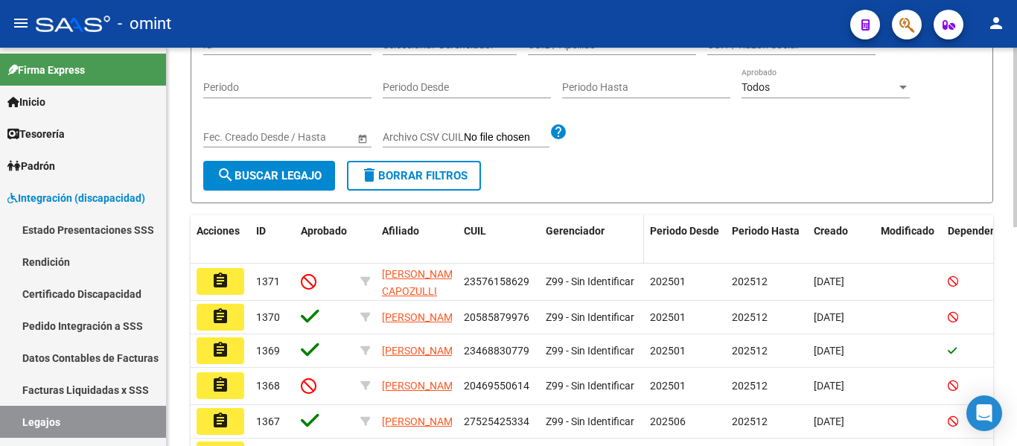
scroll to position [44, 0]
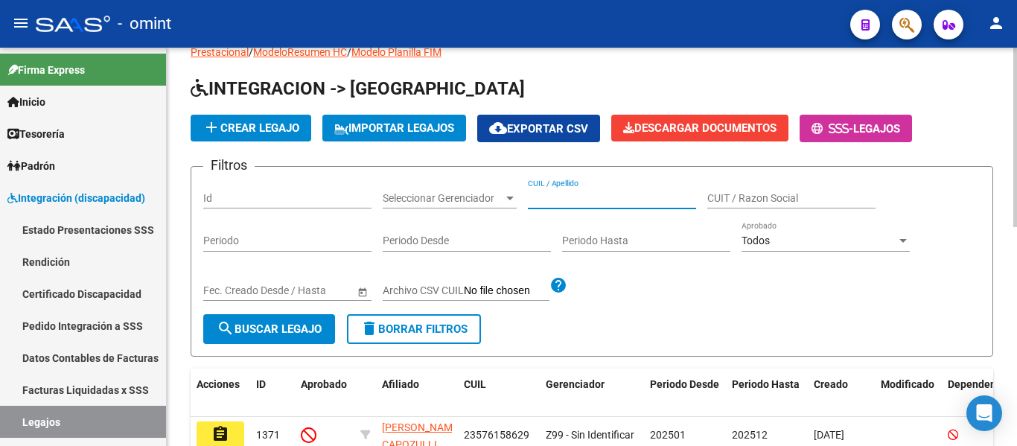
paste input "[PERSON_NAME] MI"
type input "[PERSON_NAME] MI"
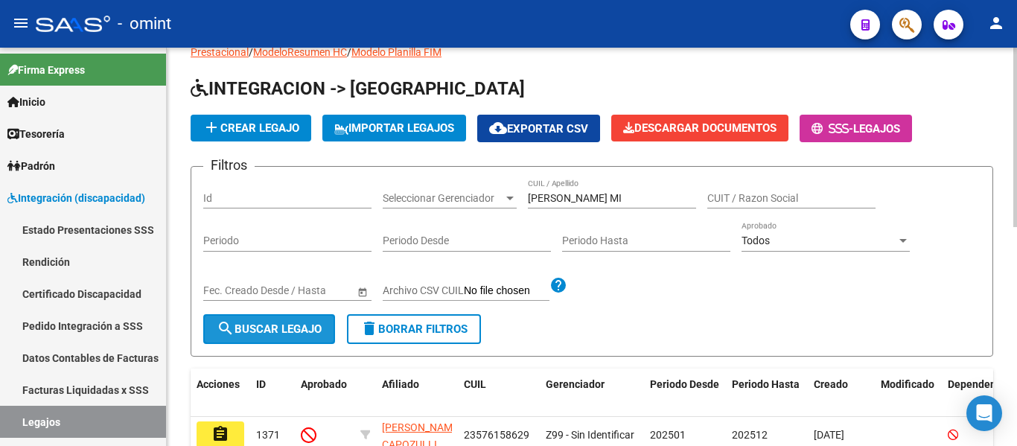
click at [286, 327] on span "search Buscar Legajo" at bounding box center [269, 328] width 105 height 13
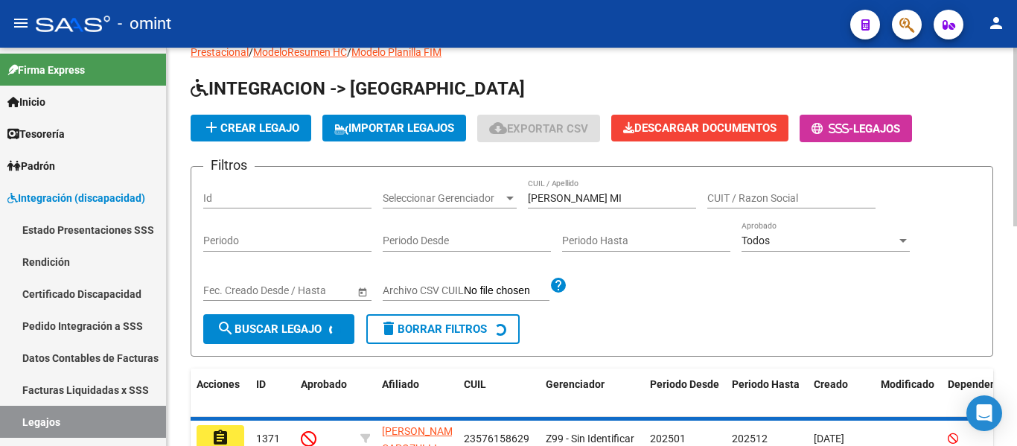
scroll to position [155, 0]
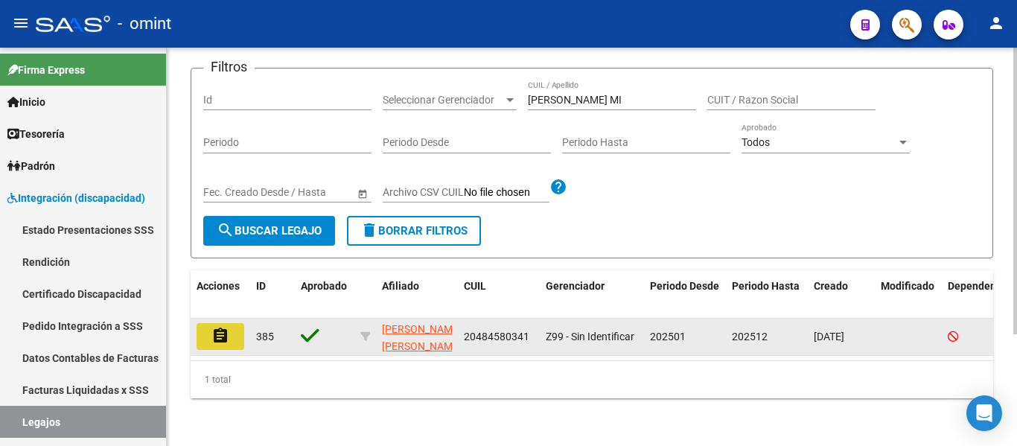
click at [210, 332] on button "assignment" at bounding box center [220, 336] width 48 height 27
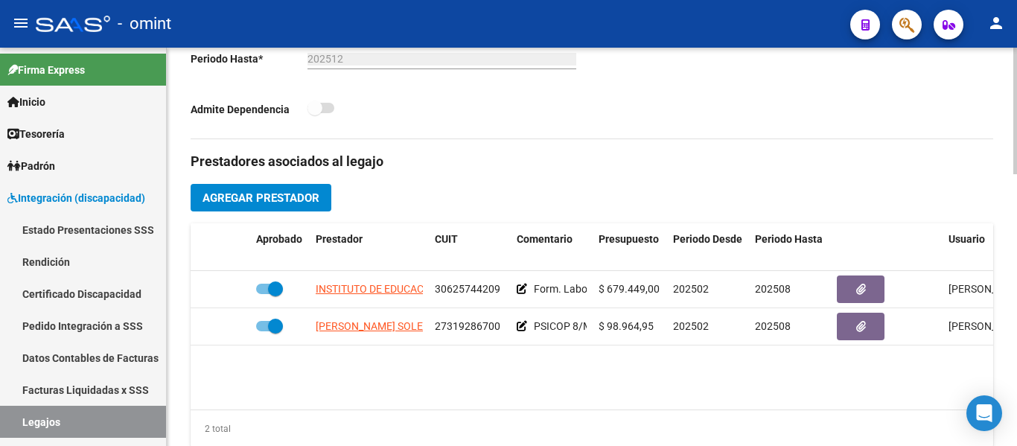
scroll to position [521, 0]
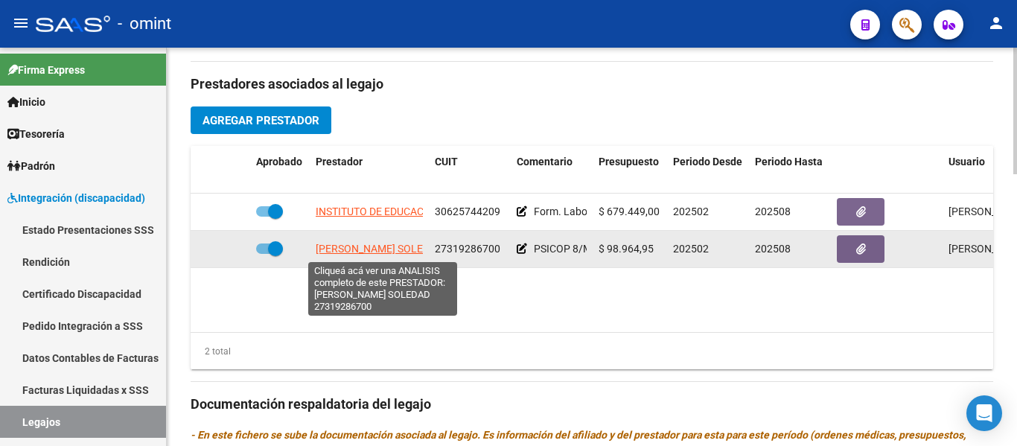
click at [368, 252] on span "[PERSON_NAME] SOLEDAD" at bounding box center [379, 249] width 127 height 12
type textarea "27319286700"
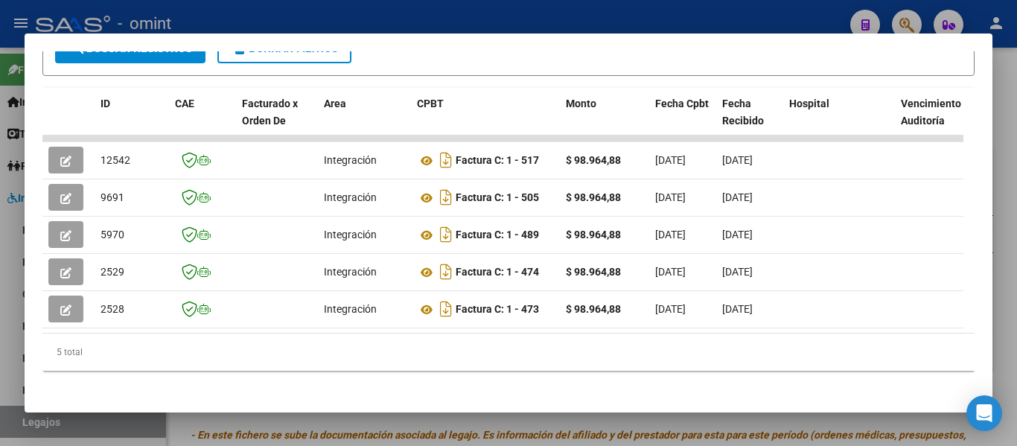
scroll to position [341, 0]
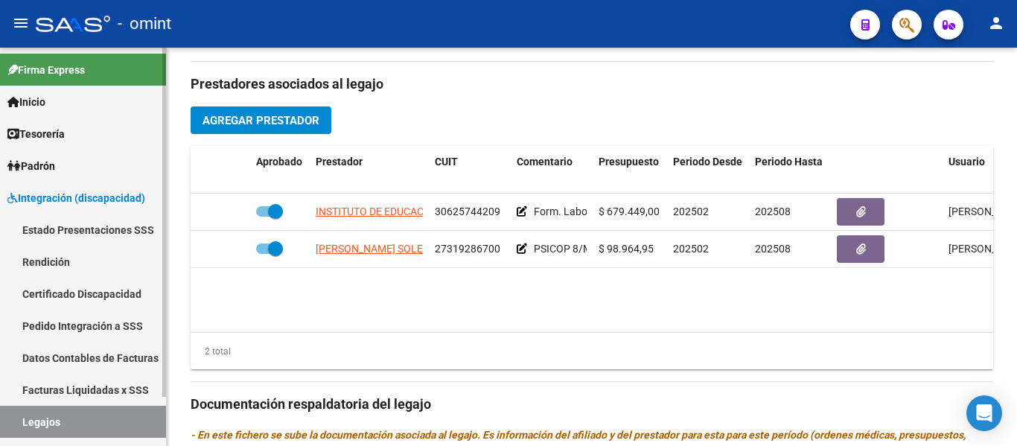
click at [109, 288] on link "Certificado Discapacidad" at bounding box center [83, 294] width 166 height 32
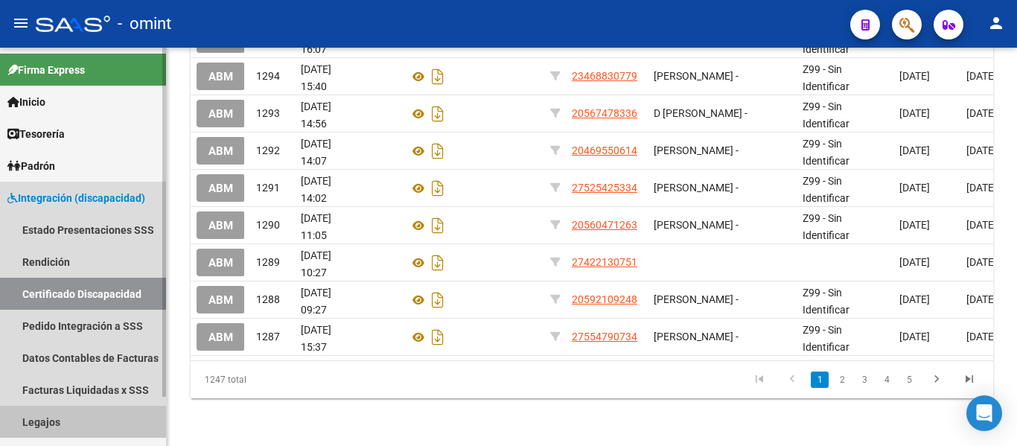
click at [89, 417] on link "Legajos" at bounding box center [83, 422] width 166 height 32
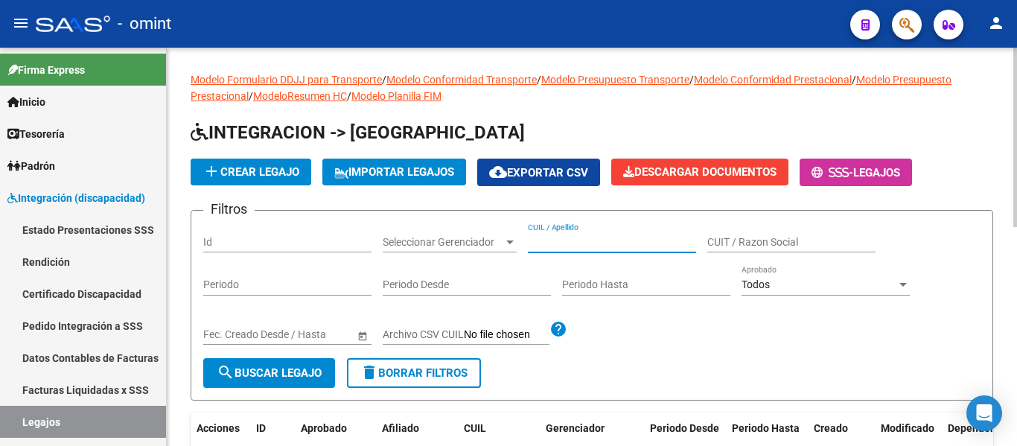
paste input "[PERSON_NAME]"
type input "[PERSON_NAME]"
click at [261, 373] on span "search Buscar Legajo" at bounding box center [269, 372] width 105 height 13
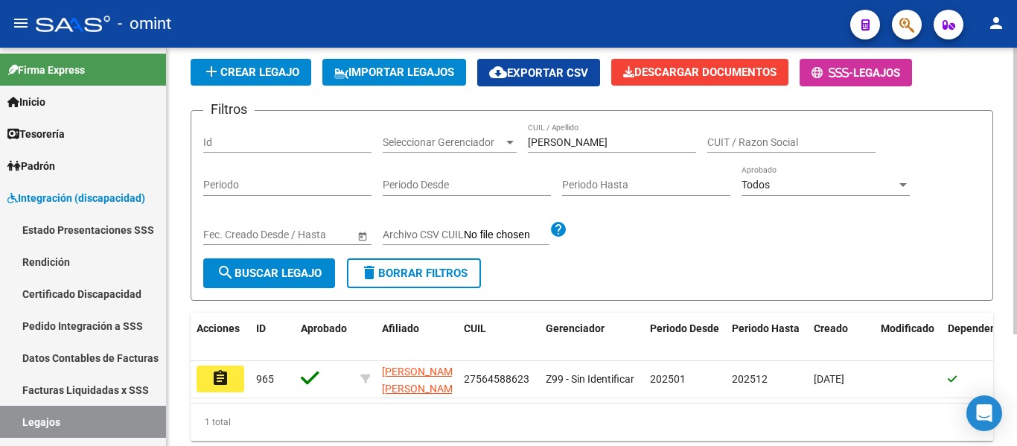
scroll to position [155, 0]
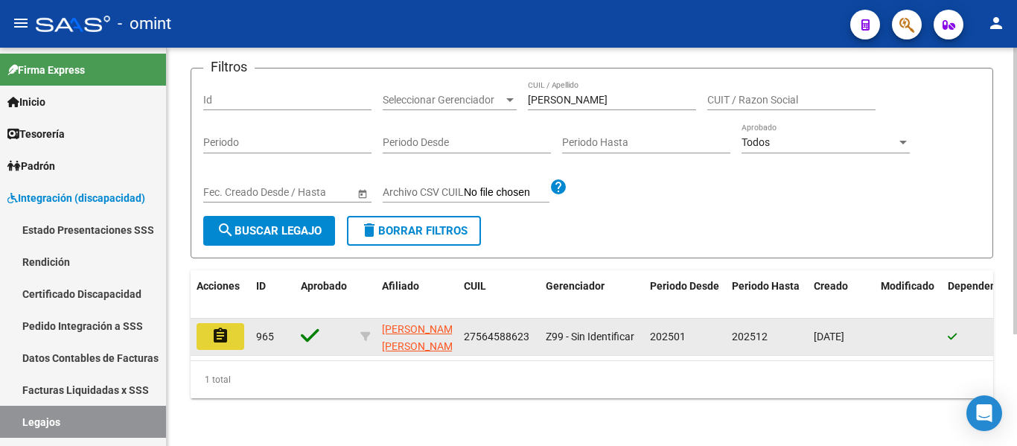
click at [212, 327] on mat-icon "assignment" at bounding box center [220, 336] width 18 height 18
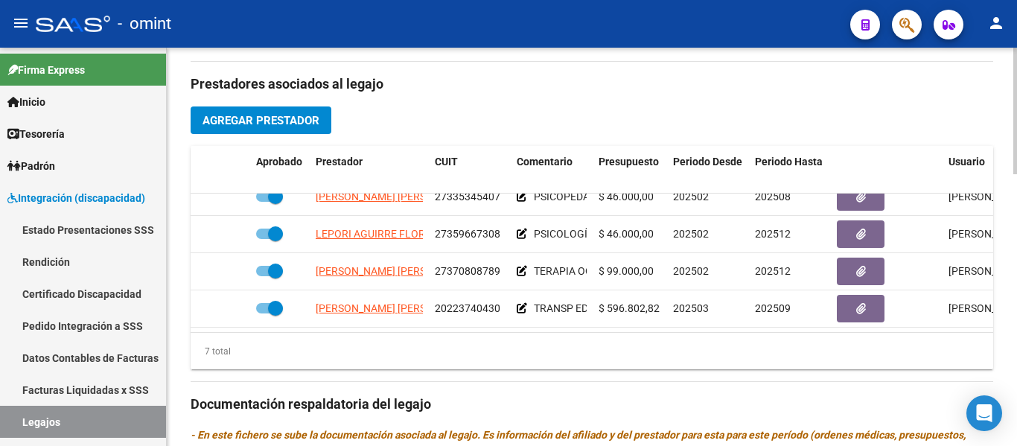
scroll to position [138, 0]
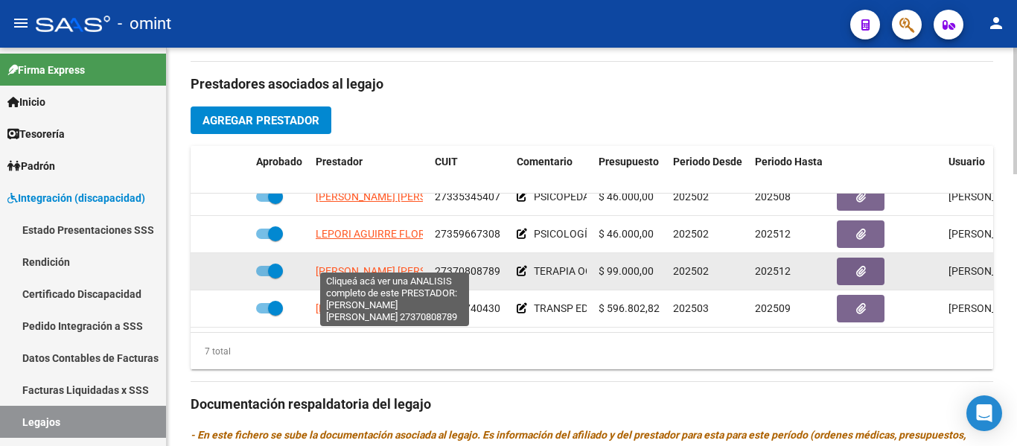
click at [360, 265] on span "[PERSON_NAME] [PERSON_NAME]" at bounding box center [397, 271] width 162 height 12
type textarea "27370808789"
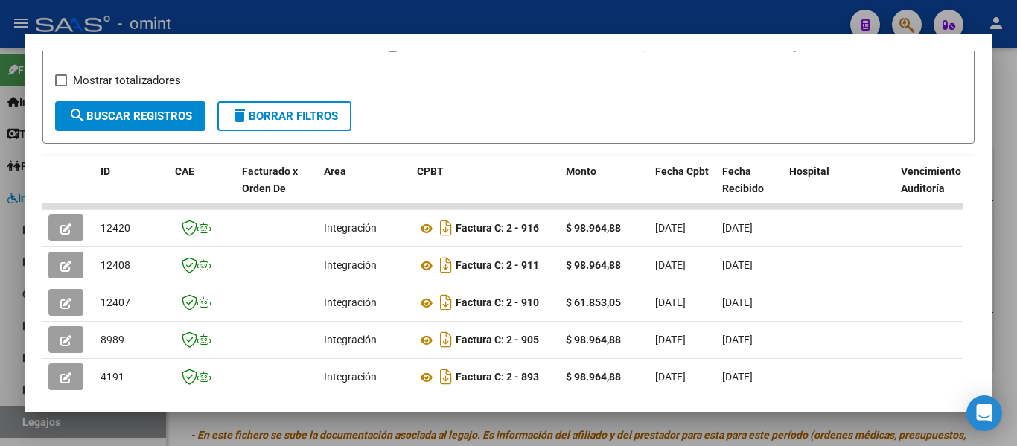
scroll to position [359, 0]
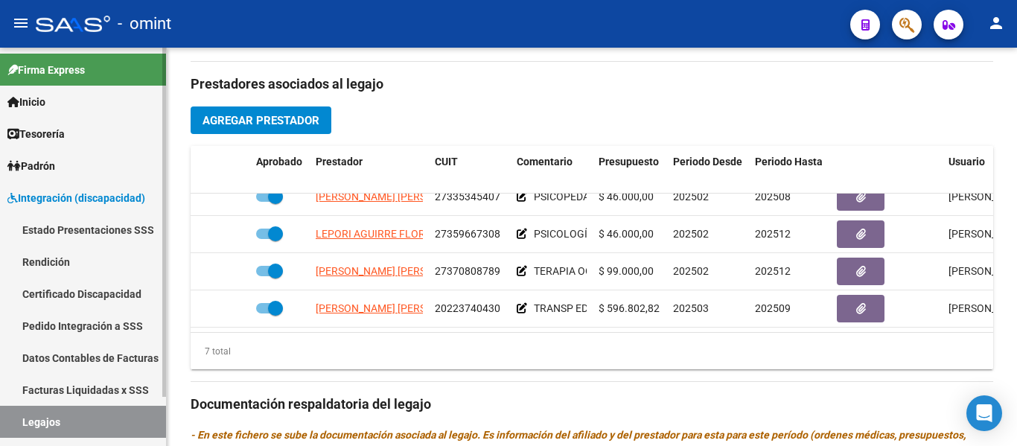
click at [91, 292] on link "Certificado Discapacidad" at bounding box center [83, 294] width 166 height 32
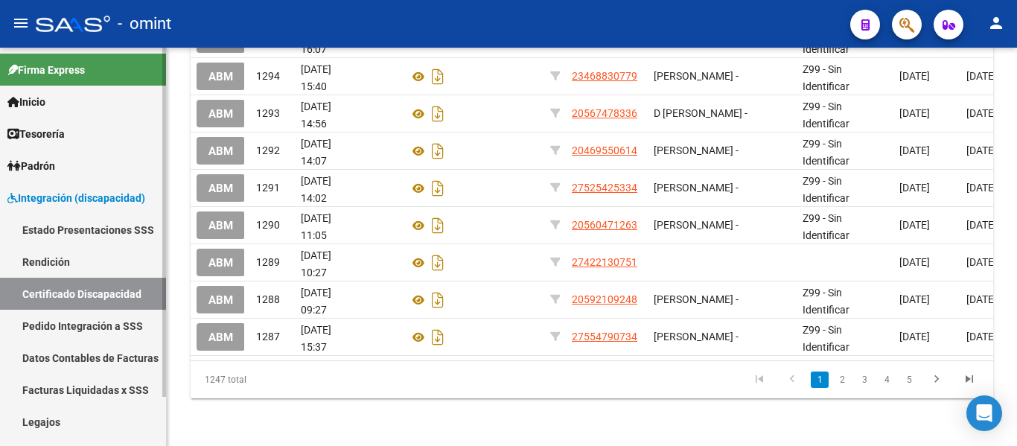
click at [77, 415] on link "Legajos" at bounding box center [83, 422] width 166 height 32
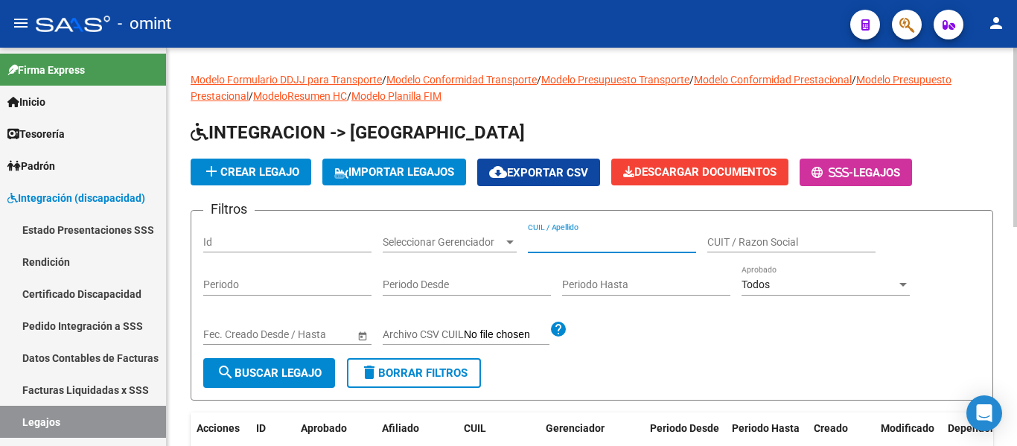
paste input "RIPALDA ALMA"
drag, startPoint x: 613, startPoint y: 231, endPoint x: 572, endPoint y: 240, distance: 41.2
click at [572, 236] on div "[PERSON_NAME] CUIL / Apellido" at bounding box center [612, 238] width 168 height 30
drag, startPoint x: 572, startPoint y: 241, endPoint x: 631, endPoint y: 246, distance: 59.0
click at [631, 246] on input "RIPALDA ALMA" at bounding box center [612, 242] width 168 height 13
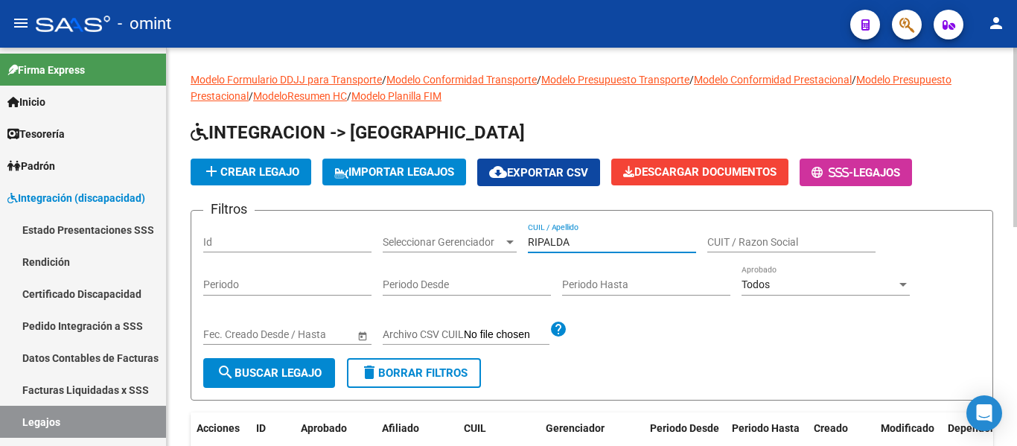
type input "RIPALDA"
click at [276, 374] on span "search Buscar Legajo" at bounding box center [269, 372] width 105 height 13
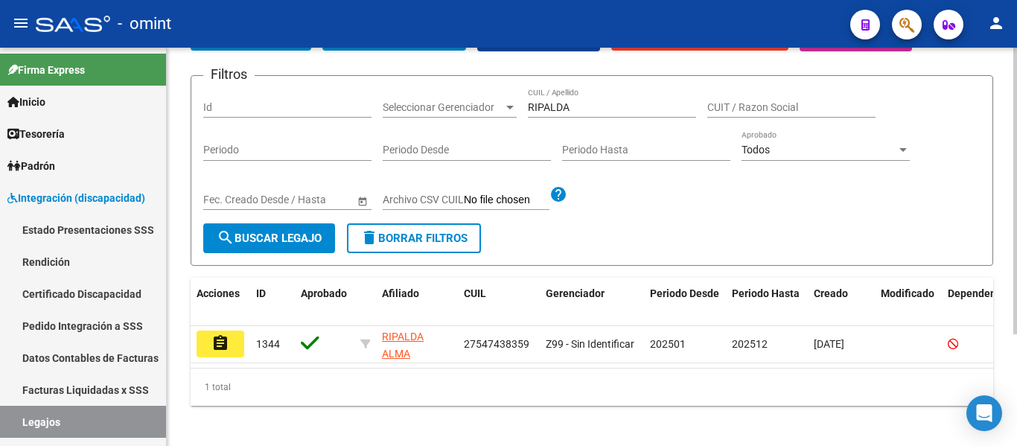
scroll to position [149, 0]
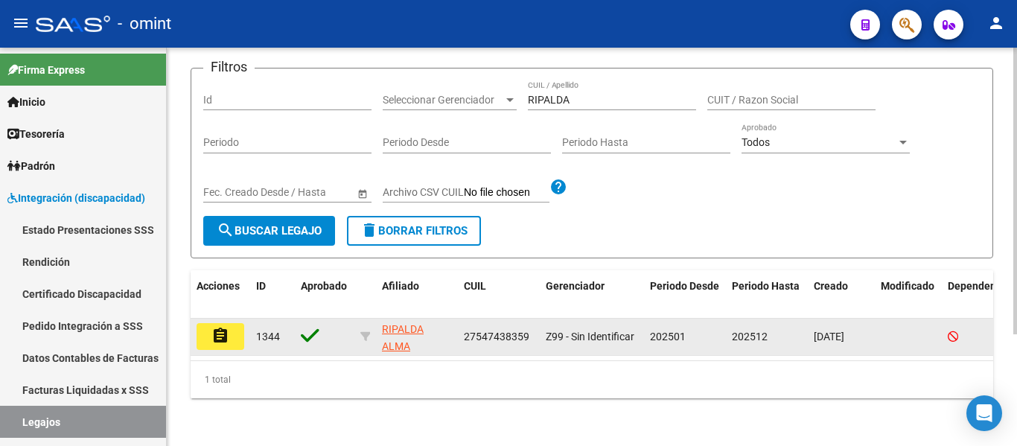
click at [218, 333] on mat-icon "assignment" at bounding box center [220, 336] width 18 height 18
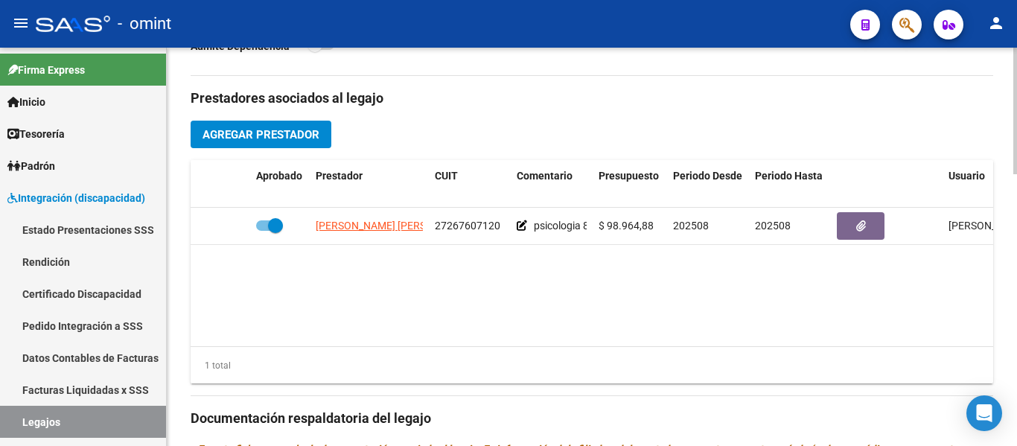
scroll to position [521, 0]
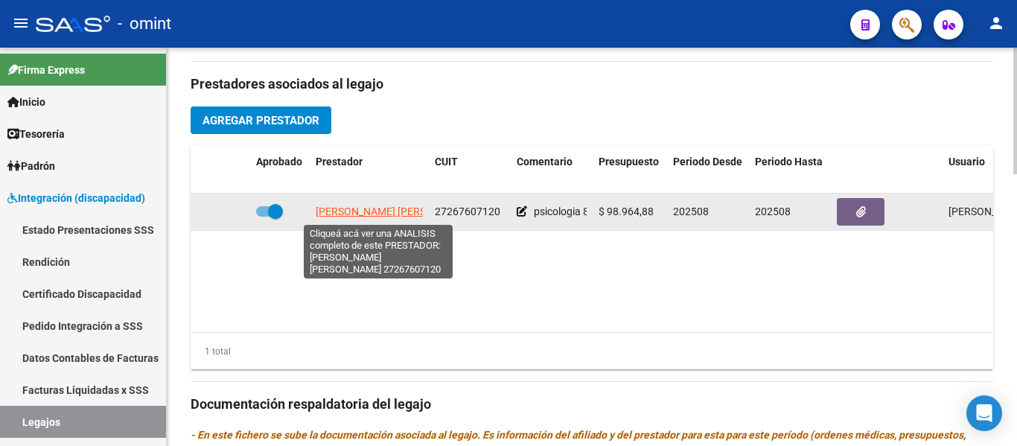
click at [395, 216] on span "[PERSON_NAME] [PERSON_NAME]" at bounding box center [397, 211] width 162 height 12
type textarea "27267607120"
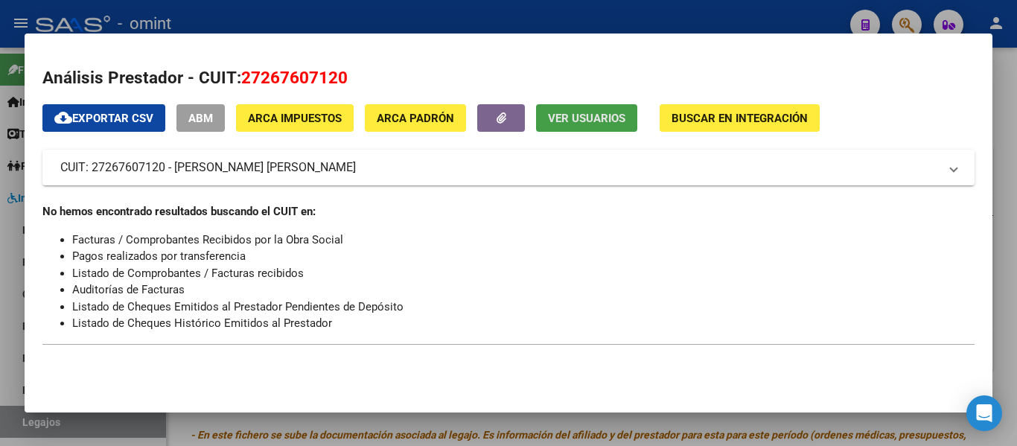
click at [560, 125] on span "Ver Usuarios" at bounding box center [586, 118] width 77 height 13
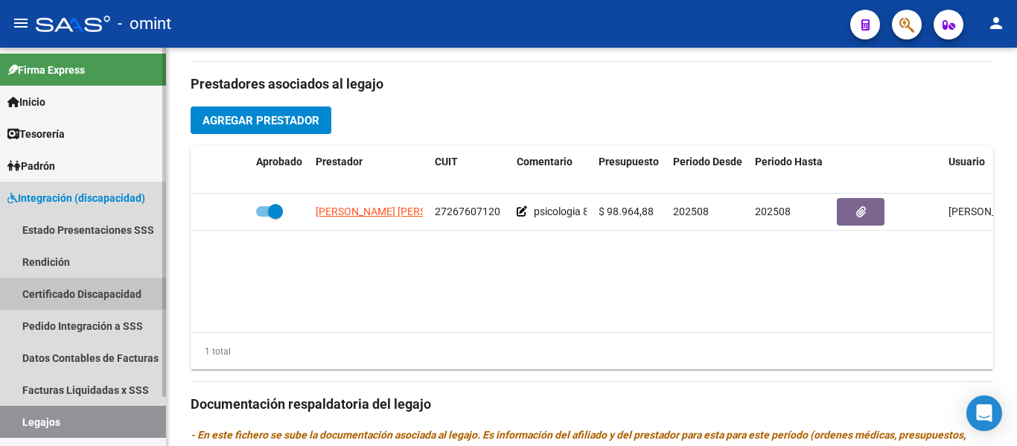
click at [36, 287] on link "Certificado Discapacidad" at bounding box center [83, 294] width 166 height 32
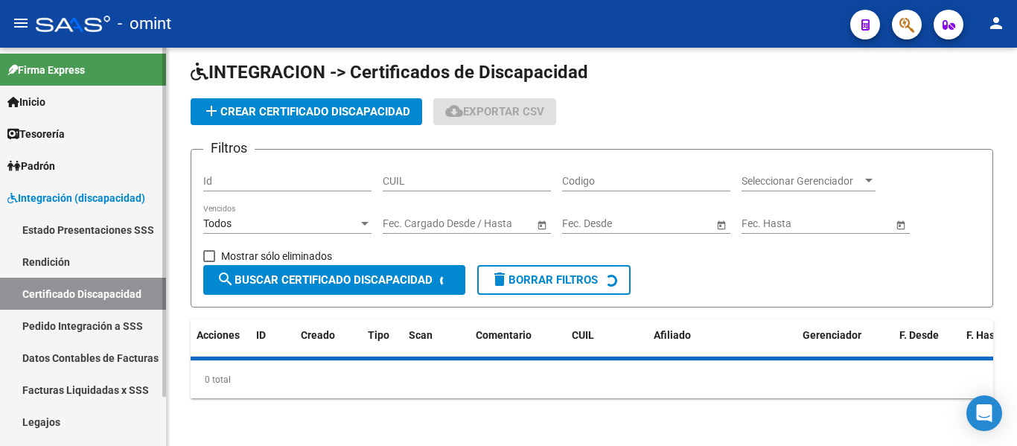
click at [71, 413] on link "Legajos" at bounding box center [83, 422] width 166 height 32
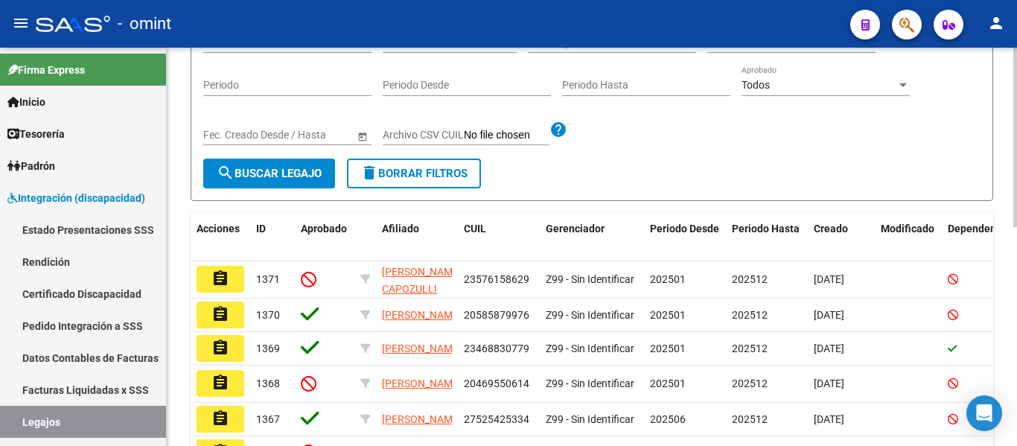
scroll to position [9, 0]
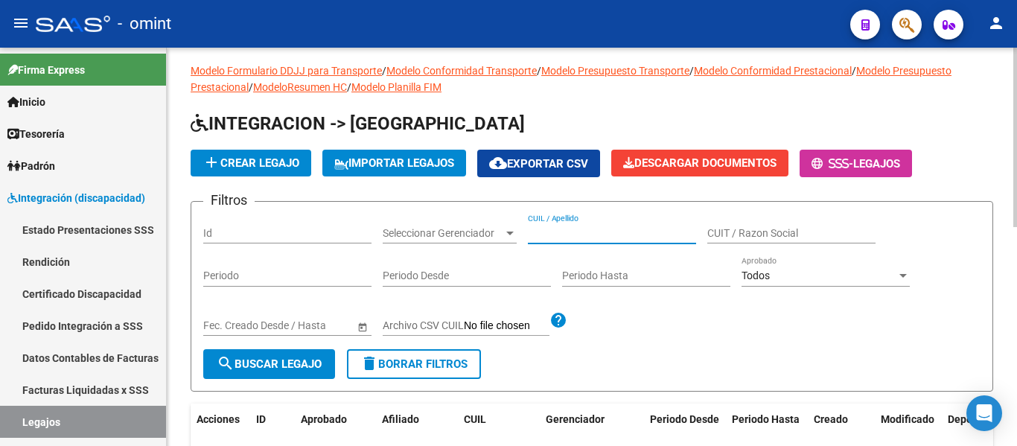
paste input "[PERSON_NAME]"
type input "[PERSON_NAME]"
click at [248, 360] on span "search Buscar Legajo" at bounding box center [269, 363] width 105 height 13
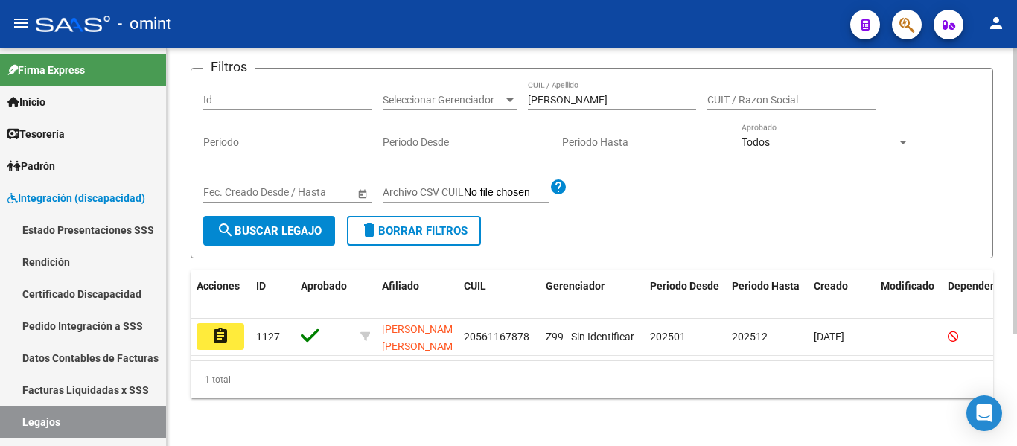
scroll to position [155, 0]
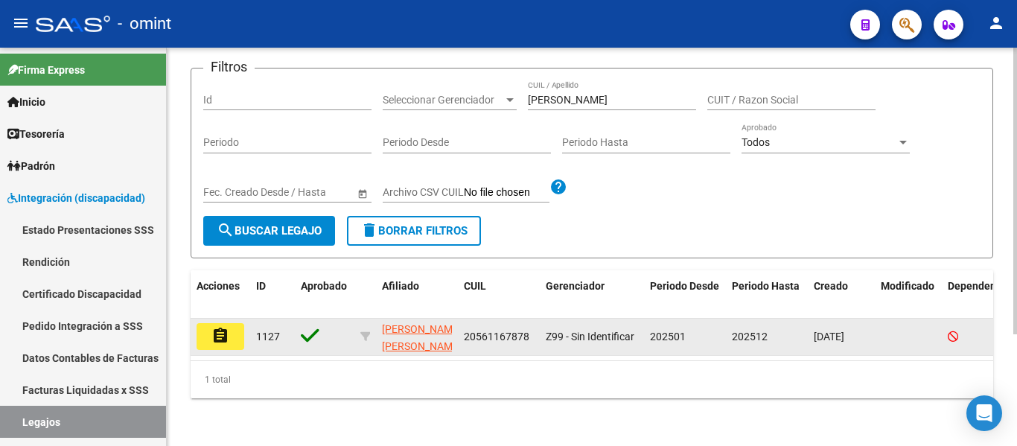
click at [216, 327] on mat-icon "assignment" at bounding box center [220, 336] width 18 height 18
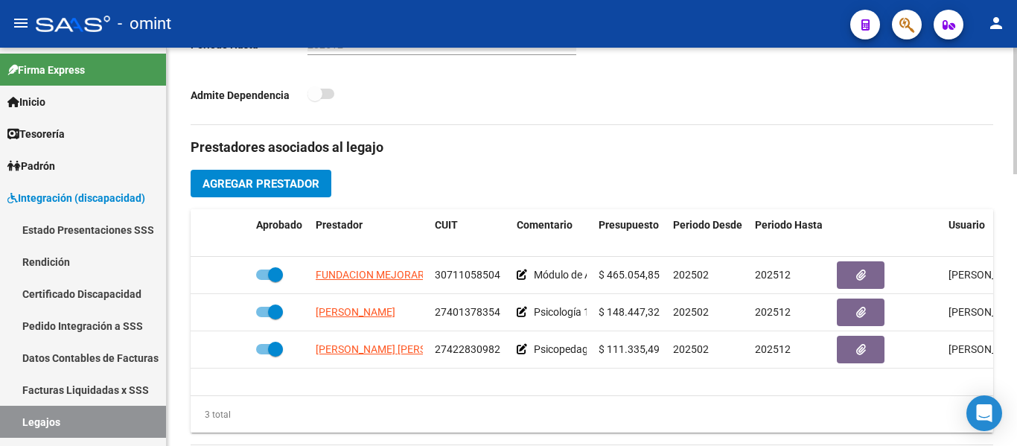
scroll to position [521, 0]
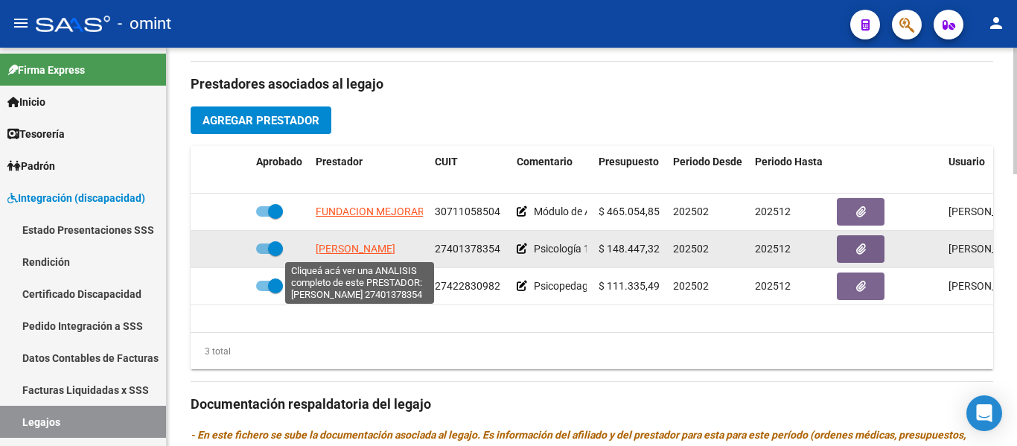
click at [368, 253] on span "[PERSON_NAME]" at bounding box center [356, 249] width 80 height 12
type textarea "27401378354"
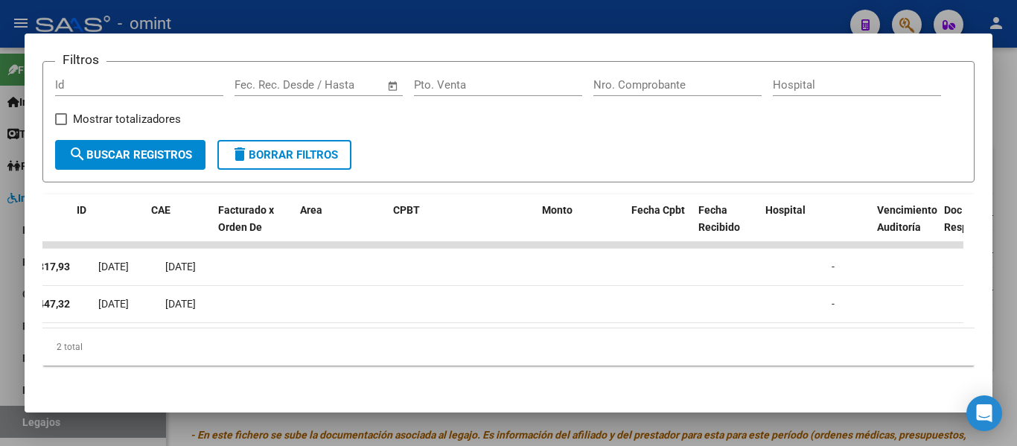
scroll to position [0, 0]
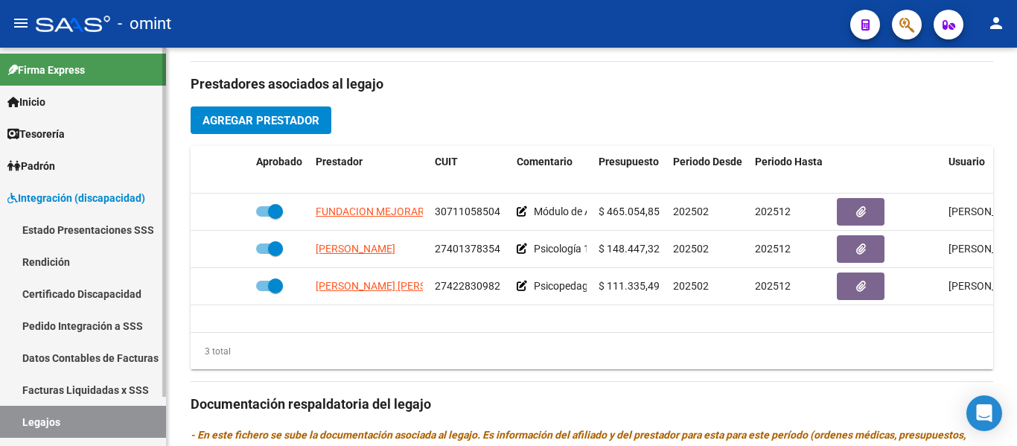
click at [89, 292] on link "Certificado Discapacidad" at bounding box center [83, 294] width 166 height 32
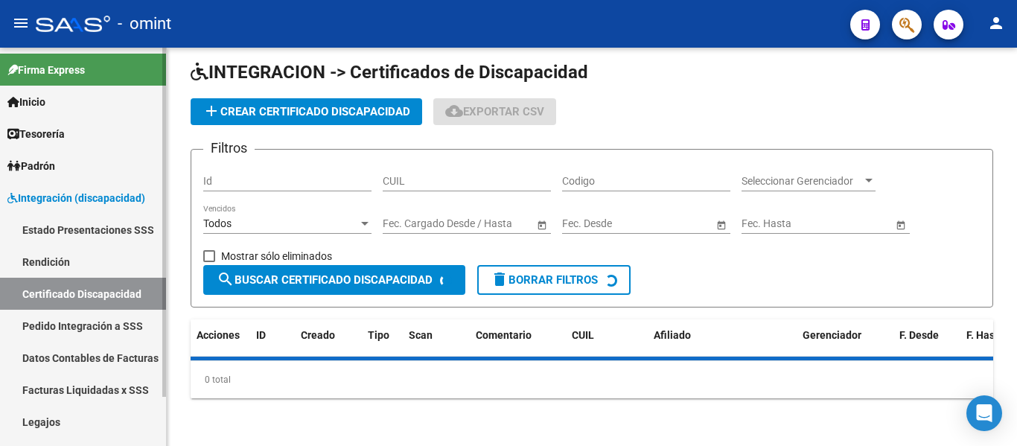
click at [77, 411] on link "Legajos" at bounding box center [83, 422] width 166 height 32
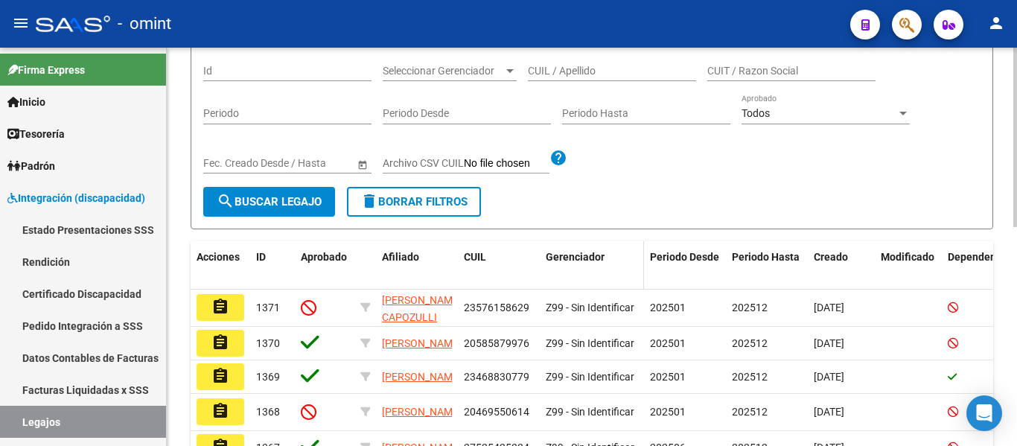
scroll to position [114, 0]
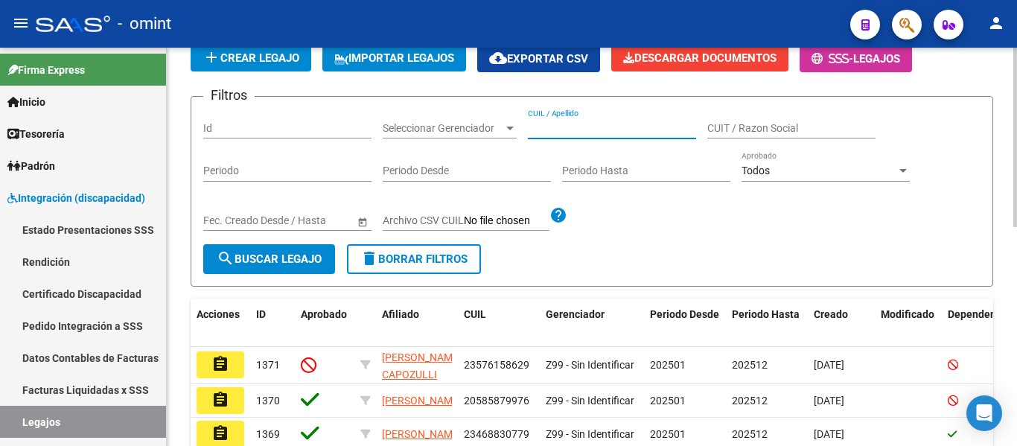
drag, startPoint x: 563, startPoint y: 117, endPoint x: 550, endPoint y: 131, distance: 19.0
paste input "[PERSON_NAME] [PERSON_NAME]"
type input "[PERSON_NAME] [PERSON_NAME]"
click at [268, 263] on span "search Buscar Legajo" at bounding box center [269, 258] width 105 height 13
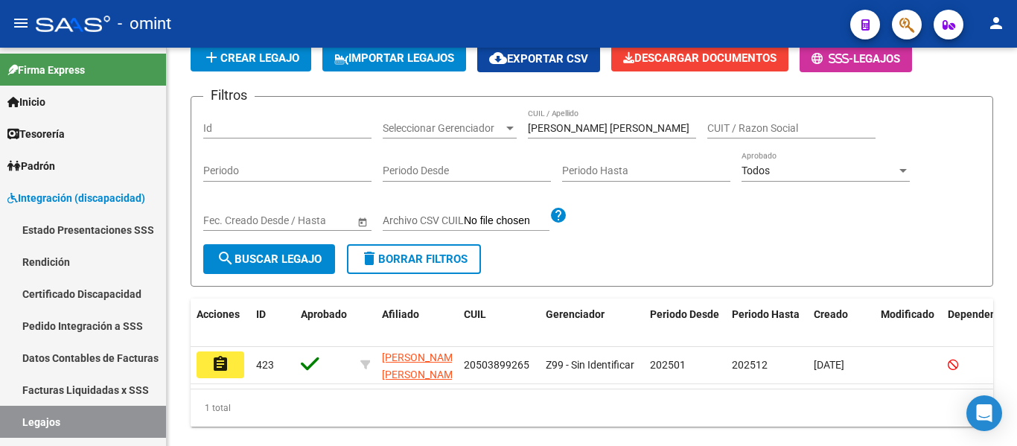
click at [206, 362] on button "assignment" at bounding box center [220, 364] width 48 height 27
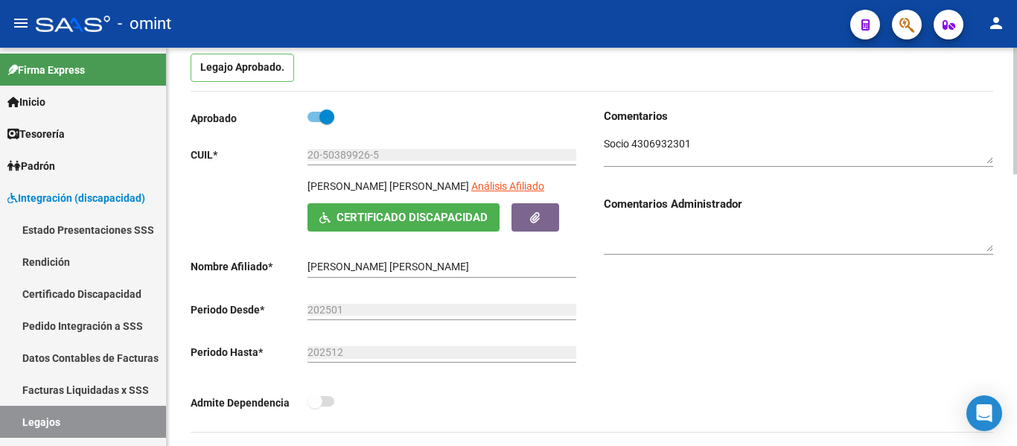
type input "[PERSON_NAME] [PERSON_NAME]"
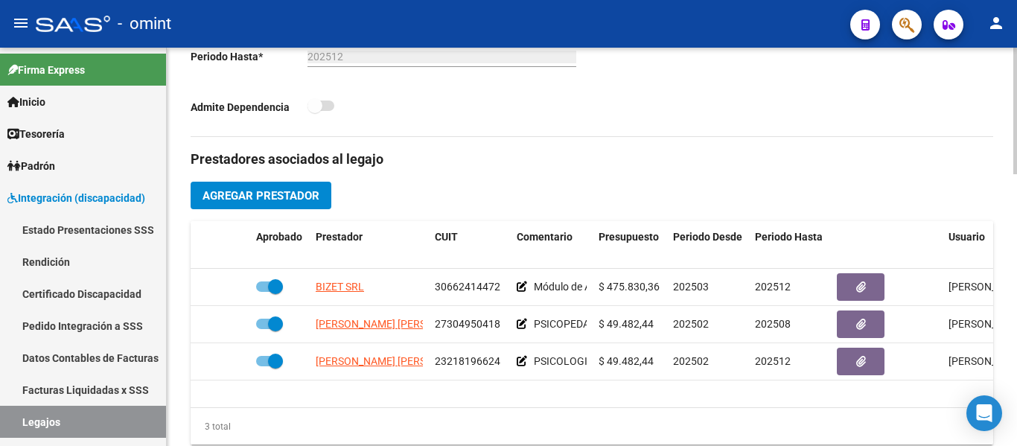
scroll to position [447, 0]
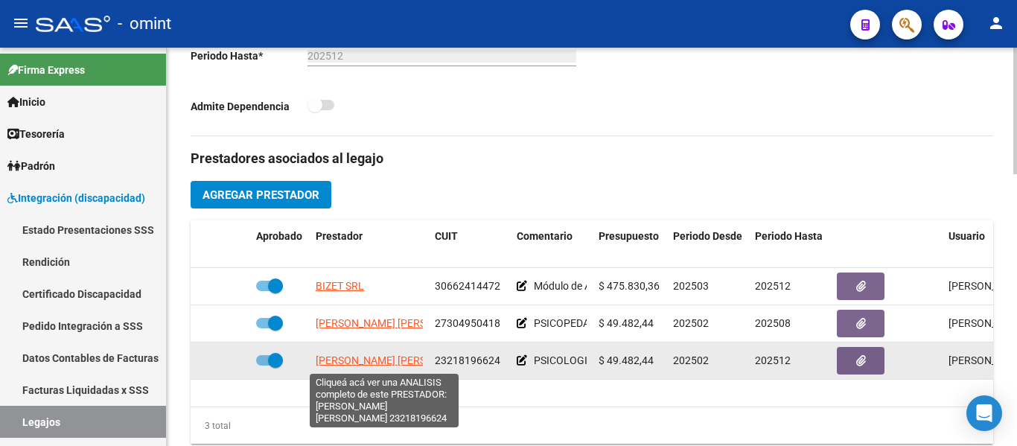
click at [374, 362] on span "[PERSON_NAME] [PERSON_NAME]" at bounding box center [397, 360] width 162 height 12
type textarea "23218196624"
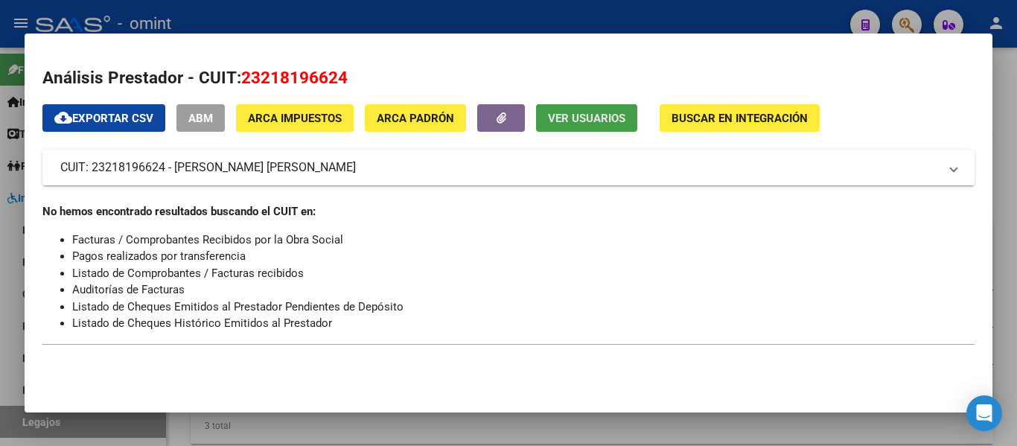
click at [589, 115] on span "Ver Usuarios" at bounding box center [586, 118] width 77 height 13
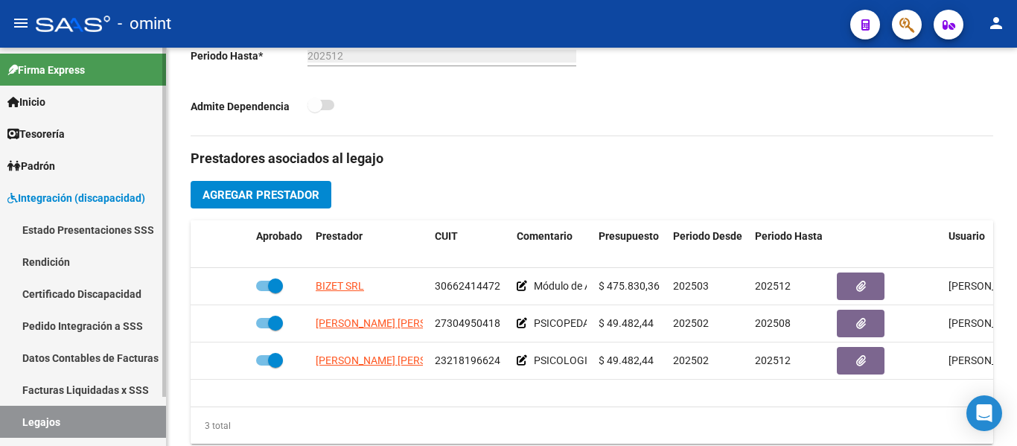
click at [108, 293] on link "Certificado Discapacidad" at bounding box center [83, 294] width 166 height 32
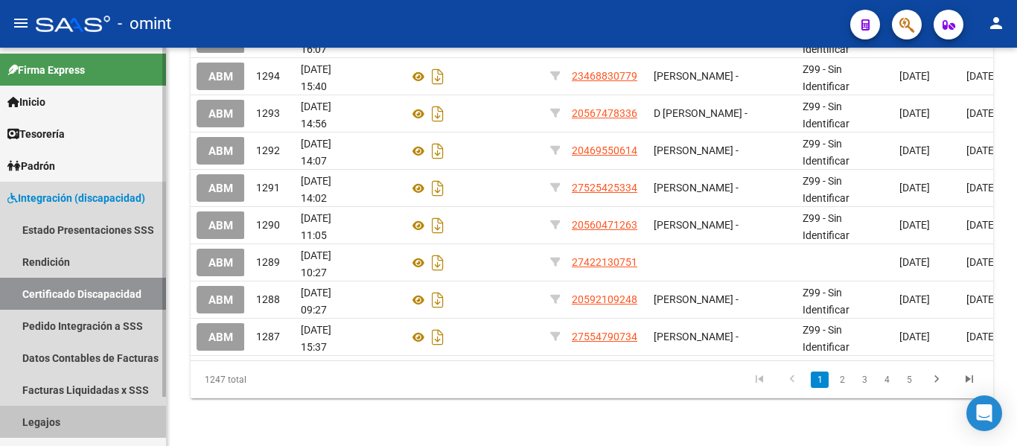
click at [54, 422] on link "Legajos" at bounding box center [83, 422] width 166 height 32
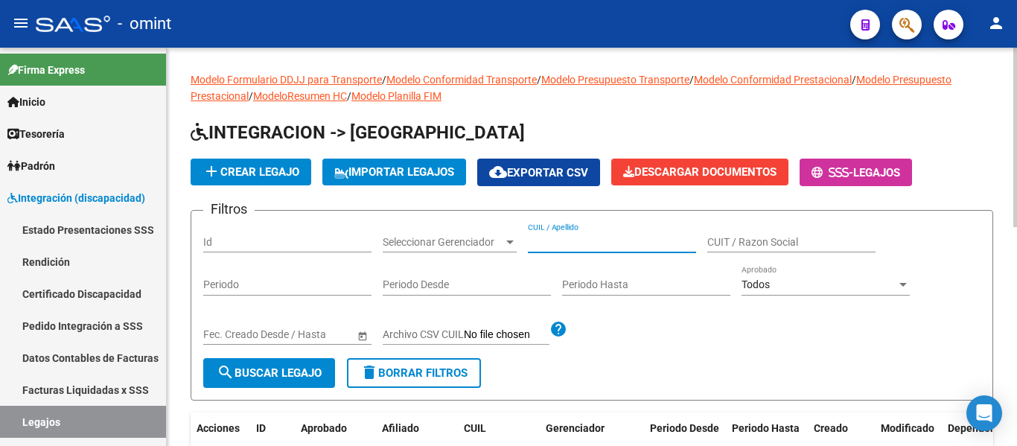
paste input "[PERSON_NAME]"
type input "[PERSON_NAME]"
click at [276, 372] on span "search Buscar Legajo" at bounding box center [269, 372] width 105 height 13
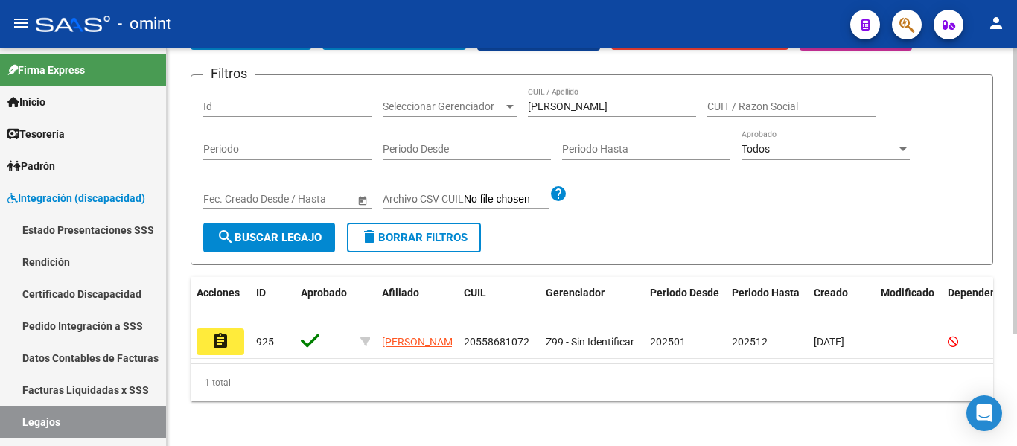
scroll to position [155, 0]
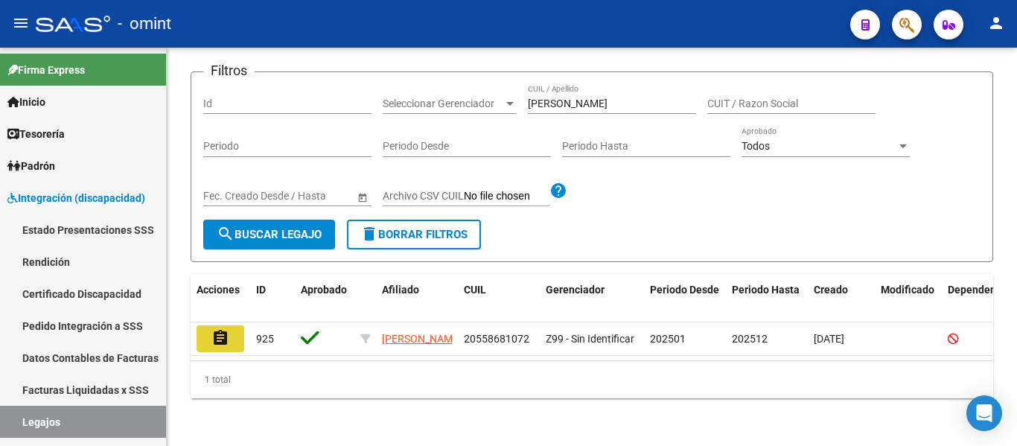
drag, startPoint x: 211, startPoint y: 320, endPoint x: 252, endPoint y: 320, distance: 40.9
click at [210, 325] on button "assignment" at bounding box center [220, 338] width 48 height 27
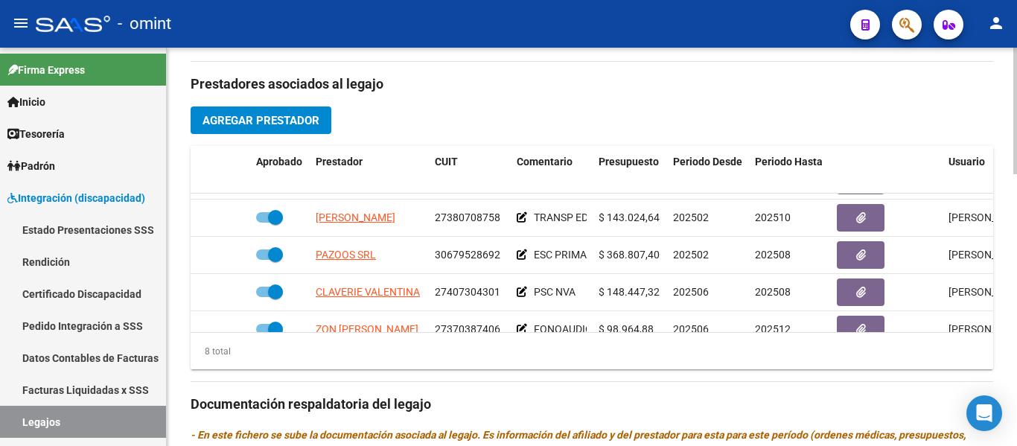
scroll to position [112, 0]
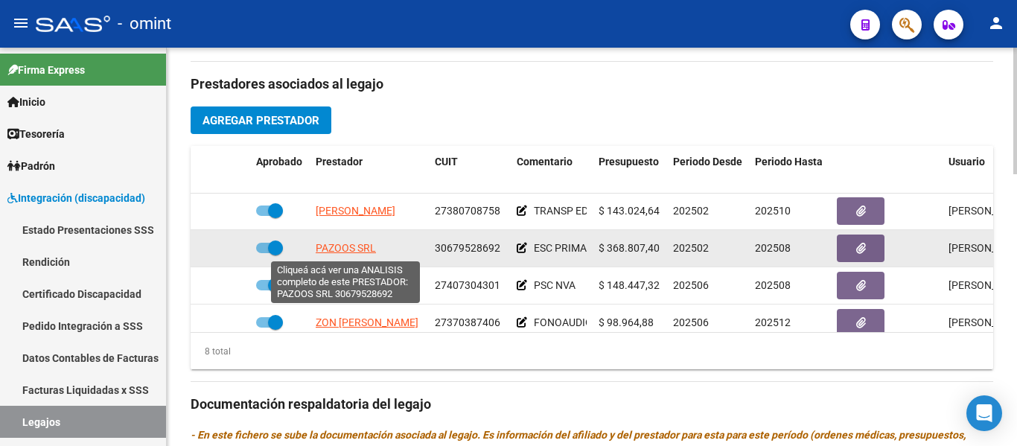
click at [342, 248] on span "PAZOOS SRL" at bounding box center [346, 248] width 60 height 12
type textarea "30679528692"
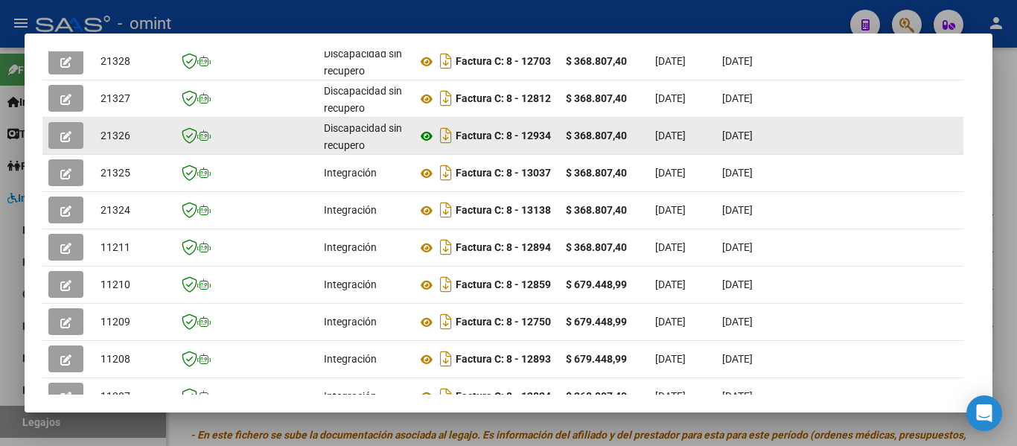
scroll to position [304, 0]
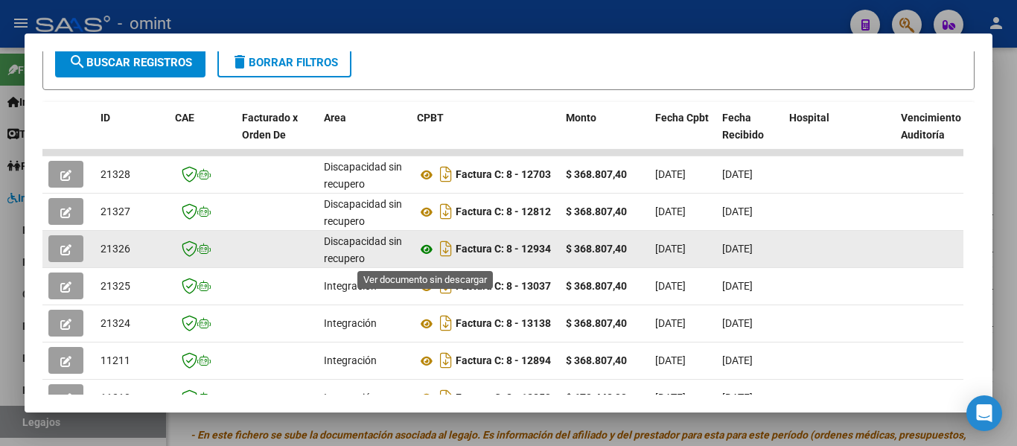
click at [425, 256] on icon at bounding box center [426, 249] width 19 height 18
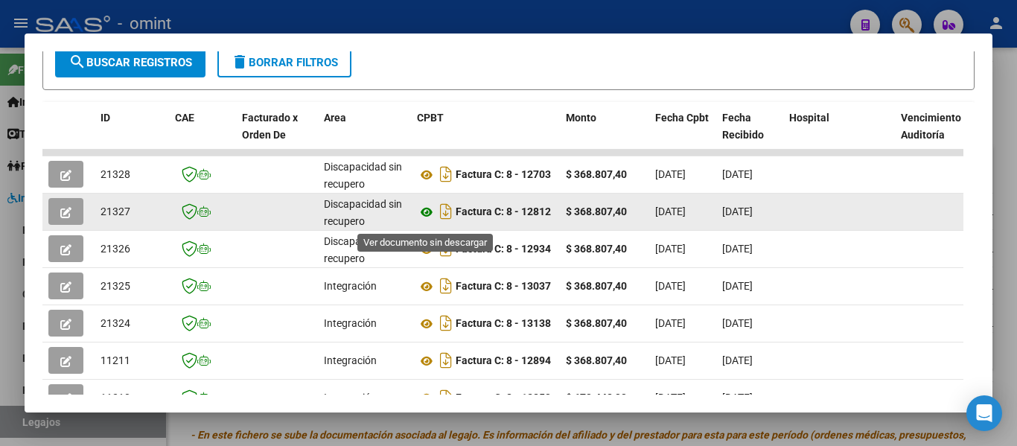
click at [423, 214] on icon at bounding box center [426, 212] width 19 height 18
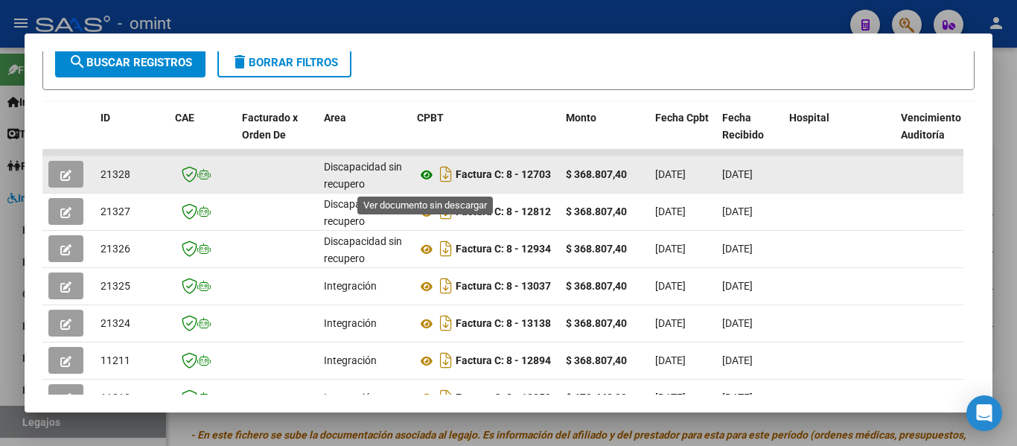
click at [424, 178] on icon at bounding box center [426, 175] width 19 height 18
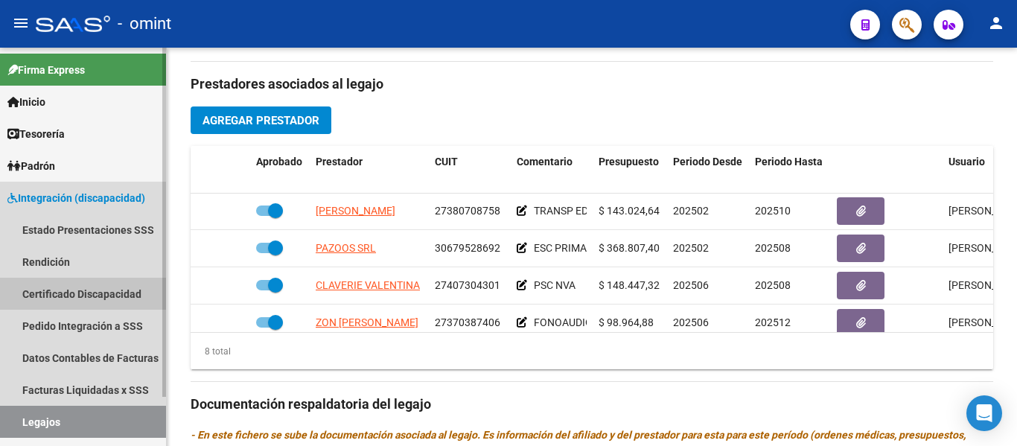
drag, startPoint x: 83, startPoint y: 292, endPoint x: 80, endPoint y: 306, distance: 14.3
click at [82, 291] on link "Certificado Discapacidad" at bounding box center [83, 294] width 166 height 32
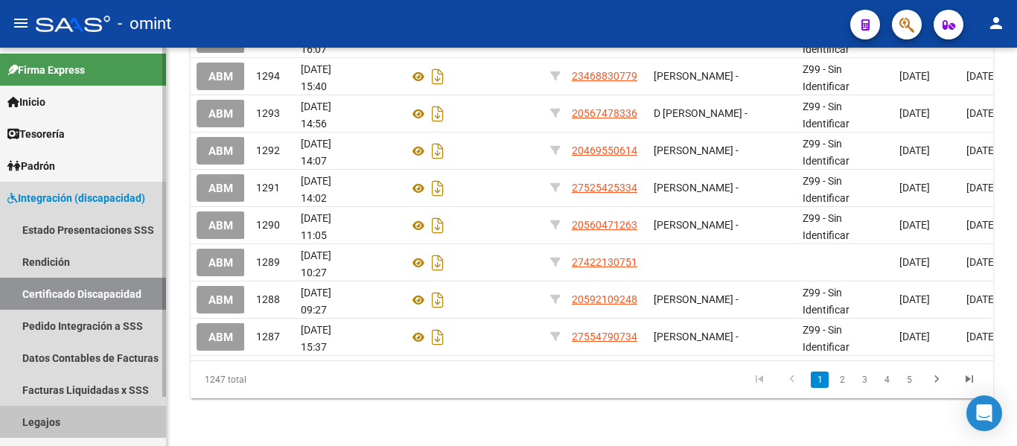
click at [59, 417] on link "Legajos" at bounding box center [83, 422] width 166 height 32
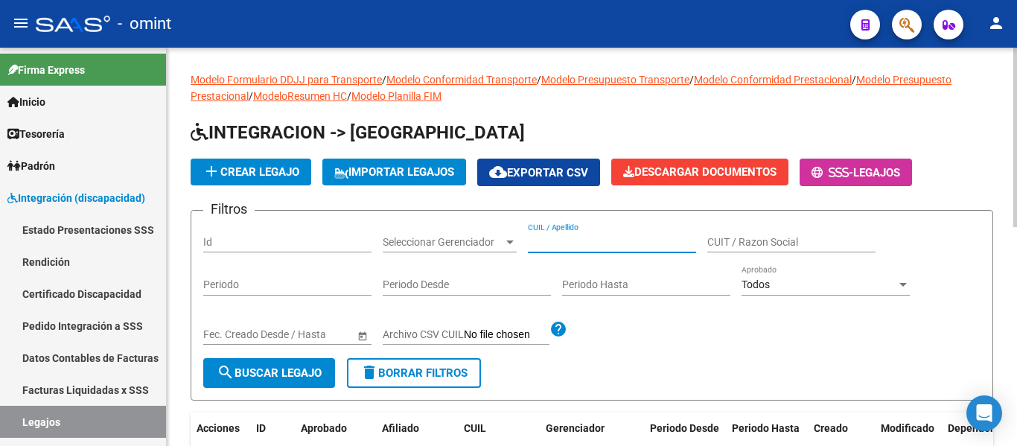
paste input "PENSA [PERSON_NAME]"
type input "PENSA [PERSON_NAME]"
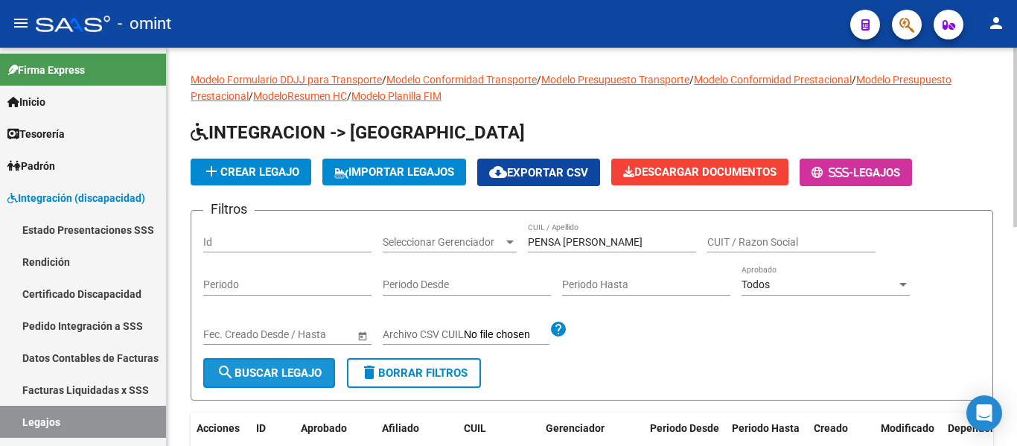
click at [303, 371] on span "search Buscar Legajo" at bounding box center [269, 372] width 105 height 13
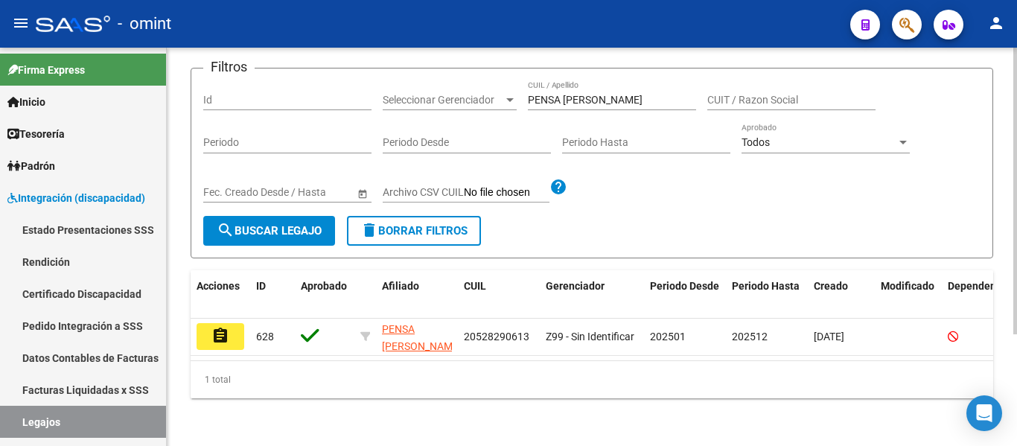
scroll to position [155, 0]
drag, startPoint x: 219, startPoint y: 319, endPoint x: 255, endPoint y: 321, distance: 35.8
click at [218, 327] on mat-icon "assignment" at bounding box center [220, 336] width 18 height 18
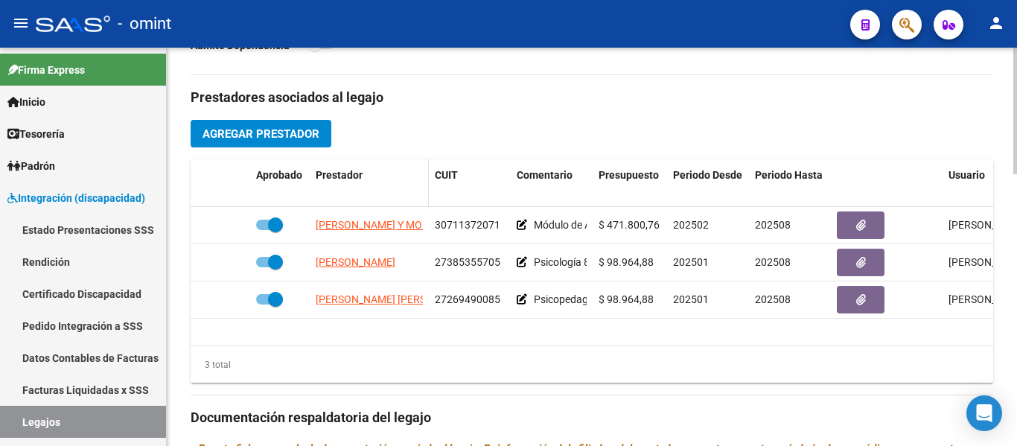
scroll to position [521, 0]
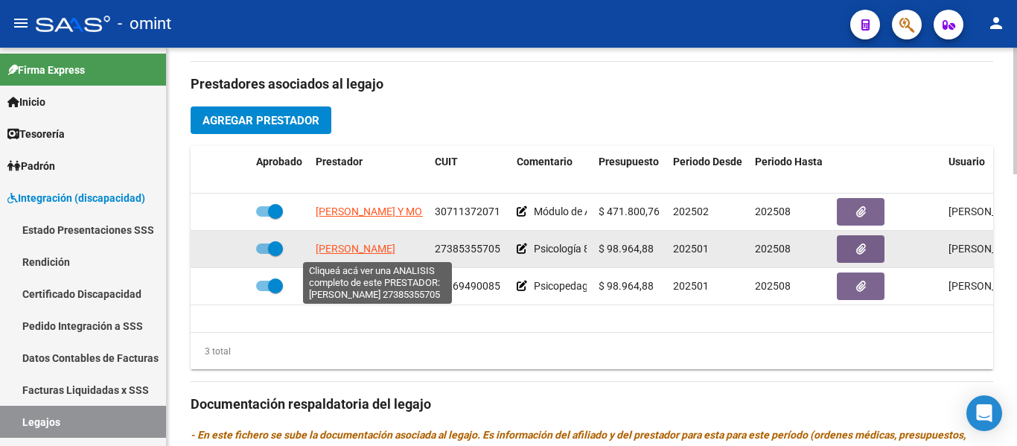
click at [357, 251] on span "[PERSON_NAME]" at bounding box center [356, 249] width 80 height 12
type textarea "27385355705"
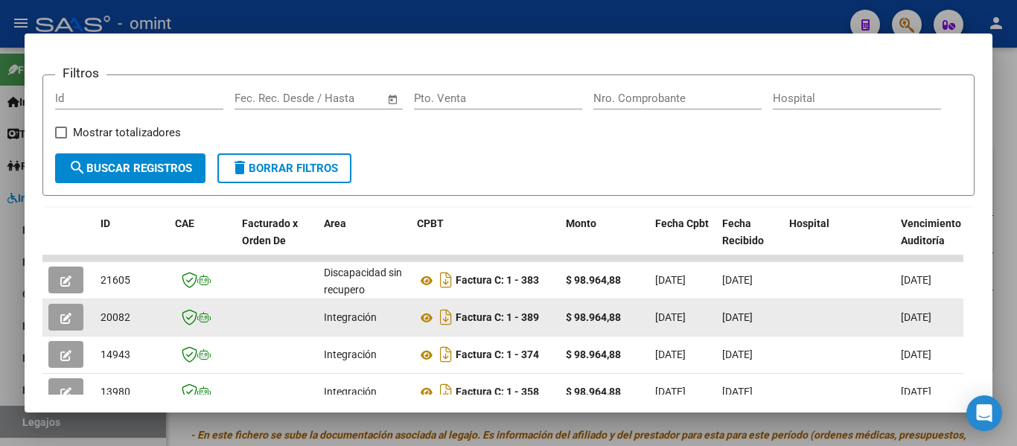
scroll to position [223, 0]
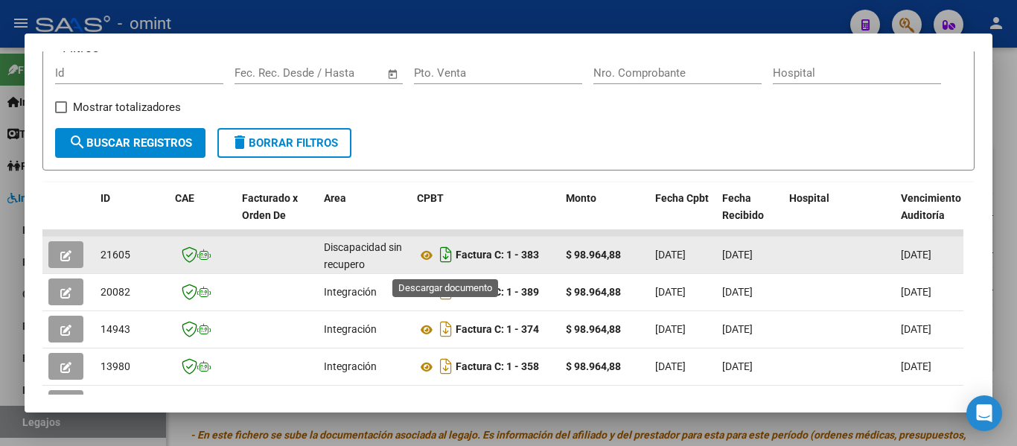
click at [441, 263] on icon "Descargar documento" at bounding box center [445, 255] width 19 height 24
click at [57, 259] on button "button" at bounding box center [65, 254] width 35 height 27
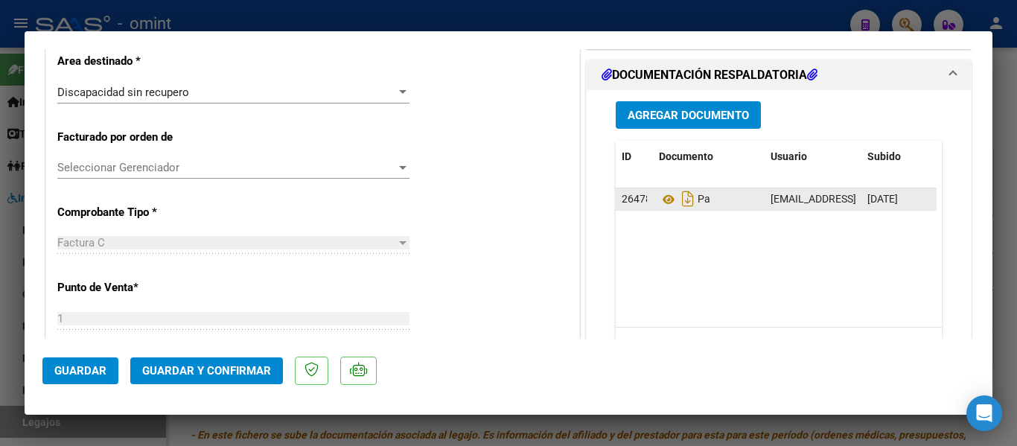
scroll to position [298, 0]
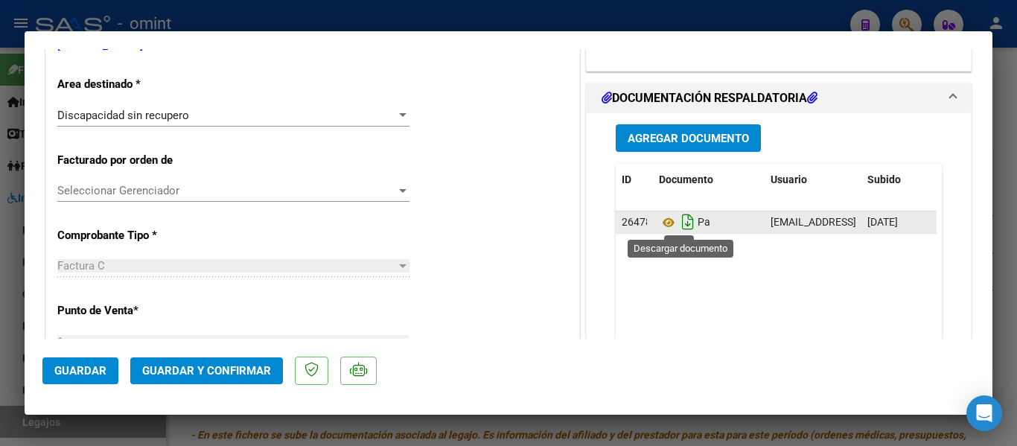
click at [680, 223] on icon "Descargar documento" at bounding box center [687, 222] width 19 height 24
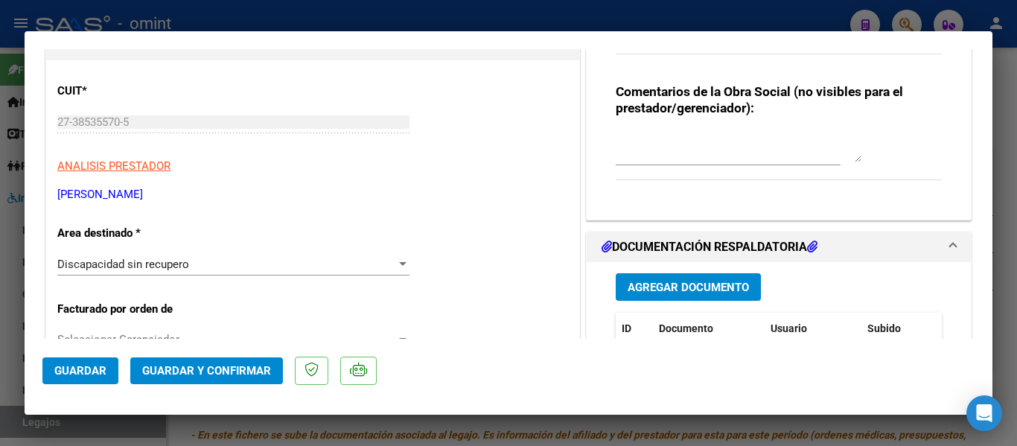
scroll to position [0, 0]
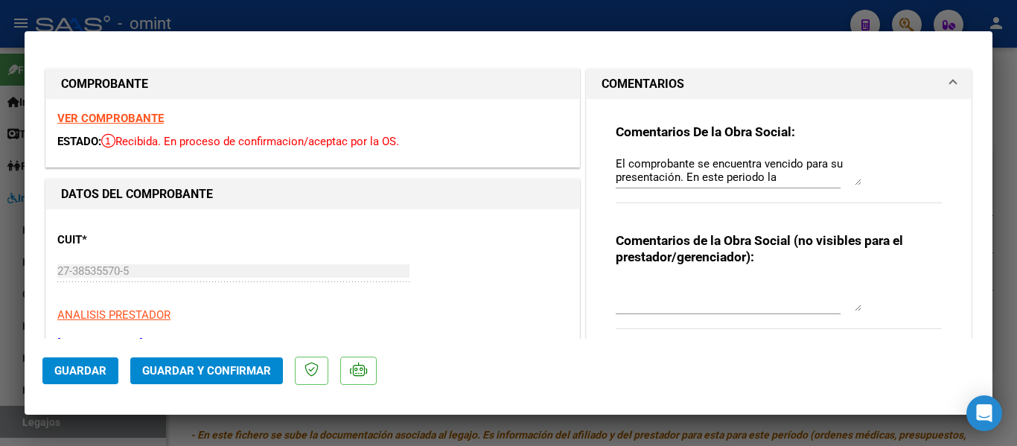
type input "$ 0,00"
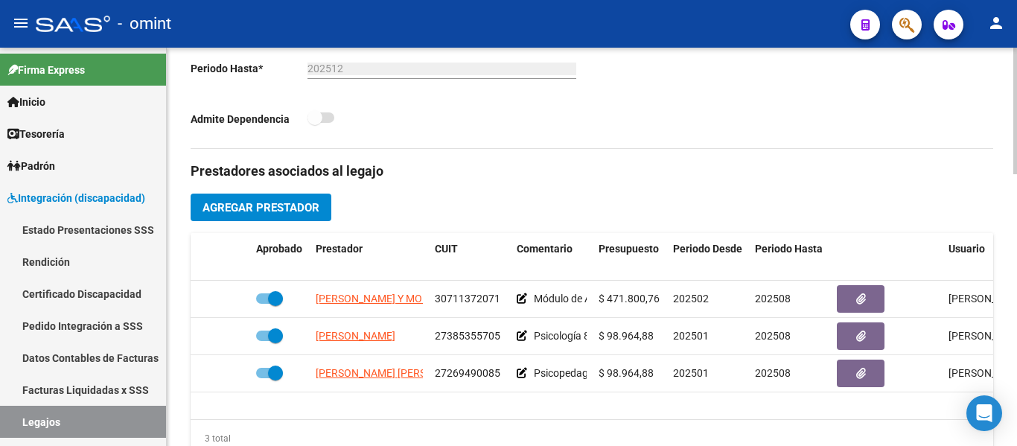
scroll to position [223, 0]
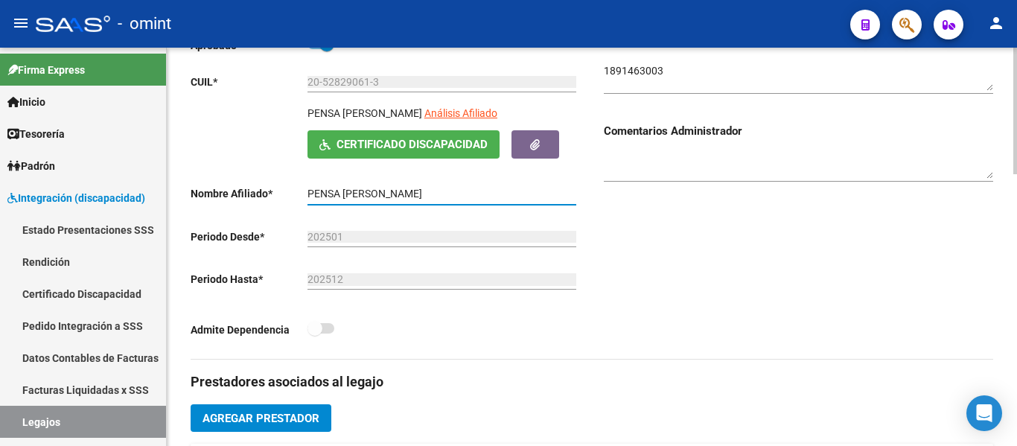
drag, startPoint x: 432, startPoint y: 193, endPoint x: 330, endPoint y: 183, distance: 103.2
click at [295, 188] on app-form-text-field "Nombre Afiliado * PENSA [PERSON_NAME] el nombre" at bounding box center [384, 194] width 386 height 12
drag, startPoint x: 334, startPoint y: 188, endPoint x: 319, endPoint y: 198, distance: 18.8
click at [321, 201] on div "PENSA [PERSON_NAME] el nombre" at bounding box center [441, 190] width 269 height 30
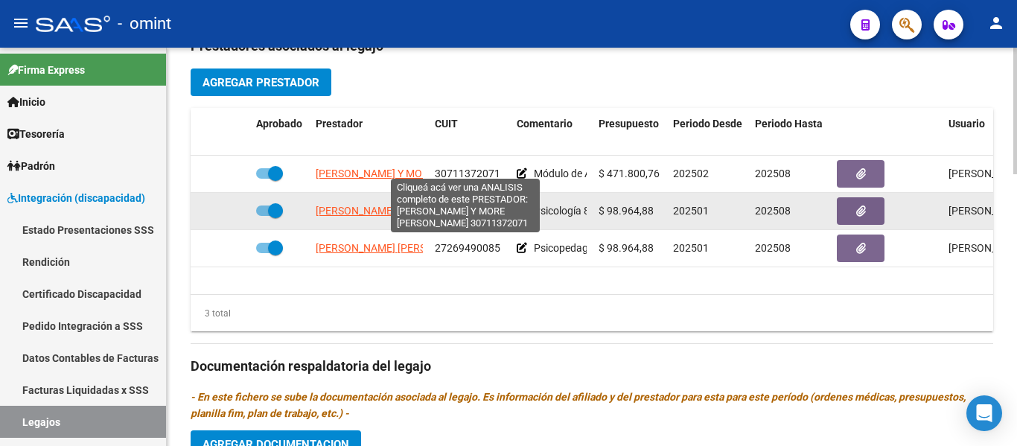
scroll to position [557, 0]
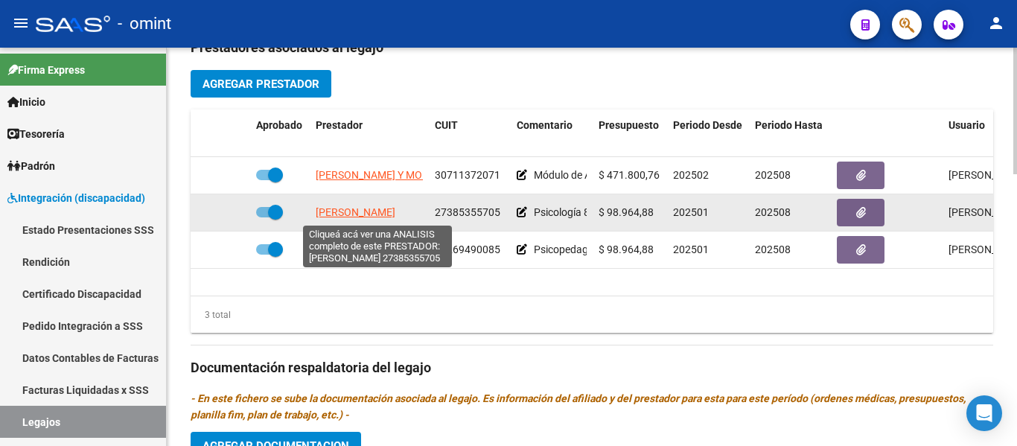
click at [352, 214] on span "[PERSON_NAME]" at bounding box center [356, 212] width 80 height 12
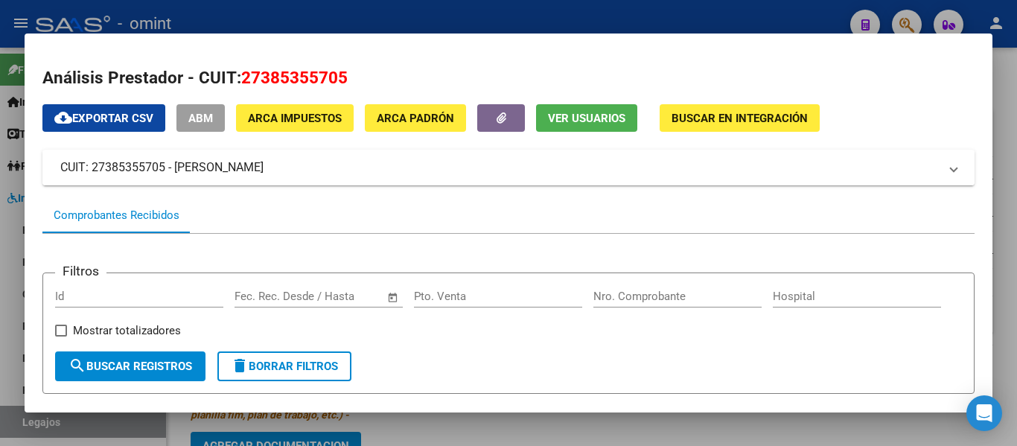
drag, startPoint x: 175, startPoint y: 170, endPoint x: 325, endPoint y: 177, distance: 149.8
click at [325, 177] on mat-expansion-panel-header "CUIT: 27385355705 - [PERSON_NAME]" at bounding box center [508, 168] width 932 height 36
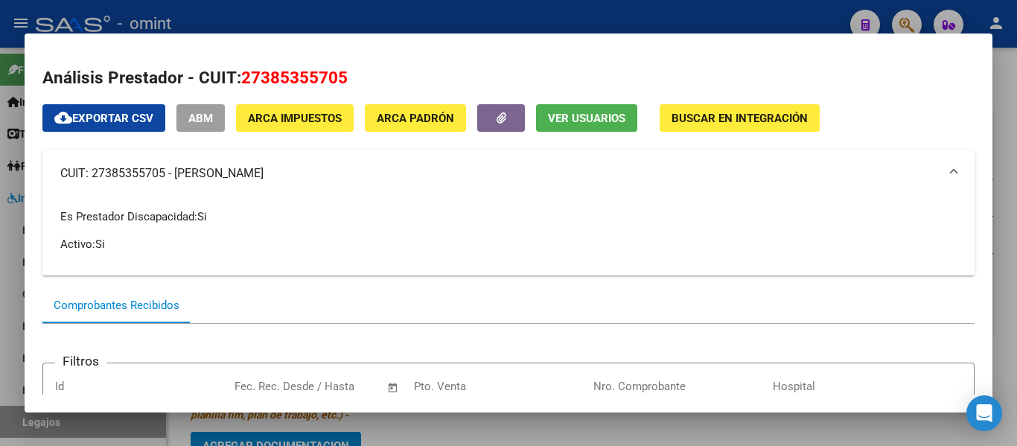
copy mat-panel-title "[PERSON_NAME]"
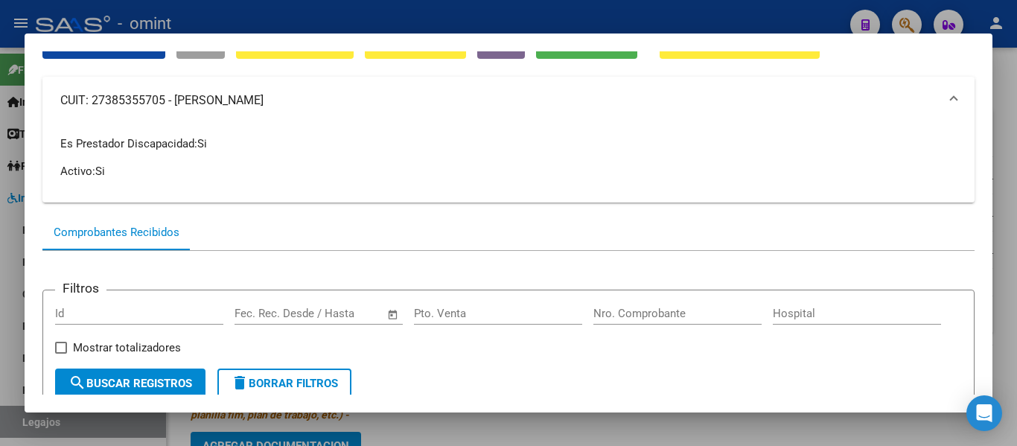
scroll to position [0, 0]
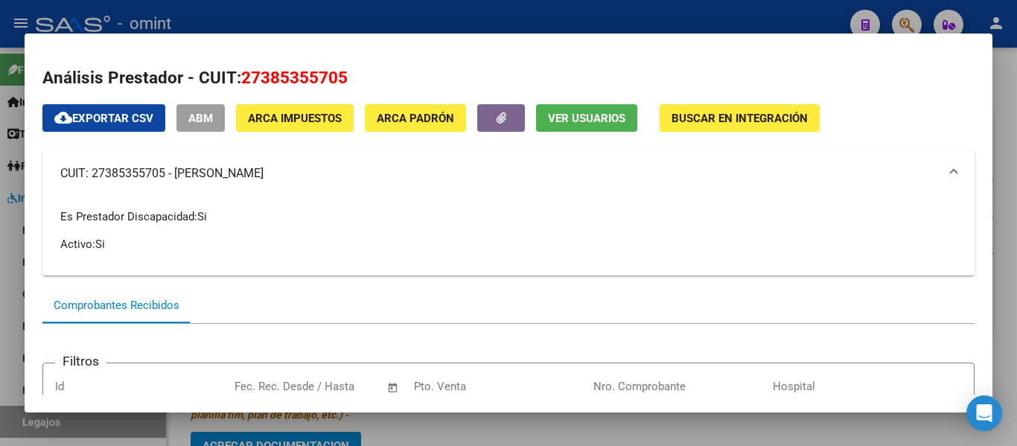
drag, startPoint x: 164, startPoint y: 174, endPoint x: 92, endPoint y: 173, distance: 72.2
click at [92, 173] on mat-panel-title "CUIT: 27385355705 - [PERSON_NAME]" at bounding box center [499, 173] width 878 height 18
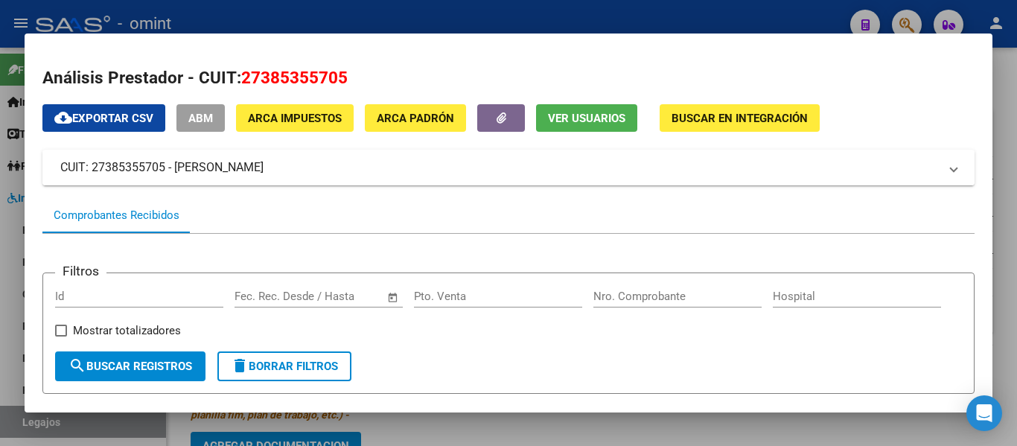
copy mat-panel-title "27385355705"
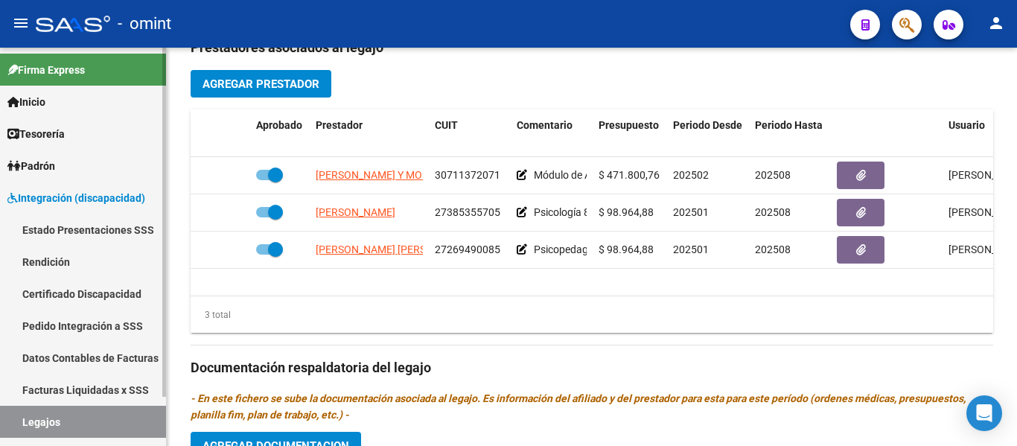
click at [75, 292] on link "Certificado Discapacidad" at bounding box center [83, 294] width 166 height 32
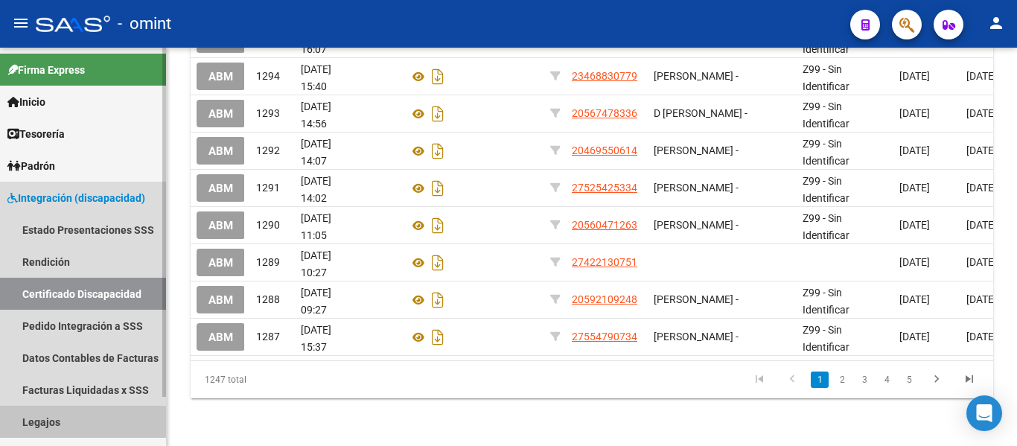
click at [63, 415] on link "Legajos" at bounding box center [83, 422] width 166 height 32
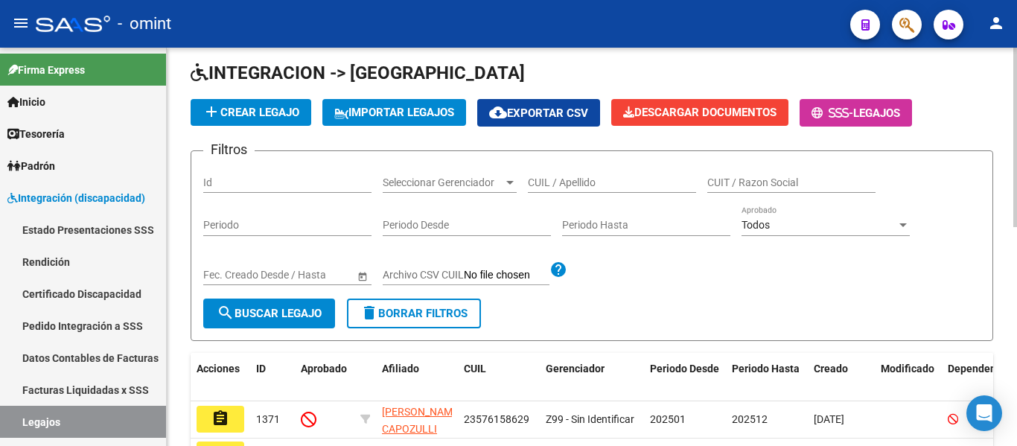
scroll to position [39, 0]
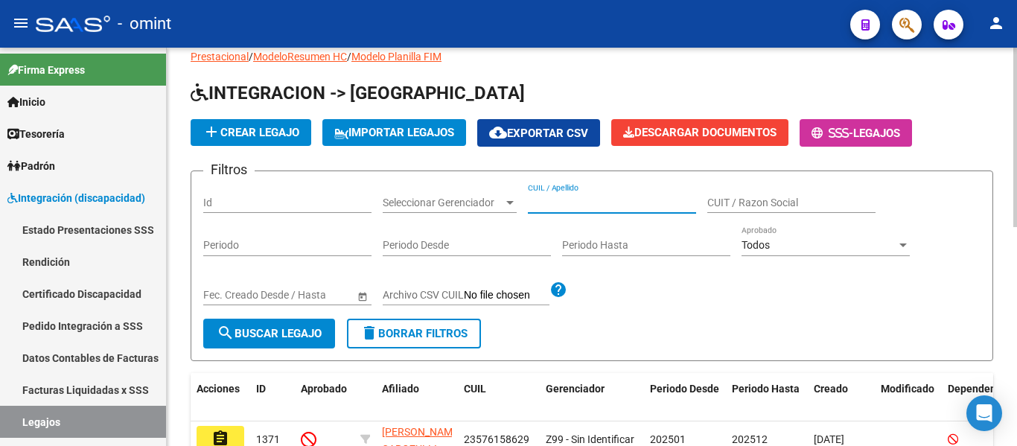
paste input "POLIMENI DONATO"
type input "POLIMENI DONATO"
click at [250, 333] on span "search Buscar Legajo" at bounding box center [269, 333] width 105 height 13
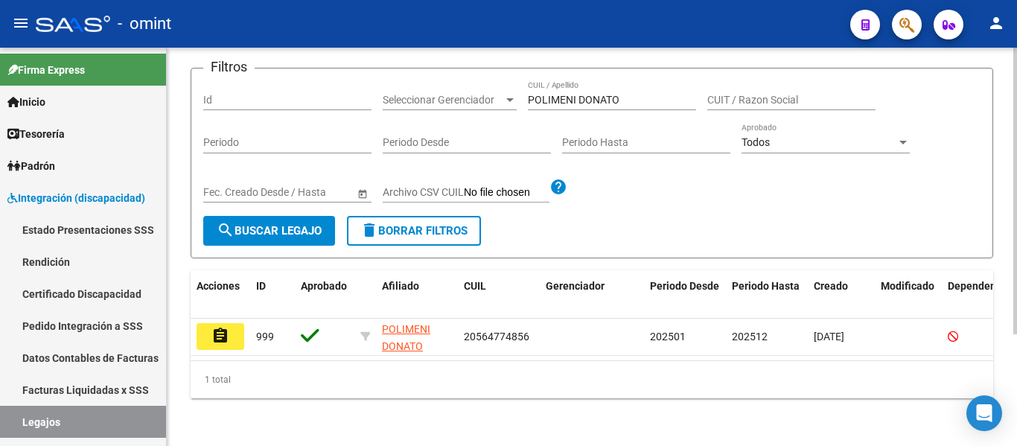
scroll to position [155, 0]
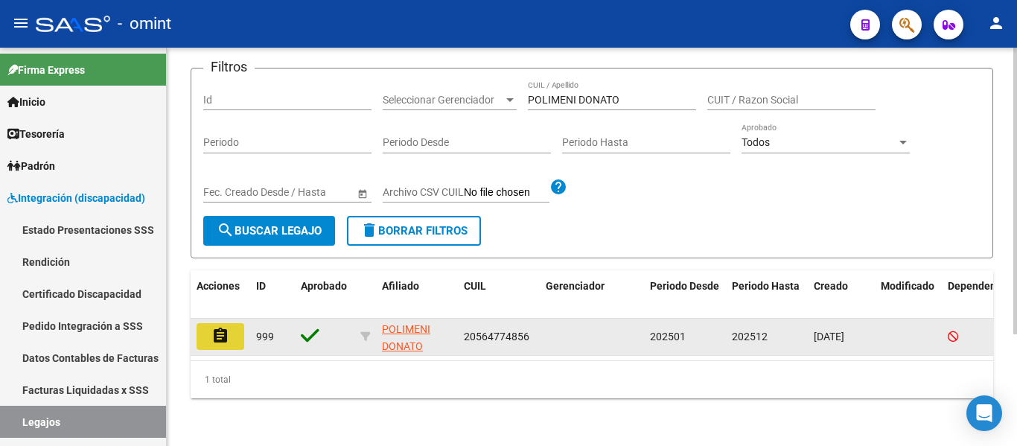
click at [225, 327] on mat-icon "assignment" at bounding box center [220, 336] width 18 height 18
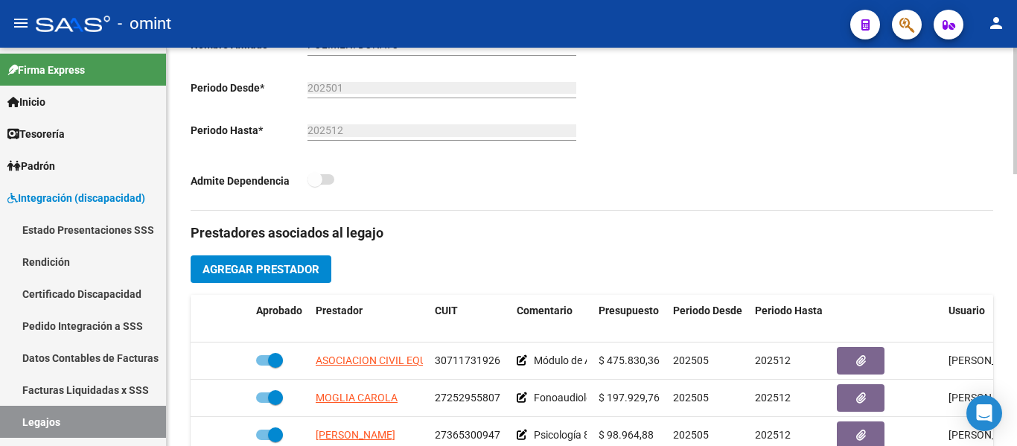
scroll to position [447, 0]
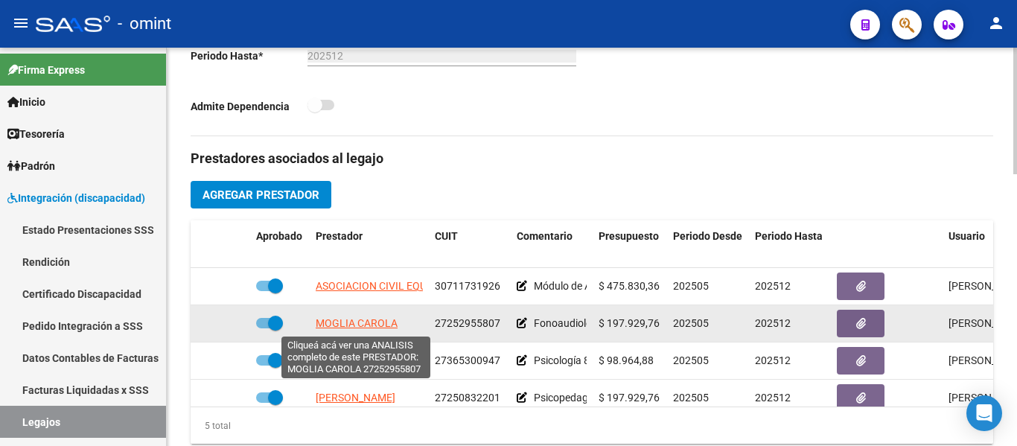
click at [383, 324] on span "MOGLIA CAROLA" at bounding box center [357, 323] width 82 height 12
type textarea "27252955807"
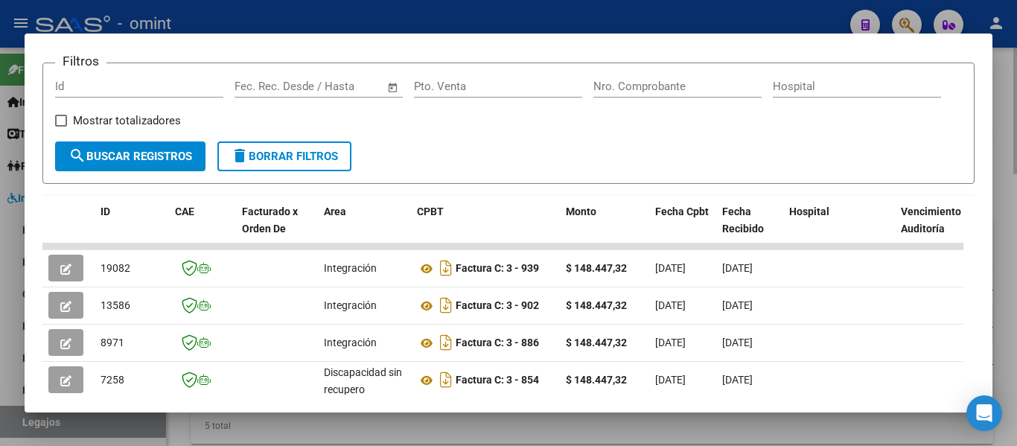
scroll to position [284, 0]
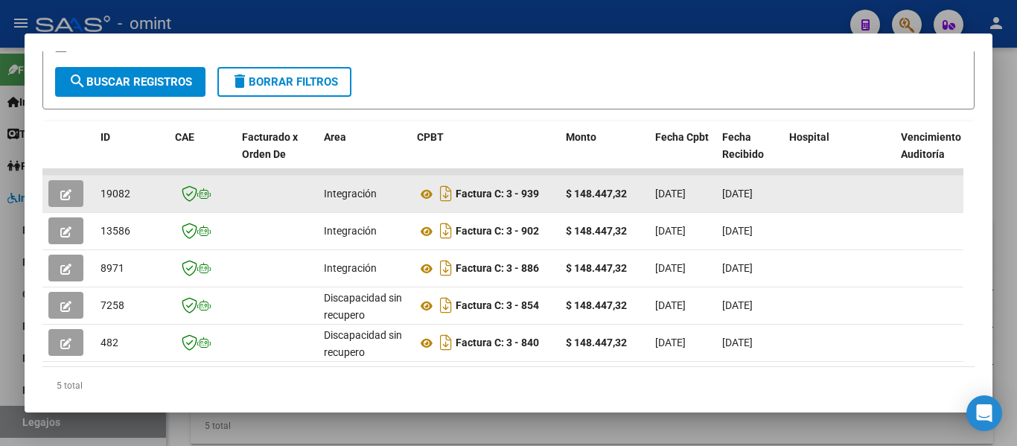
click at [58, 199] on button "button" at bounding box center [65, 193] width 35 height 27
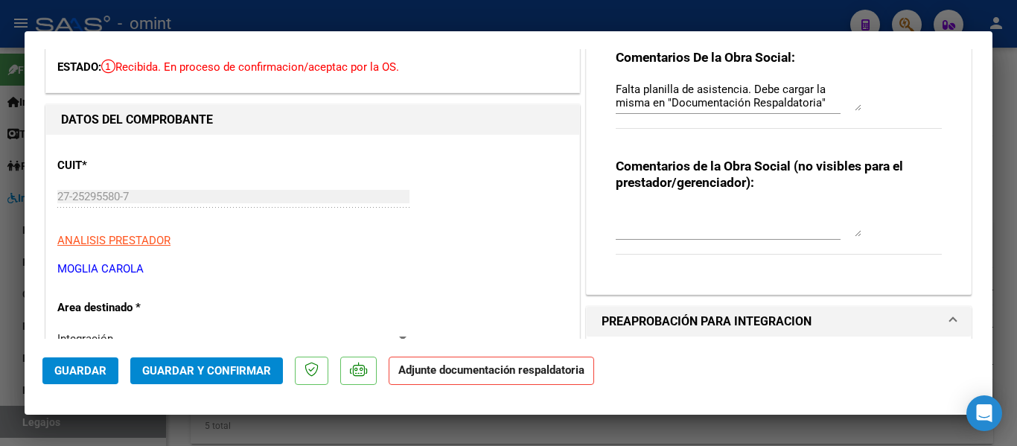
scroll to position [0, 0]
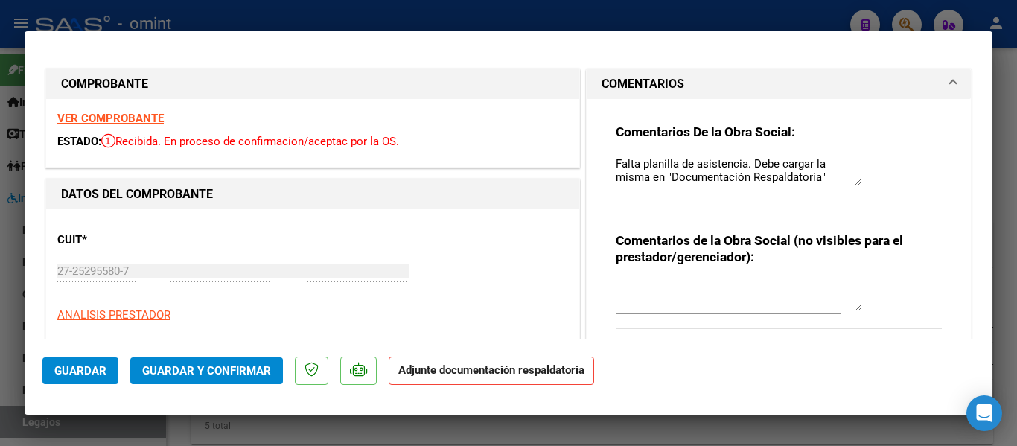
click at [1006, 25] on div at bounding box center [508, 223] width 1017 height 446
type input "$ 0,00"
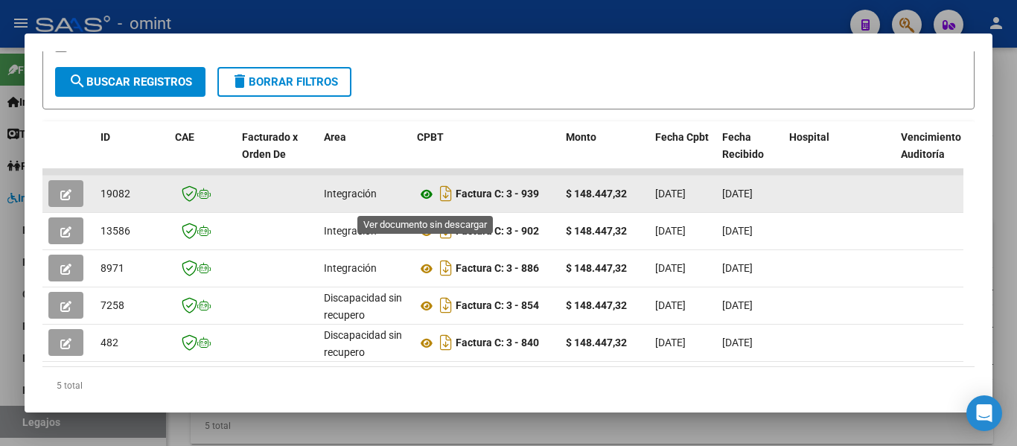
click at [427, 199] on icon at bounding box center [426, 194] width 19 height 18
click at [65, 197] on icon "button" at bounding box center [65, 194] width 11 height 11
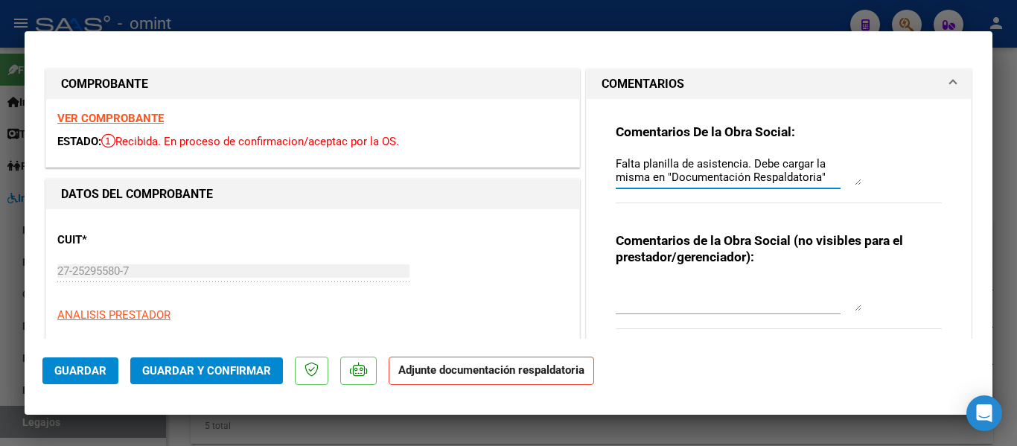
scroll to position [13, 0]
drag, startPoint x: 609, startPoint y: 162, endPoint x: 796, endPoint y: 194, distance: 189.5
click at [796, 194] on div "Falta planilla de asistencia. Debe cargar la misma en "Documentación Respaldato…" at bounding box center [728, 178] width 225 height 50
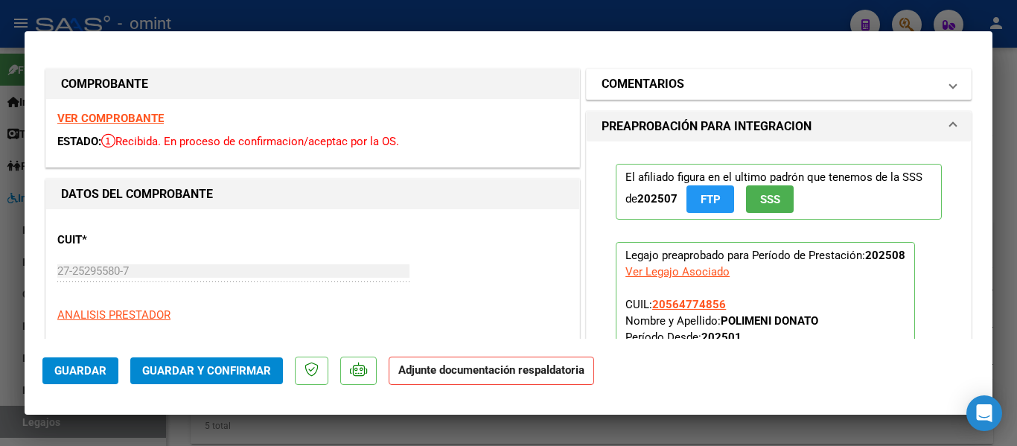
click at [651, 84] on h1 "COMENTARIOS" at bounding box center [642, 84] width 83 height 18
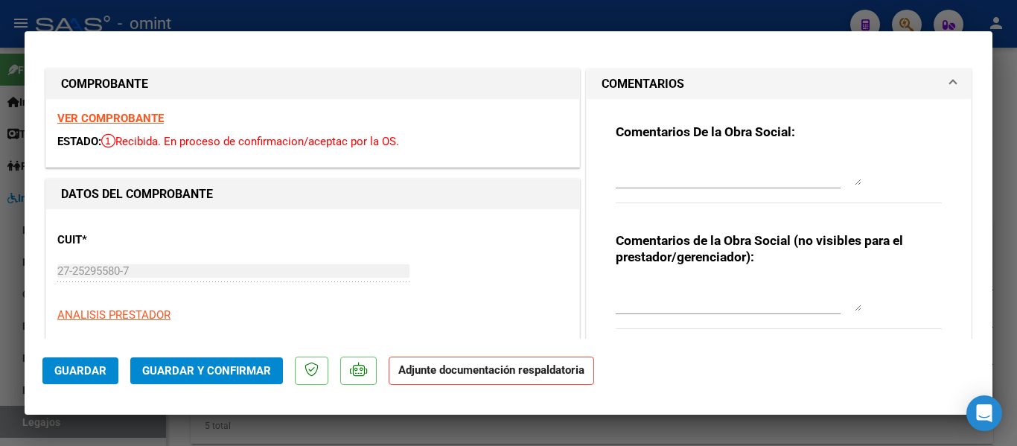
click at [680, 170] on textarea at bounding box center [739, 171] width 246 height 30
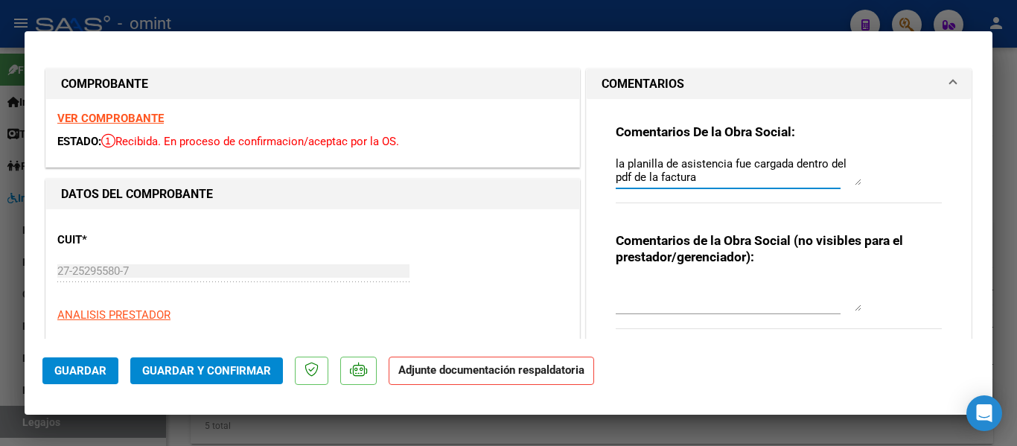
type textarea "la planilla de asistencia fue cargada dentro del pdf de la factura"
click at [195, 373] on span "Guardar y Confirmar" at bounding box center [206, 370] width 129 height 13
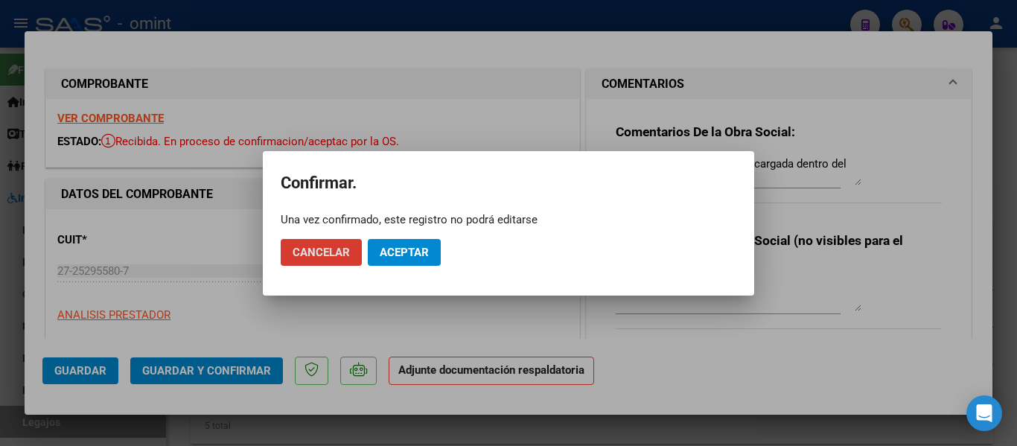
click at [418, 255] on span "Aceptar" at bounding box center [404, 252] width 49 height 13
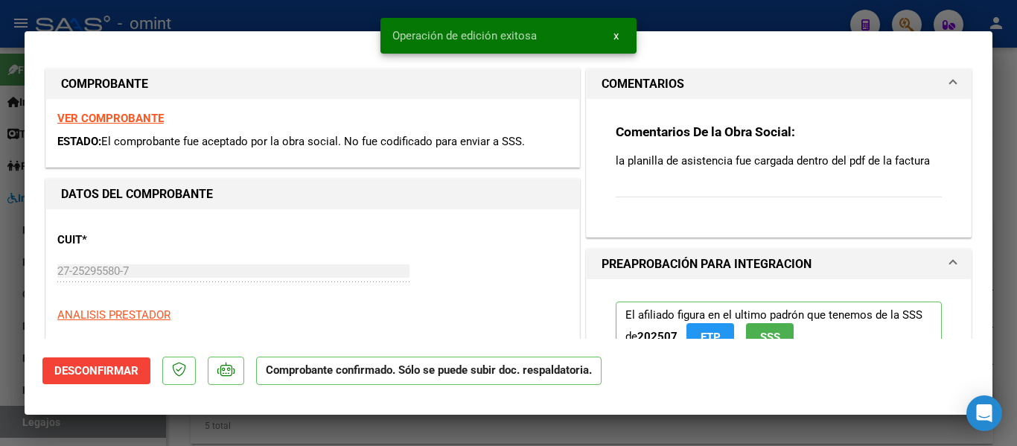
type input "$ 0,00"
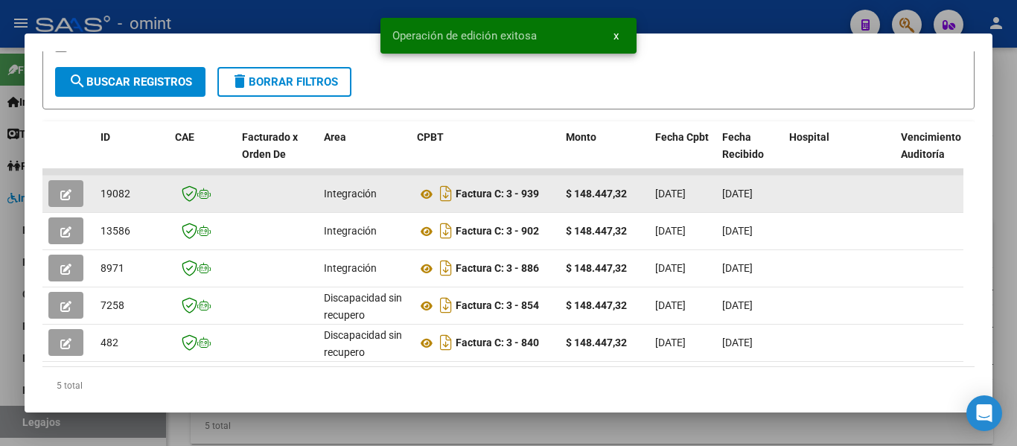
drag, startPoint x: 97, startPoint y: 197, endPoint x: 136, endPoint y: 204, distance: 40.0
click at [136, 204] on datatable-body-cell "19082" at bounding box center [132, 194] width 74 height 36
copy span "19082"
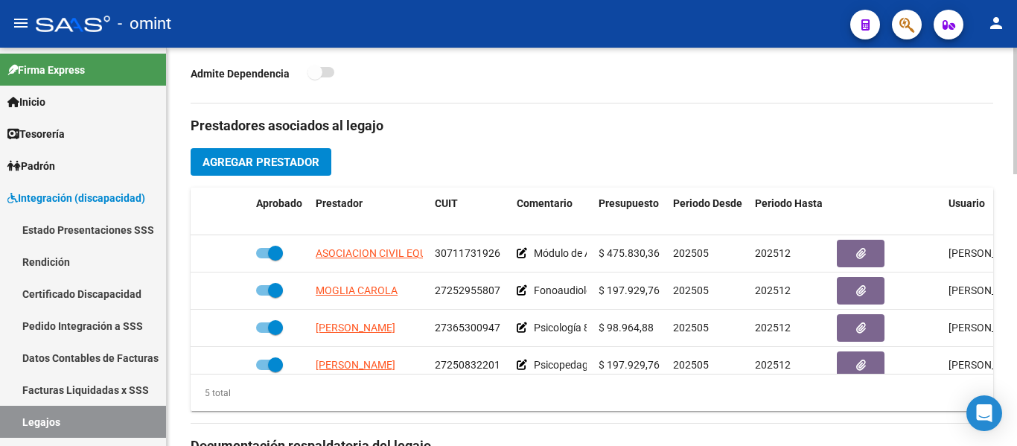
scroll to position [521, 0]
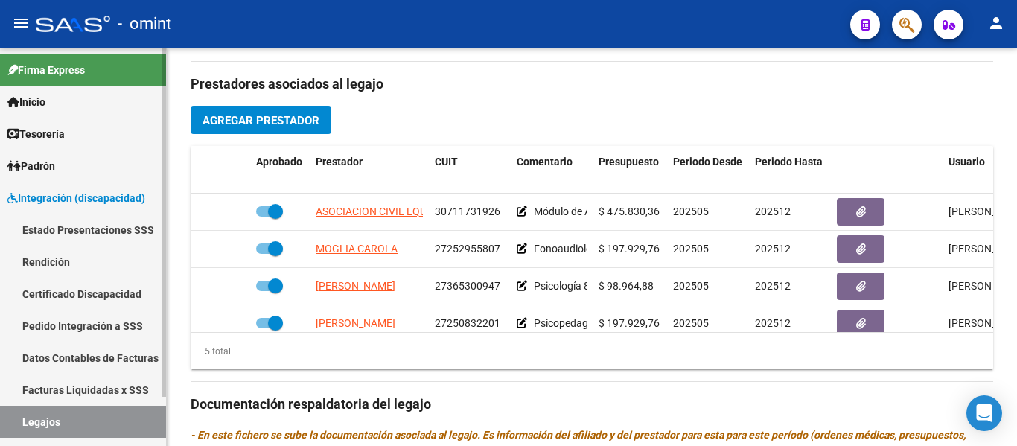
click at [68, 298] on link "Certificado Discapacidad" at bounding box center [83, 294] width 166 height 32
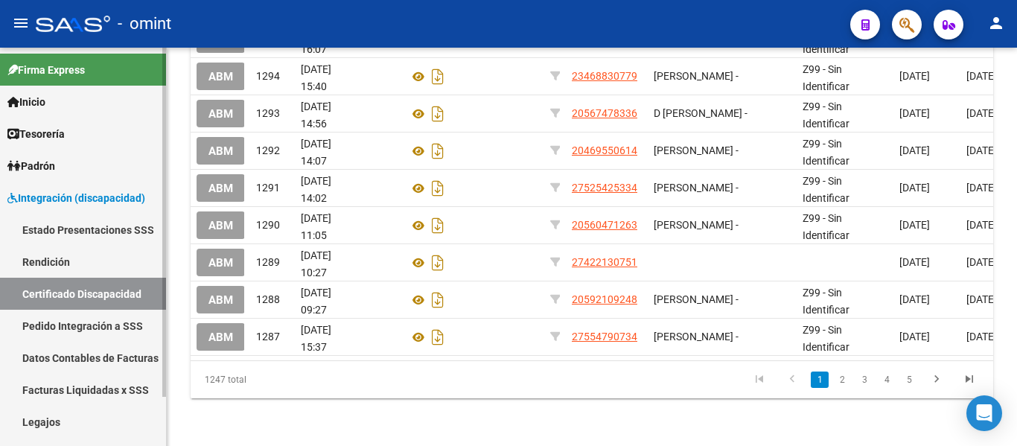
drag, startPoint x: 74, startPoint y: 421, endPoint x: 77, endPoint y: 413, distance: 8.0
click at [74, 420] on link "Legajos" at bounding box center [83, 422] width 166 height 32
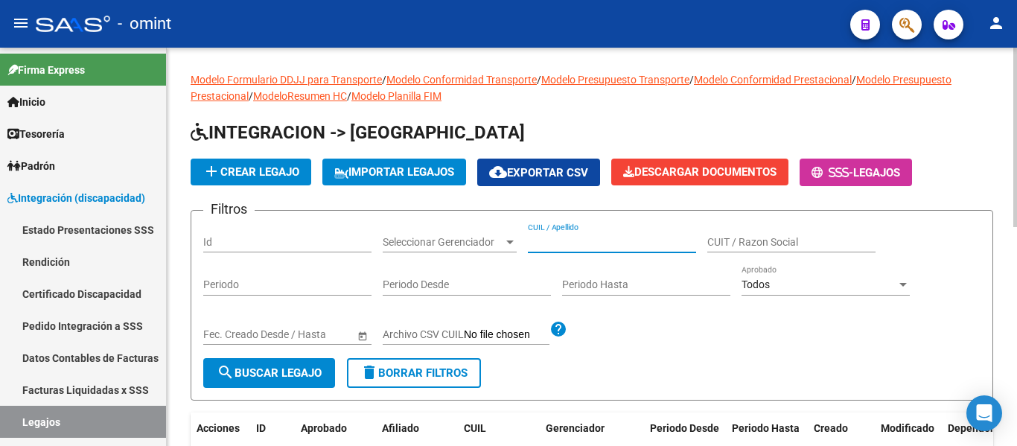
paste input "[PERSON_NAME] [PERSON_NAME] 1918147802"
click at [280, 368] on span "search Buscar Legajo" at bounding box center [269, 372] width 105 height 13
drag, startPoint x: 627, startPoint y: 242, endPoint x: 697, endPoint y: 243, distance: 70.0
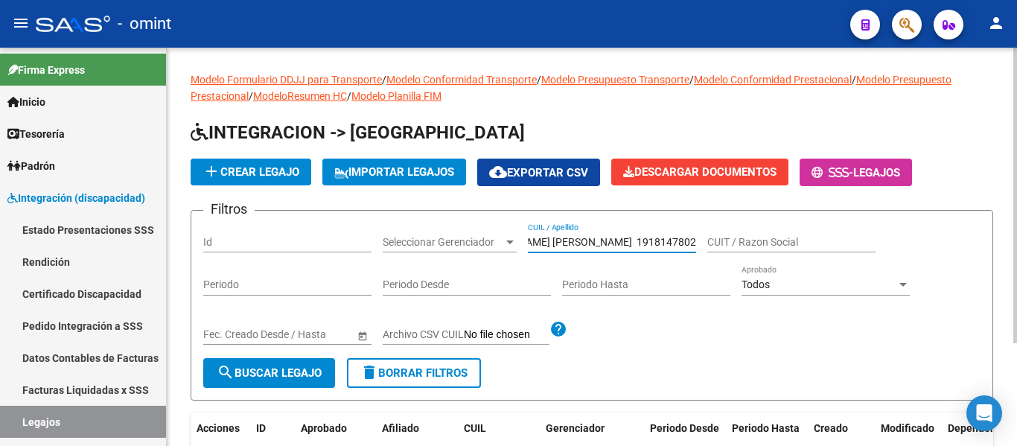
click at [697, 243] on div "Filtros Id Seleccionar Gerenciador Seleccionar Gerenciador [PERSON_NAME] [PERSO…" at bounding box center [591, 290] width 777 height 135
click at [669, 243] on input "[PERSON_NAME] [PERSON_NAME] 1918147802" at bounding box center [612, 242] width 168 height 13
drag, startPoint x: 636, startPoint y: 242, endPoint x: 712, endPoint y: 241, distance: 75.9
click at [712, 241] on div "Filtros Id Seleccionar Gerenciador Seleccionar Gerenciador [PERSON_NAME] [PERSO…" at bounding box center [591, 290] width 777 height 135
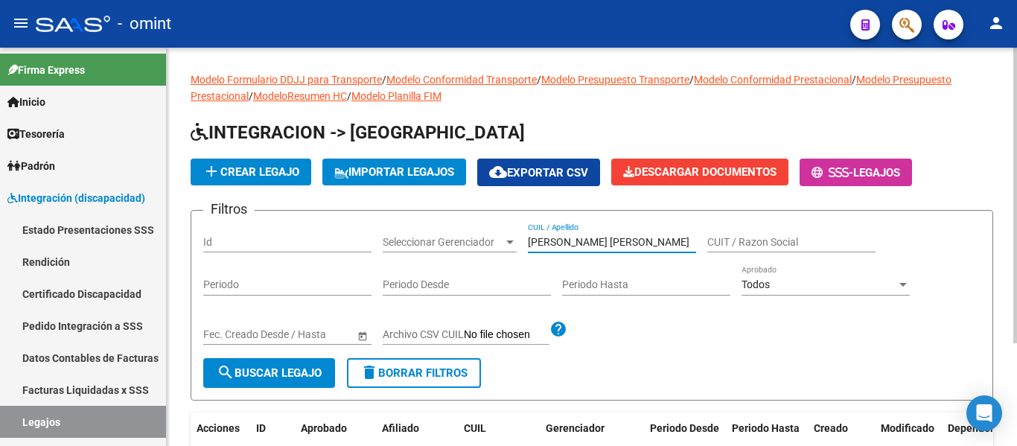
type input "[PERSON_NAME] [PERSON_NAME]"
click at [291, 368] on span "search Buscar Legajo" at bounding box center [269, 372] width 105 height 13
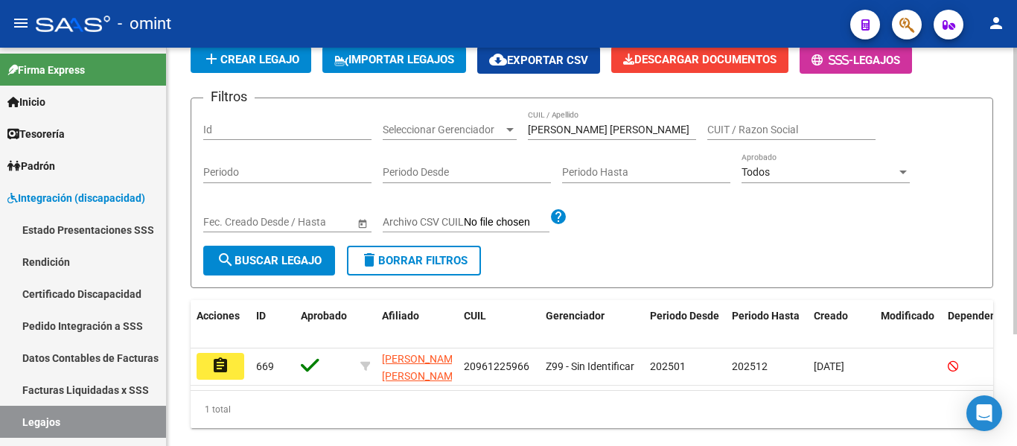
scroll to position [155, 0]
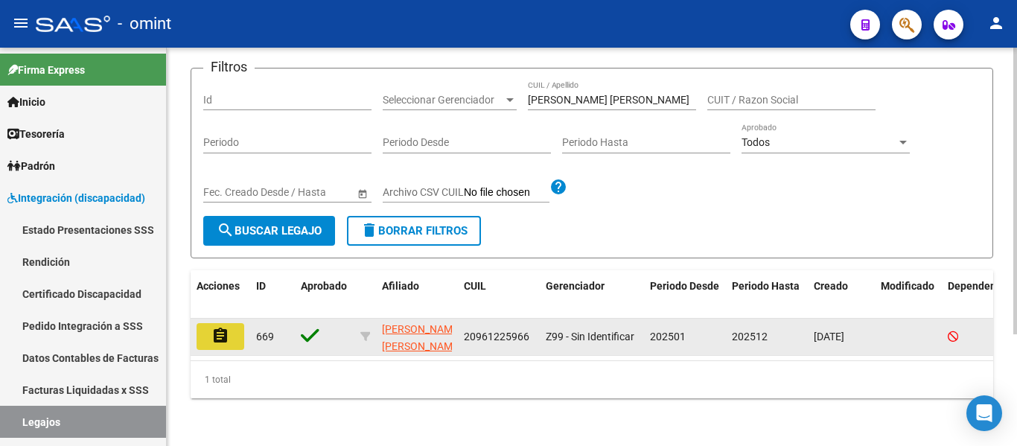
click at [223, 327] on mat-icon "assignment" at bounding box center [220, 336] width 18 height 18
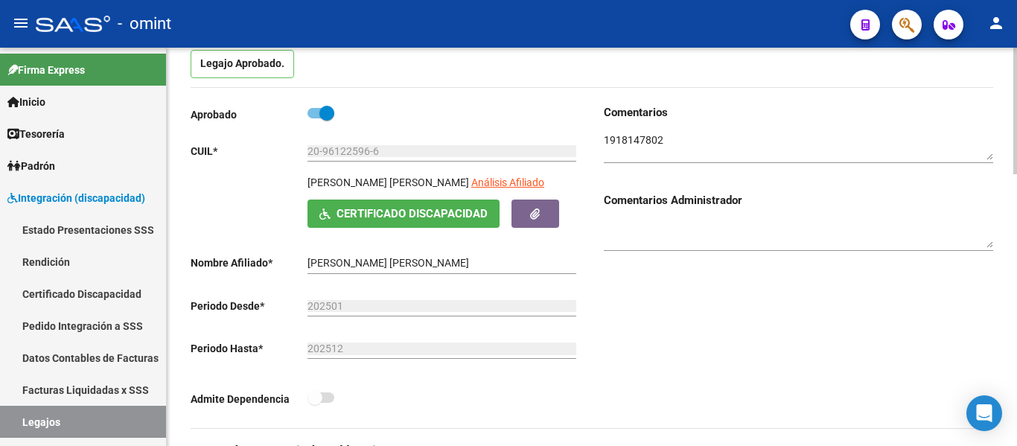
scroll to position [149, 0]
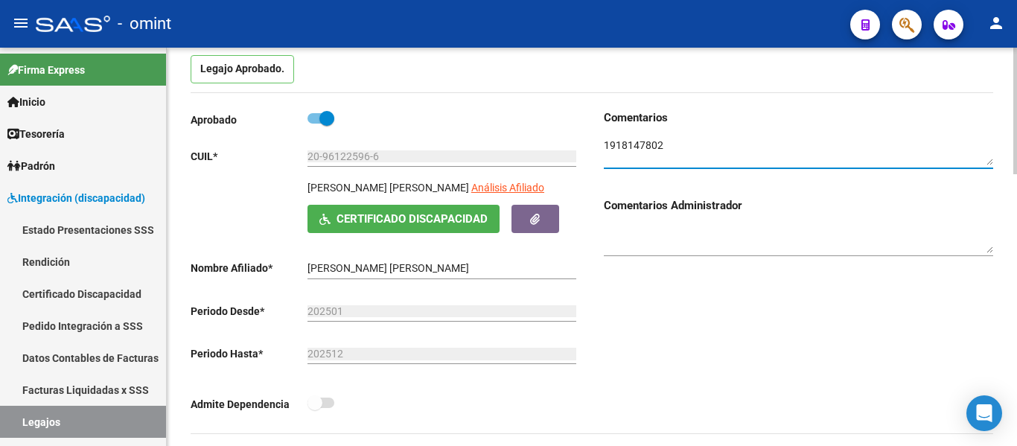
drag, startPoint x: 665, startPoint y: 150, endPoint x: 596, endPoint y: 147, distance: 69.3
click at [596, 147] on div "Comentarios Comentarios Administrador" at bounding box center [792, 271] width 401 height 324
paste textarea "[PERSON_NAME] [PERSON_NAME] 1918147802"
type textarea "[PERSON_NAME] [PERSON_NAME] 1918147802"
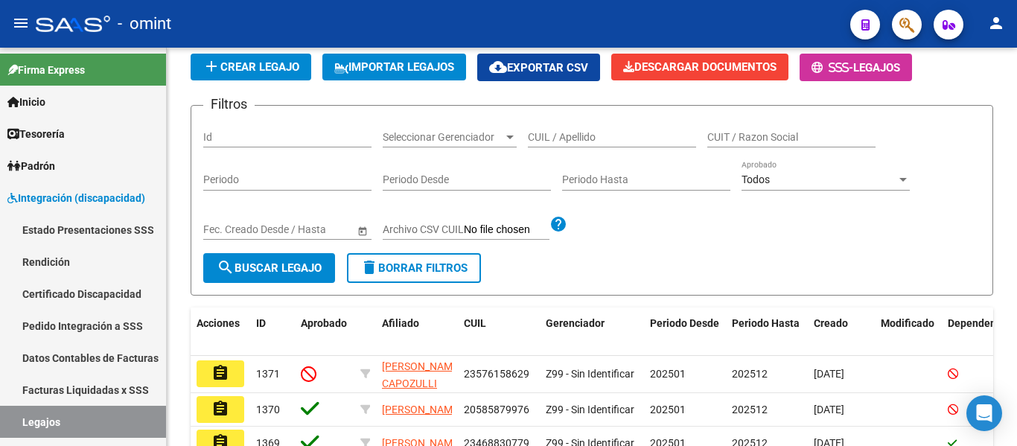
scroll to position [149, 0]
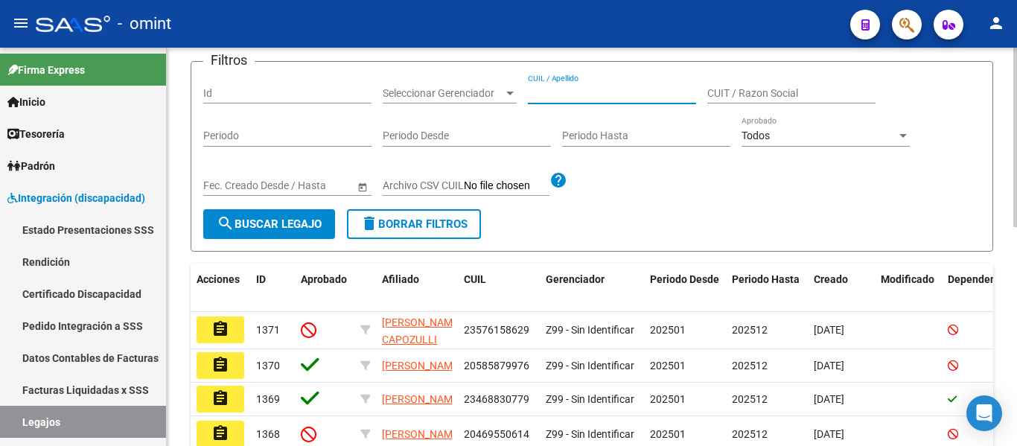
paste input "[PERSON_NAME] [PERSON_NAME] 1918147802"
drag, startPoint x: 642, startPoint y: 95, endPoint x: 725, endPoint y: 97, distance: 82.6
click at [725, 97] on div "Filtros Id Seleccionar Gerenciador Seleccionar Gerenciador [PERSON_NAME] [PERSO…" at bounding box center [591, 141] width 777 height 135
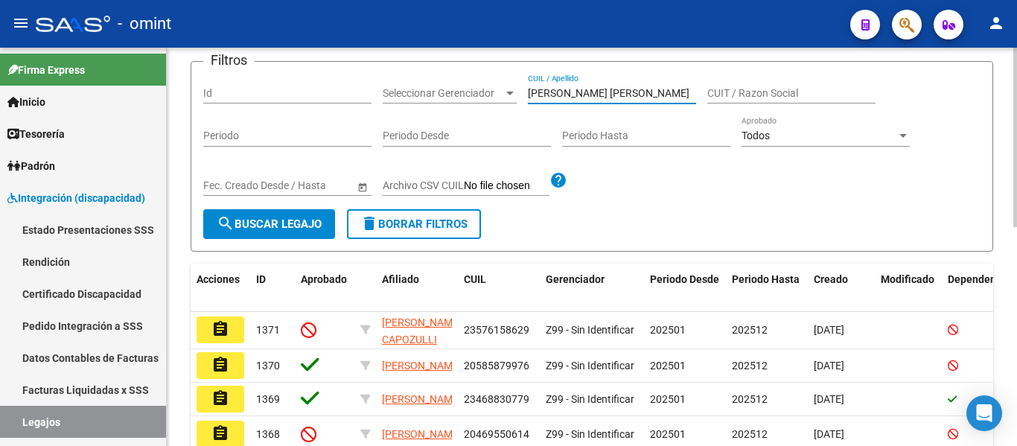
type input "[PERSON_NAME] [PERSON_NAME]"
click at [272, 223] on span "search Buscar Legajo" at bounding box center [269, 223] width 105 height 13
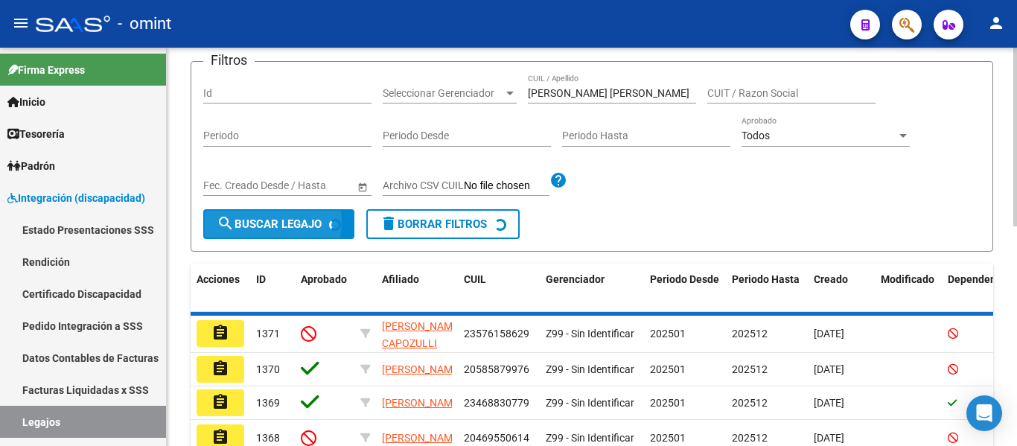
scroll to position [0, 0]
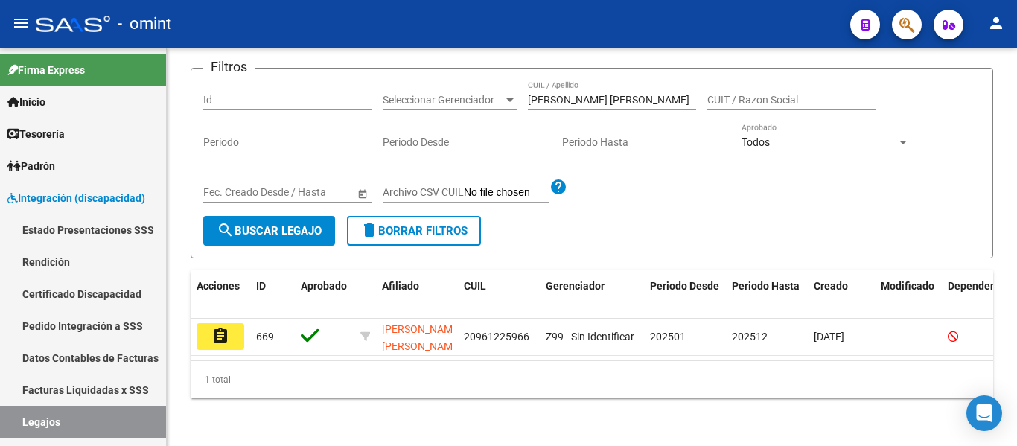
drag, startPoint x: 229, startPoint y: 337, endPoint x: 302, endPoint y: 325, distance: 74.0
click at [229, 335] on button "assignment" at bounding box center [220, 336] width 48 height 27
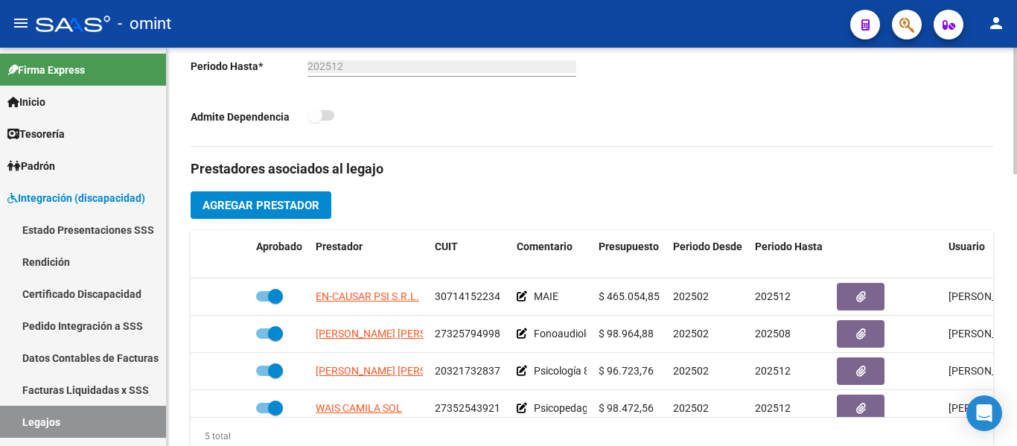
scroll to position [447, 0]
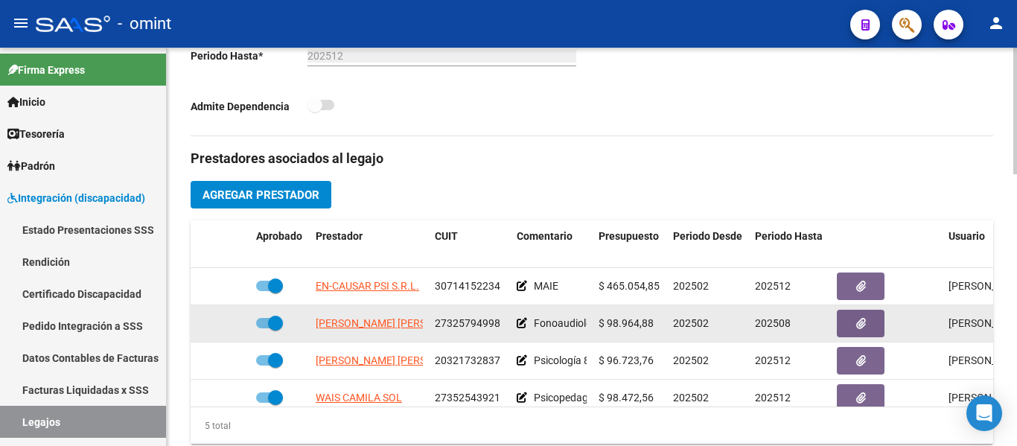
drag, startPoint x: 434, startPoint y: 323, endPoint x: 505, endPoint y: 329, distance: 71.7
click at [505, 329] on datatable-body-cell "27325794998" at bounding box center [470, 323] width 82 height 36
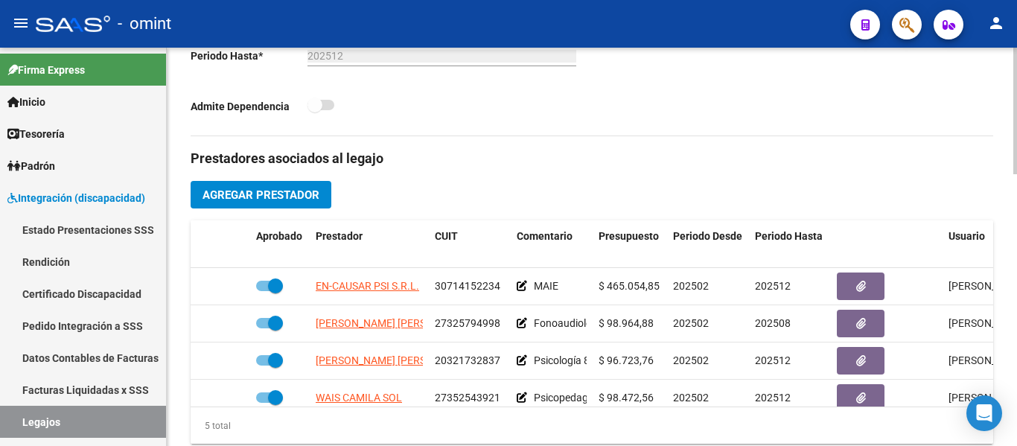
drag, startPoint x: 485, startPoint y: 325, endPoint x: 742, endPoint y: 112, distance: 334.0
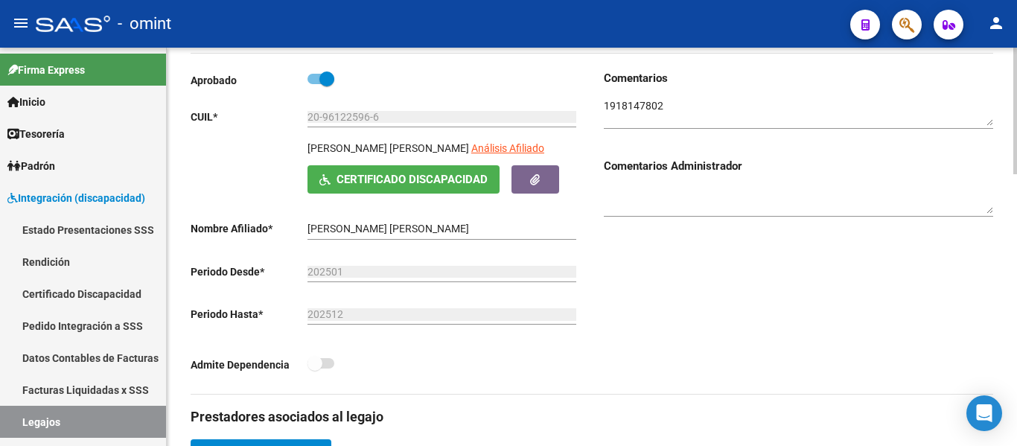
scroll to position [149, 0]
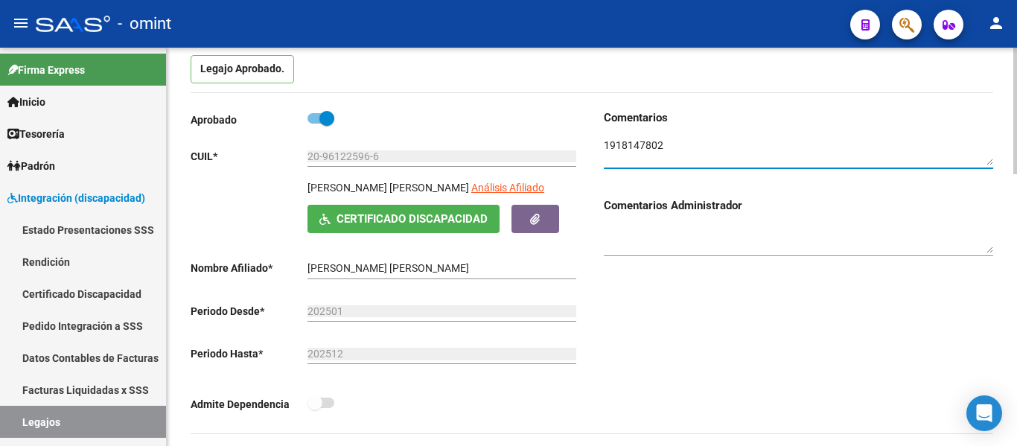
drag, startPoint x: 667, startPoint y: 147, endPoint x: 595, endPoint y: 148, distance: 72.2
click at [595, 148] on div "Comentarios Comentarios Administrador" at bounding box center [792, 271] width 401 height 324
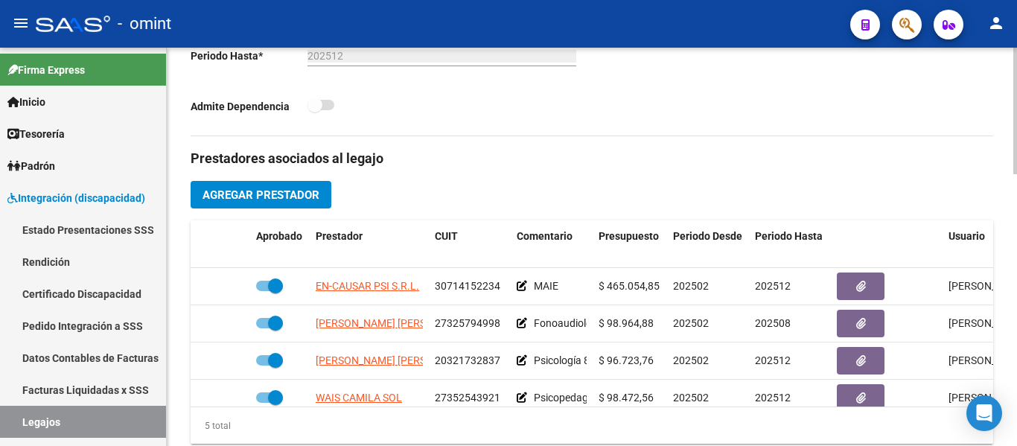
scroll to position [521, 0]
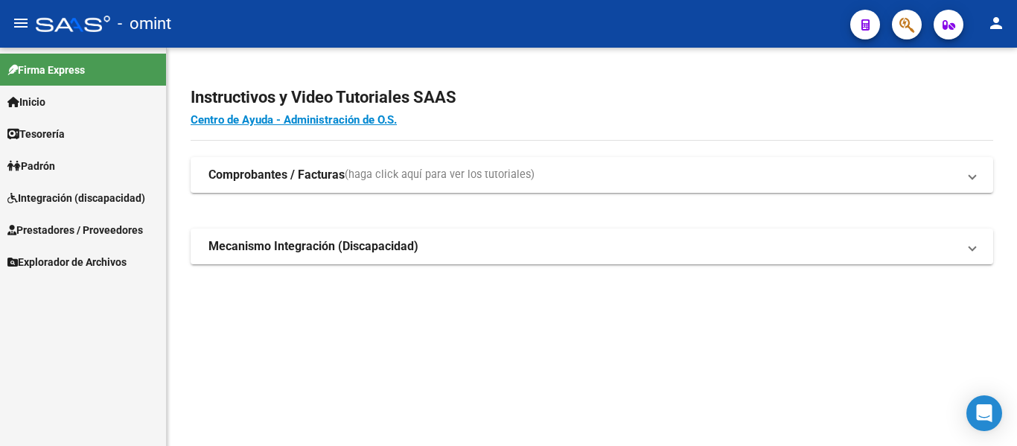
click at [57, 223] on span "Prestadores / Proveedores" at bounding box center [74, 230] width 135 height 16
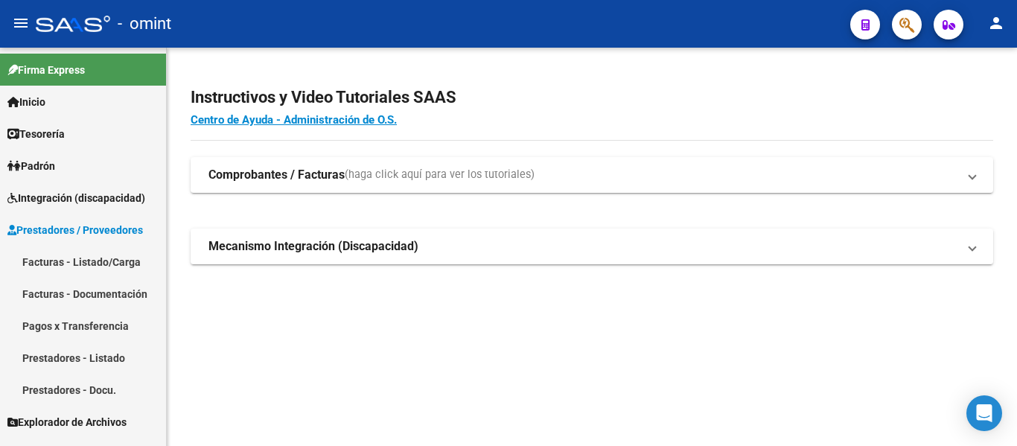
click at [85, 263] on link "Facturas - Listado/Carga" at bounding box center [83, 262] width 166 height 32
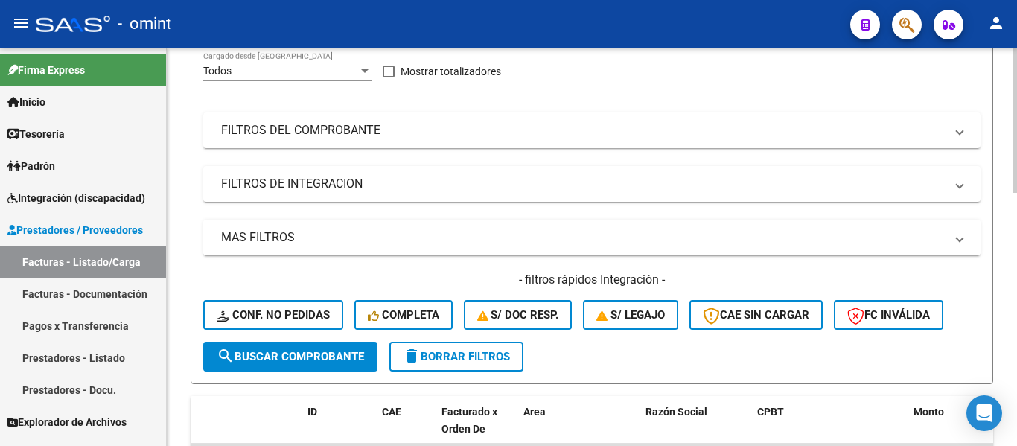
scroll to position [298, 0]
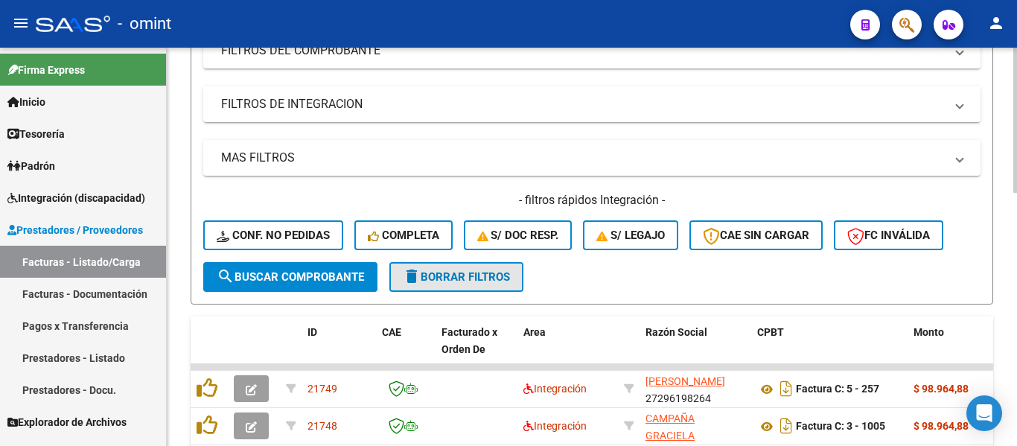
click at [452, 275] on span "delete Borrar Filtros" at bounding box center [456, 276] width 107 height 13
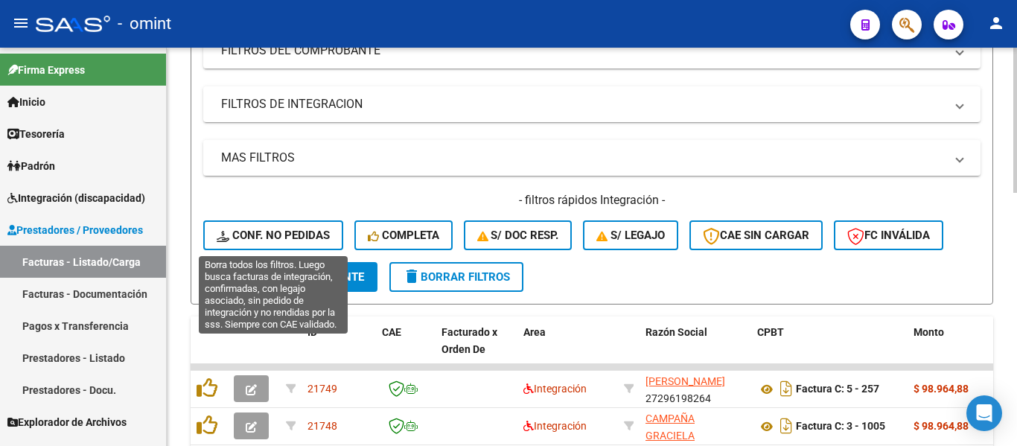
click at [304, 234] on span "Conf. no pedidas" at bounding box center [273, 234] width 113 height 13
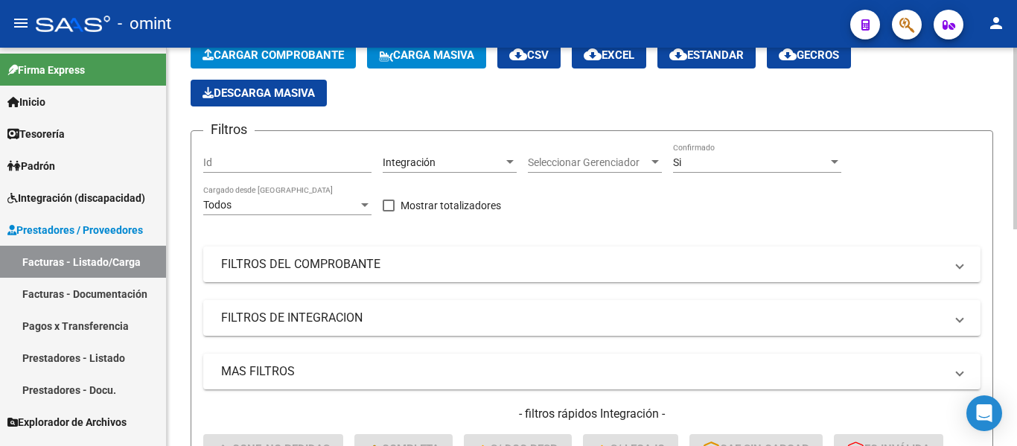
scroll to position [0, 0]
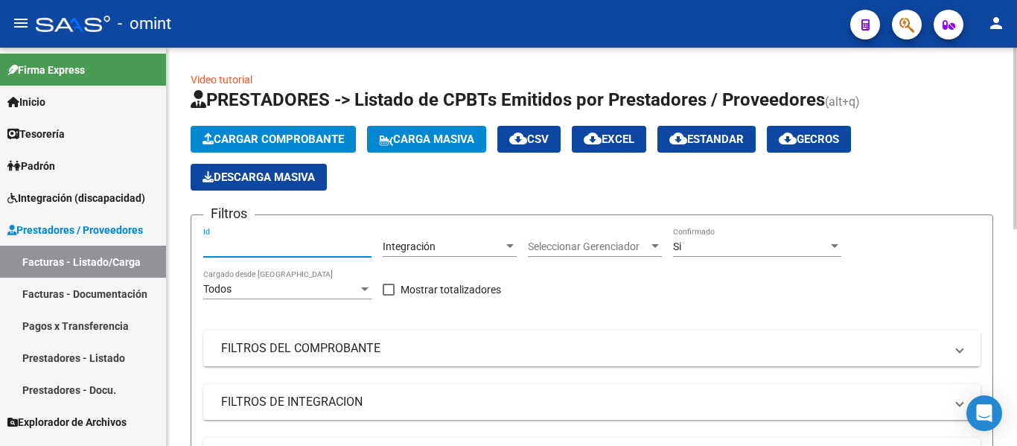
paste input "19082"
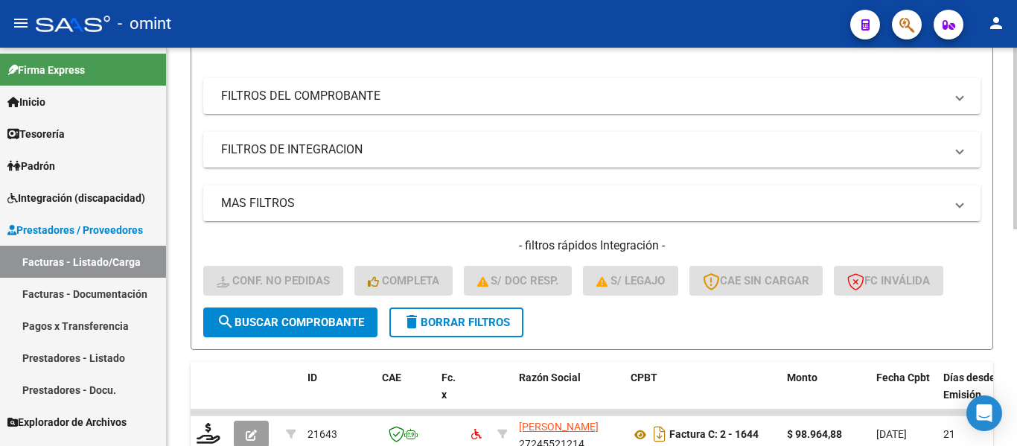
scroll to position [298, 0]
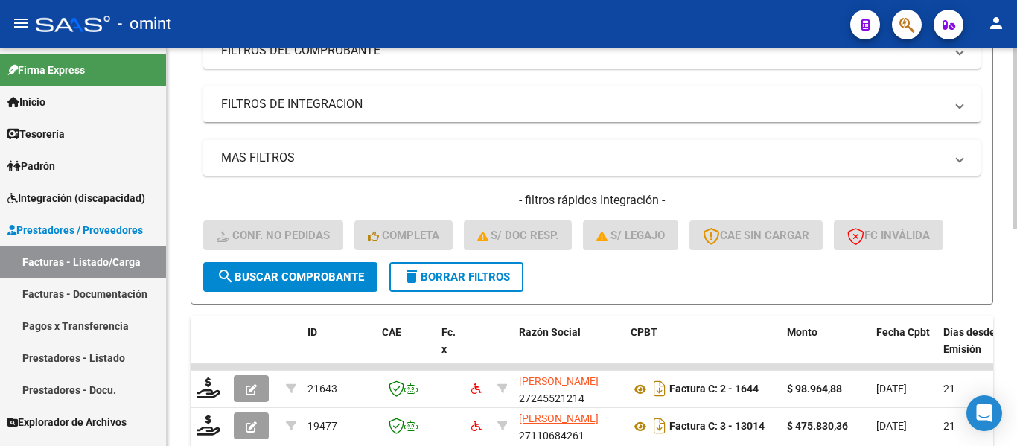
type input "19082"
click at [316, 276] on span "search Buscar Comprobante" at bounding box center [290, 276] width 147 height 13
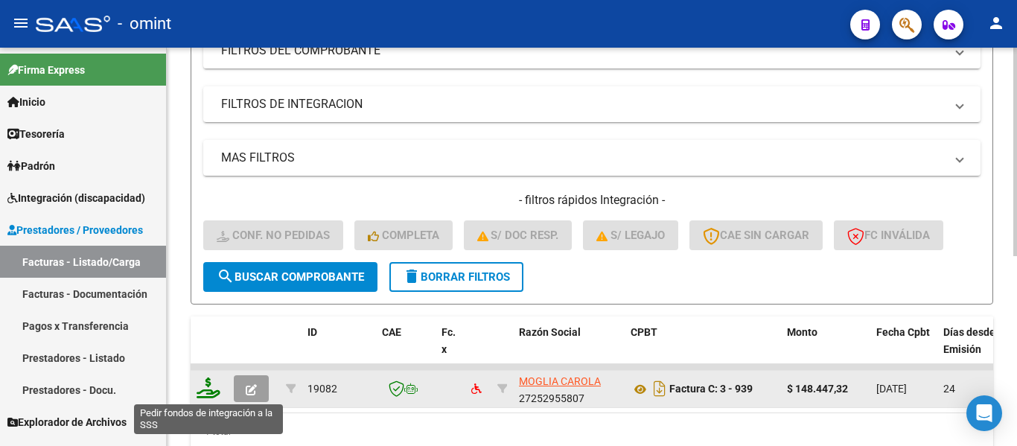
click at [204, 390] on icon at bounding box center [208, 387] width 24 height 21
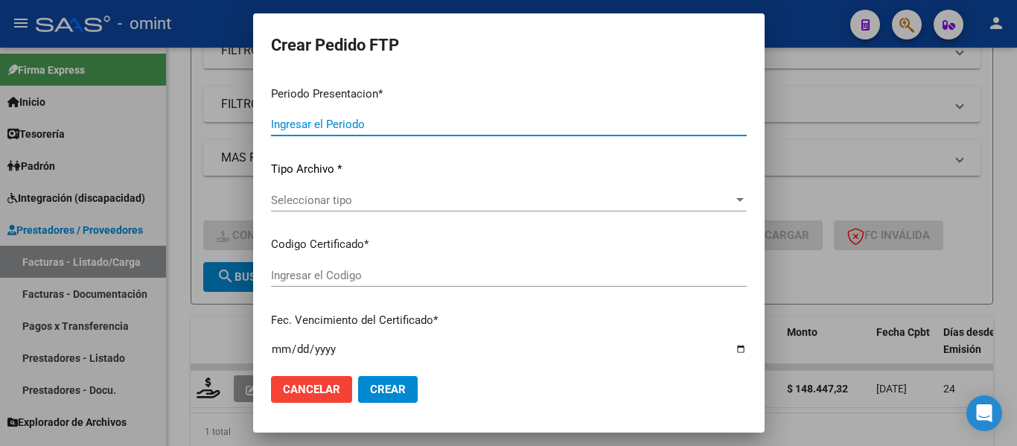
type input "202508"
type input "$ 148.447,32"
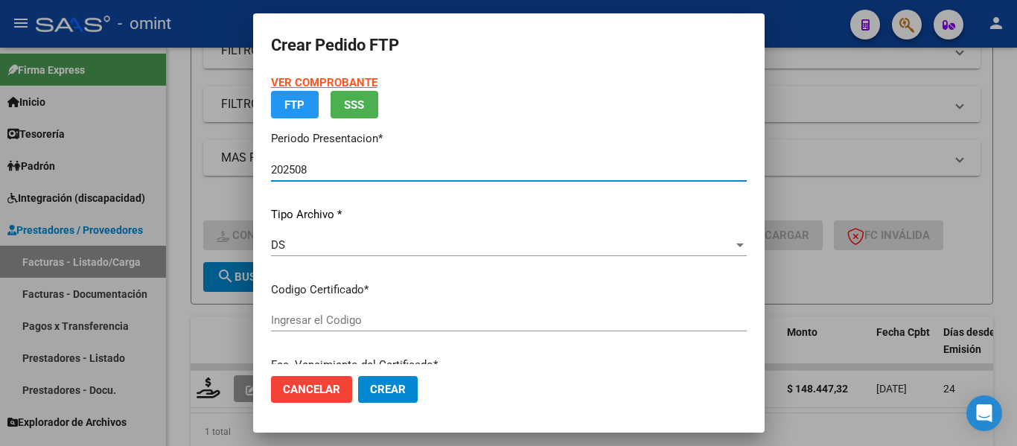
type input "9043126352"
type input "2027-02-02"
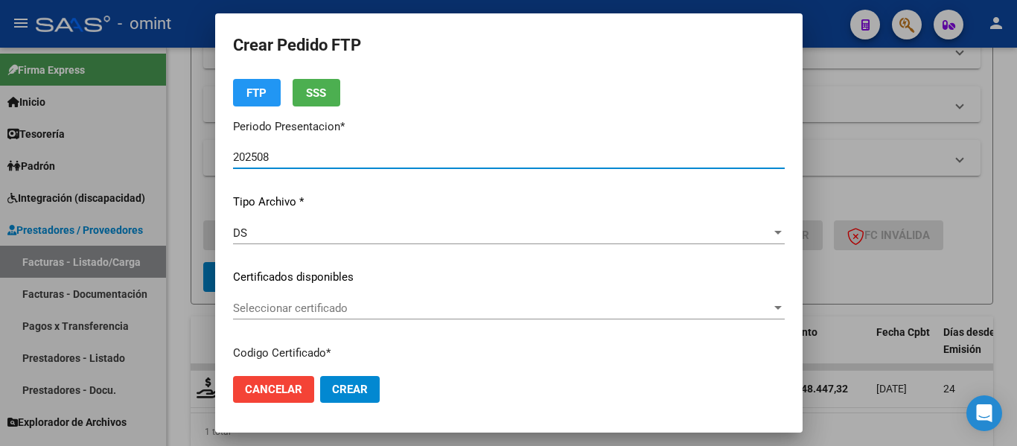
scroll to position [74, 0]
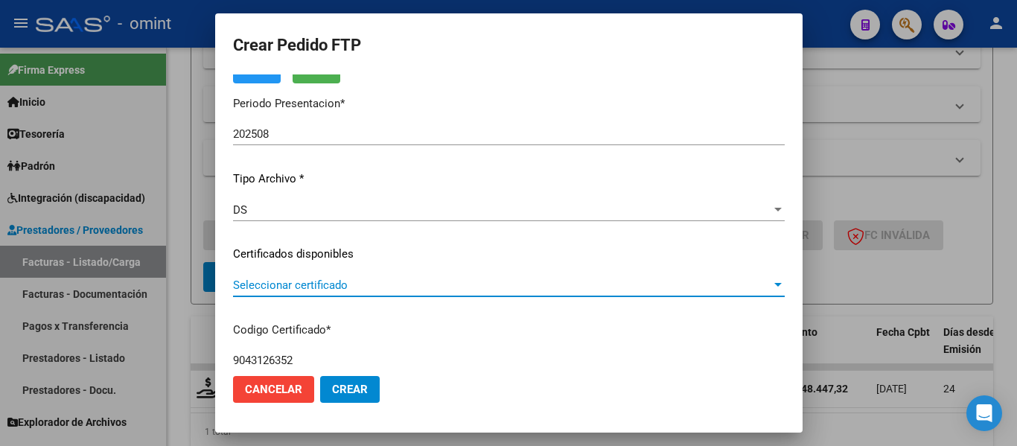
click at [457, 289] on span "Seleccionar certificado" at bounding box center [502, 284] width 538 height 13
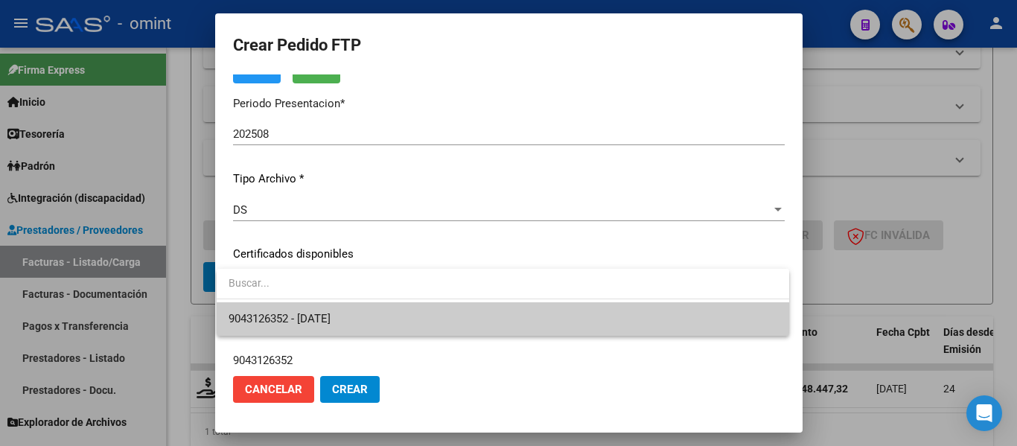
click at [460, 315] on span "9043126352 - 2027-02-02" at bounding box center [502, 318] width 549 height 33
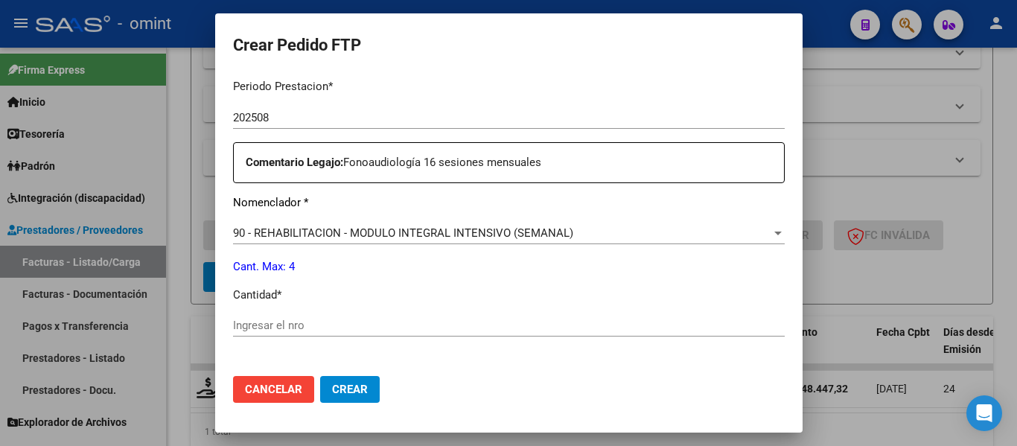
scroll to position [521, 0]
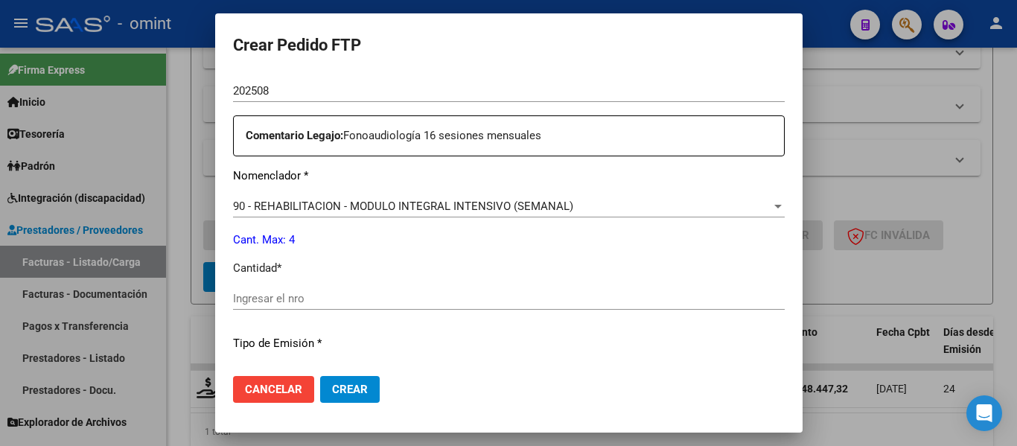
click at [412, 299] on input "Ingresar el nro" at bounding box center [509, 298] width 552 height 13
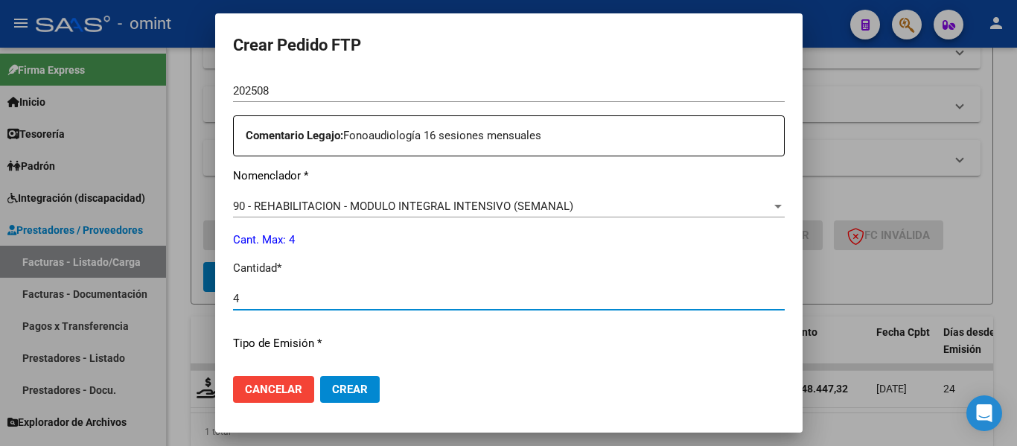
type input "4"
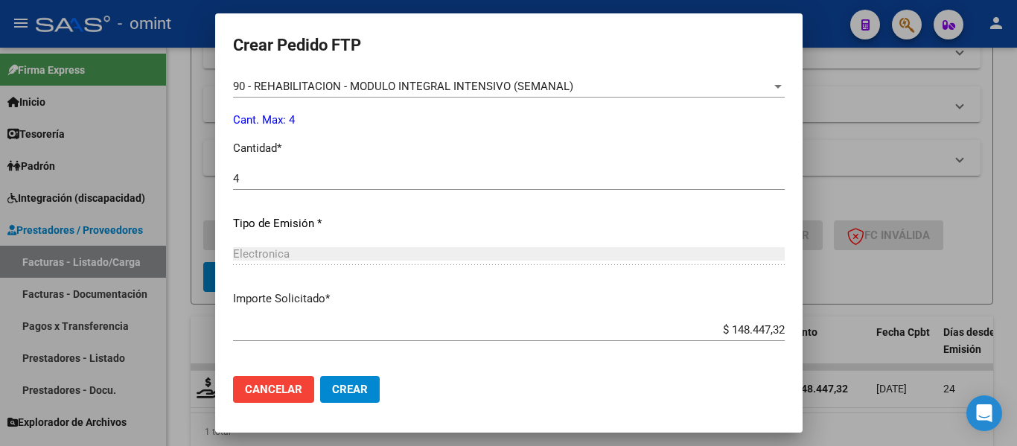
scroll to position [707, 0]
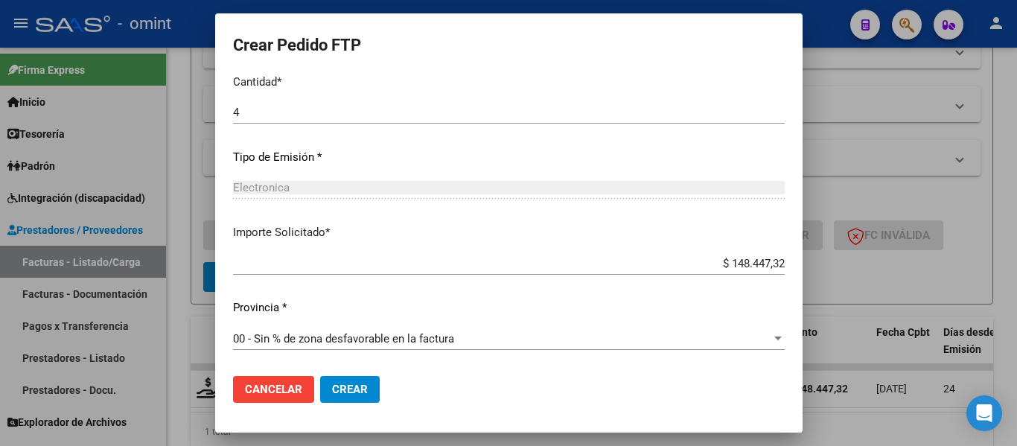
click at [351, 384] on span "Crear" at bounding box center [350, 389] width 36 height 13
